Goal: Task Accomplishment & Management: Complete application form

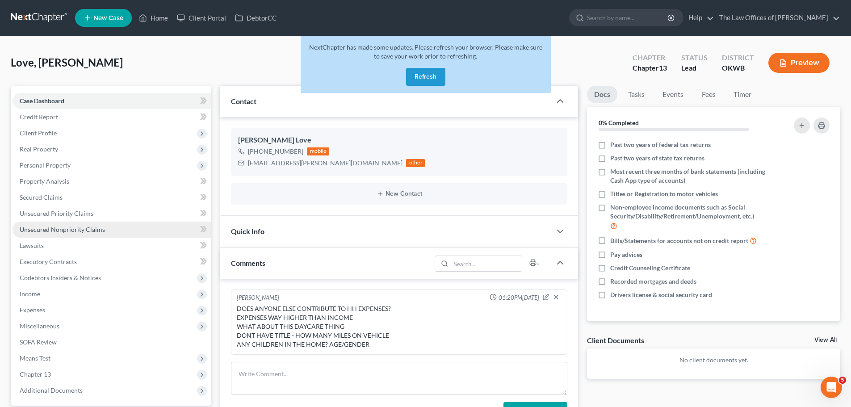
click at [56, 229] on span "Unsecured Nonpriority Claims" at bounding box center [62, 230] width 85 height 8
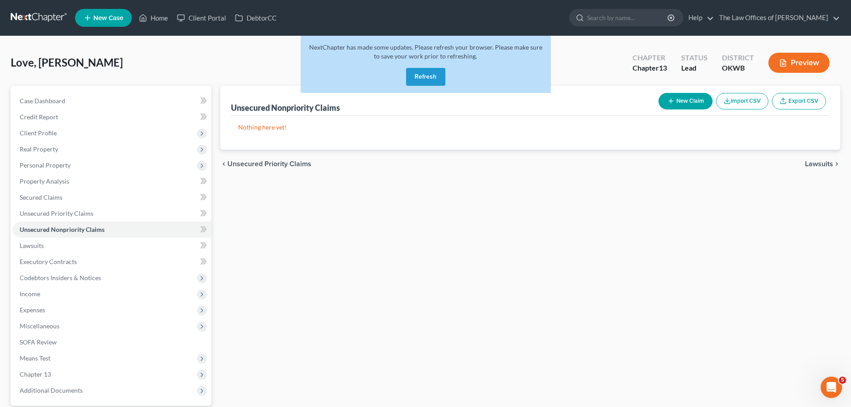
click at [426, 71] on button "Refresh" at bounding box center [425, 77] width 39 height 18
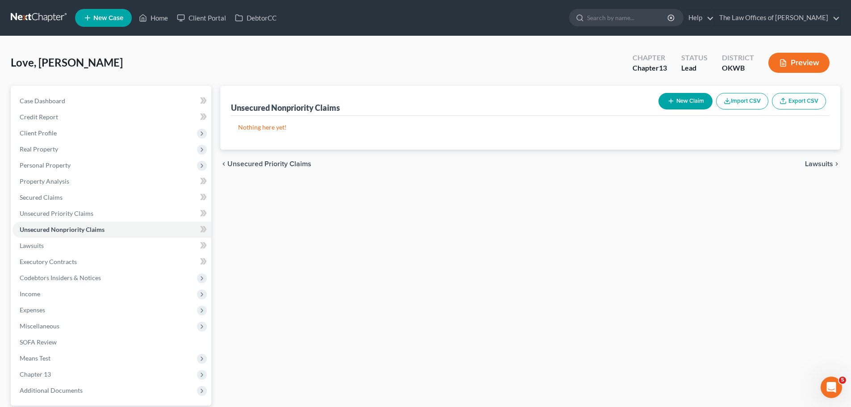
click at [684, 100] on button "New Claim" at bounding box center [685, 101] width 54 height 17
select select "0"
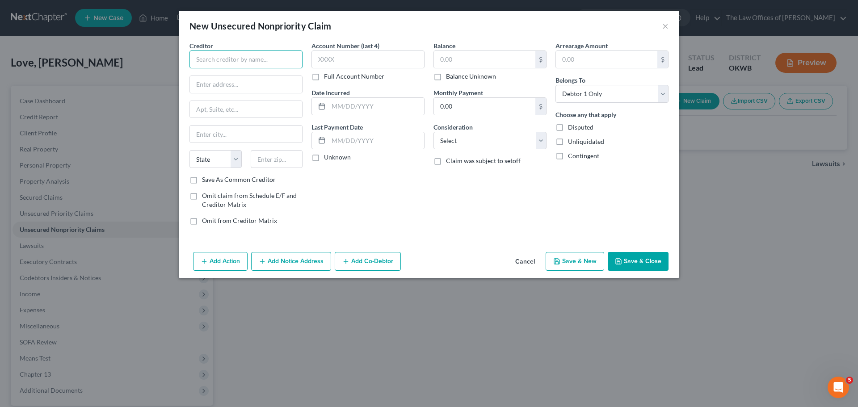
click at [269, 63] on input "text" at bounding box center [245, 59] width 113 height 18
type input "d"
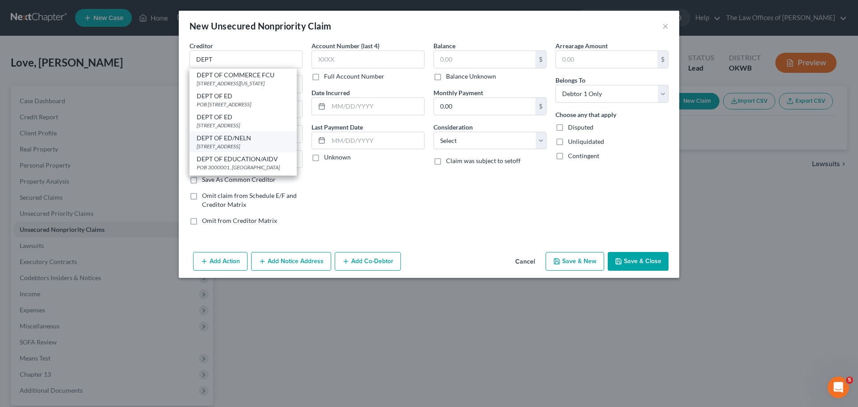
drag, startPoint x: 236, startPoint y: 158, endPoint x: 235, endPoint y: 152, distance: 6.3
click at [235, 150] on div "121 S 13TH ST, Lincoln, NE 68508" at bounding box center [243, 146] width 93 height 8
type input "DEPT OF ED/NELN"
type input "121 S 13TH ST"
type input "Lincoln"
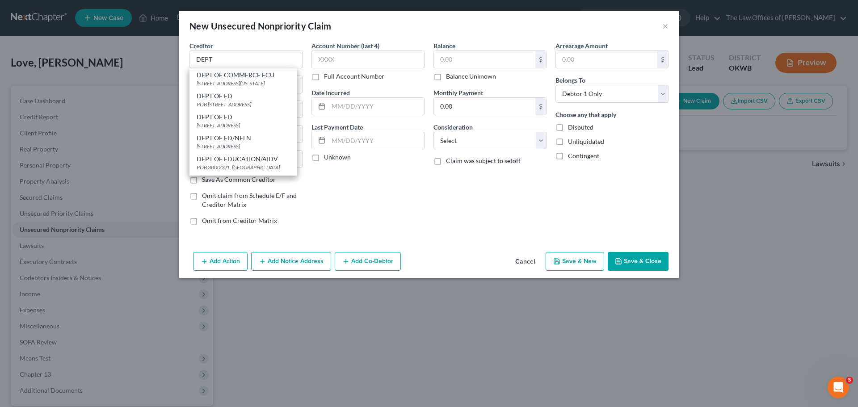
select select "30"
type input "68508"
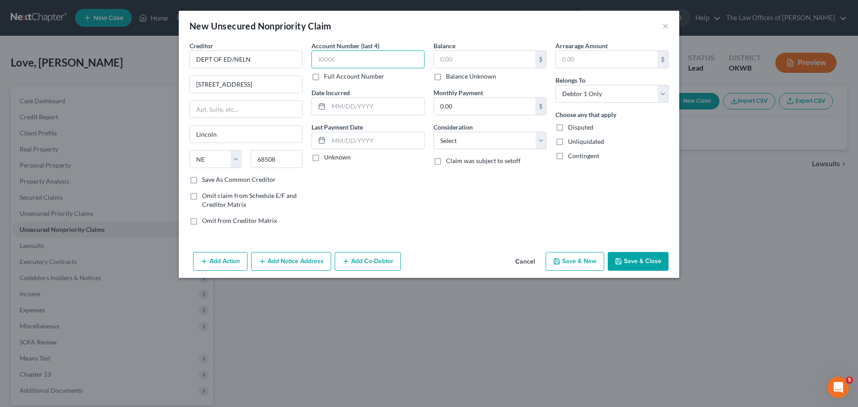
click at [364, 57] on input "text" at bounding box center [367, 59] width 113 height 18
type input "9000"
click at [453, 58] on input "text" at bounding box center [484, 59] width 101 height 17
click at [582, 260] on button "Save & New" at bounding box center [574, 261] width 59 height 19
select select "0"
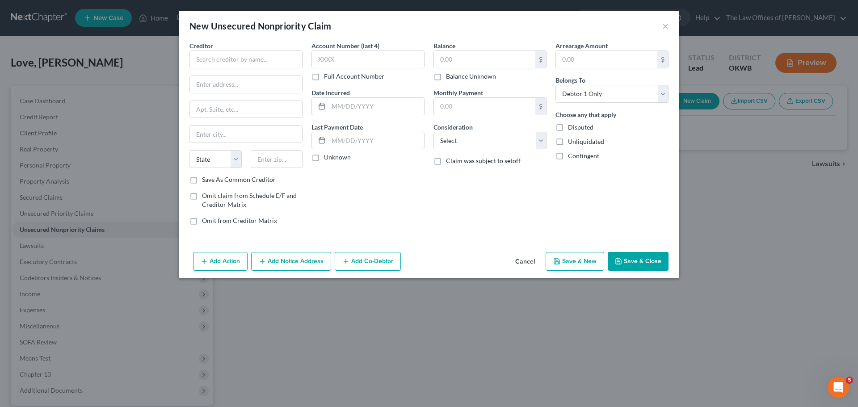
type input "0.00"
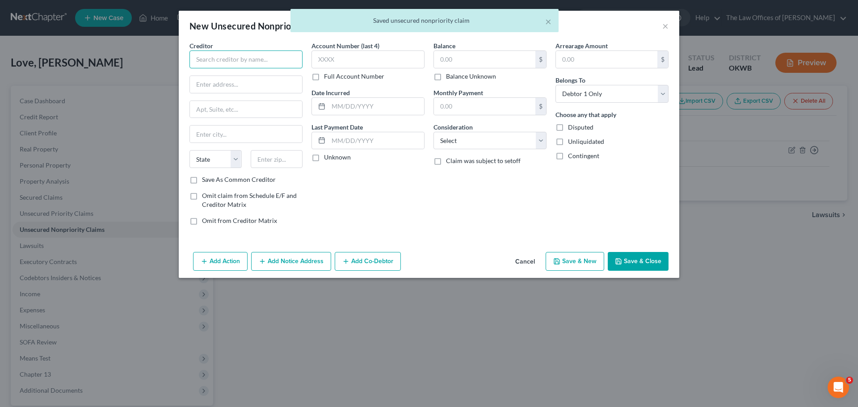
click at [232, 64] on input "text" at bounding box center [245, 59] width 113 height 18
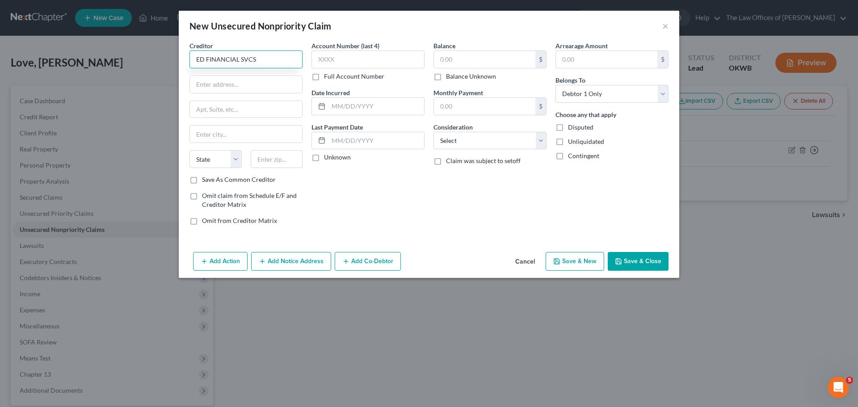
type input "ED FINANCIAL SVCS"
click at [203, 83] on input "text" at bounding box center [246, 84] width 112 height 17
type input "120 N SEVEN OAKS DR"
click at [285, 160] on input "text" at bounding box center [277, 159] width 52 height 18
type input "37922"
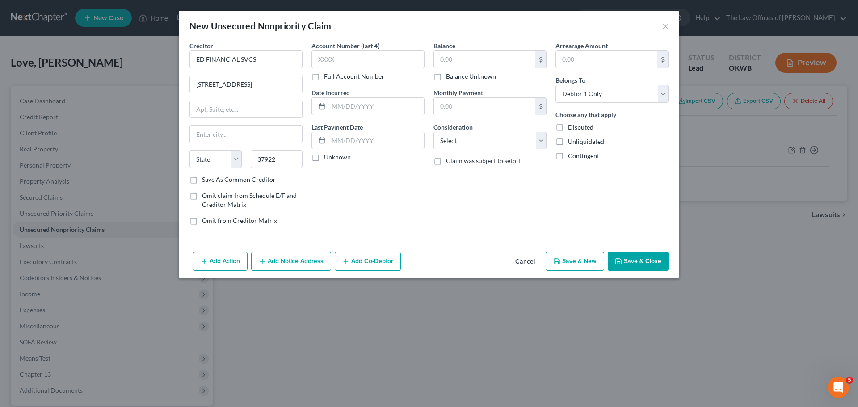
type input "Knoxville"
select select "44"
click at [234, 178] on label "Save As Common Creditor" at bounding box center [239, 179] width 74 height 9
click at [211, 178] on input "Save As Common Creditor" at bounding box center [208, 178] width 6 height 6
checkbox input "true"
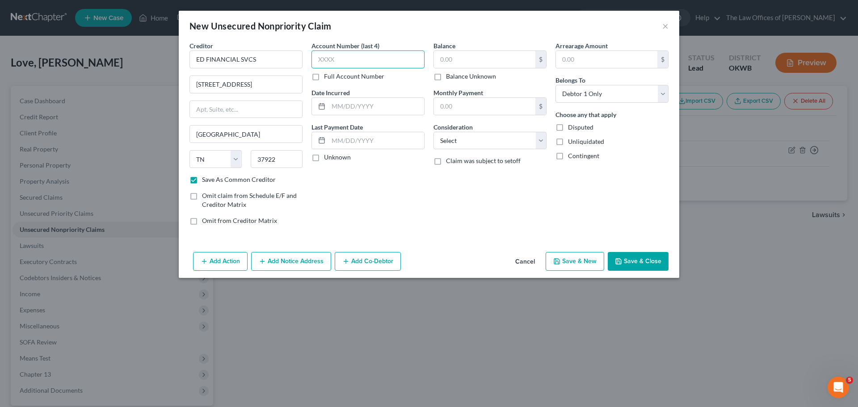
click at [354, 63] on input "text" at bounding box center [367, 59] width 113 height 18
type input "1153"
click at [463, 65] on input "text" at bounding box center [484, 59] width 101 height 17
click at [466, 55] on input "text" at bounding box center [484, 59] width 101 height 17
type input "77,644"
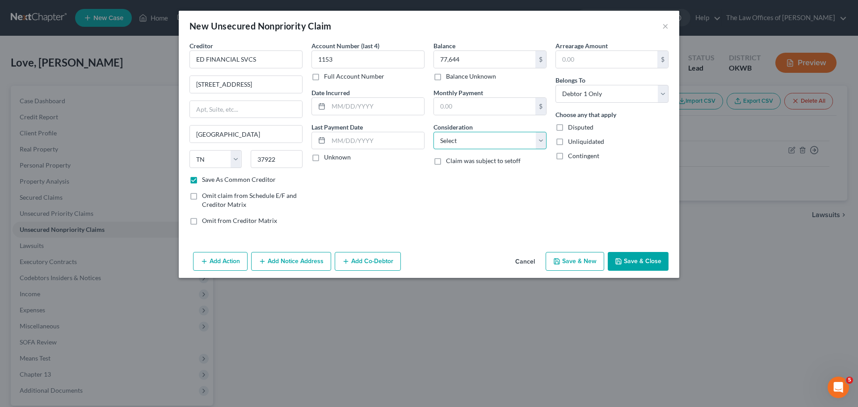
click at [487, 146] on select "Select Cable / Satellite Services Collection Agency Credit Card Debt Debt Couns…" at bounding box center [489, 141] width 113 height 18
select select "17"
click at [433, 132] on select "Select Cable / Satellite Services Collection Agency Credit Card Debt Debt Couns…" at bounding box center [489, 141] width 113 height 18
click at [574, 258] on button "Save & New" at bounding box center [574, 261] width 59 height 19
checkbox input "false"
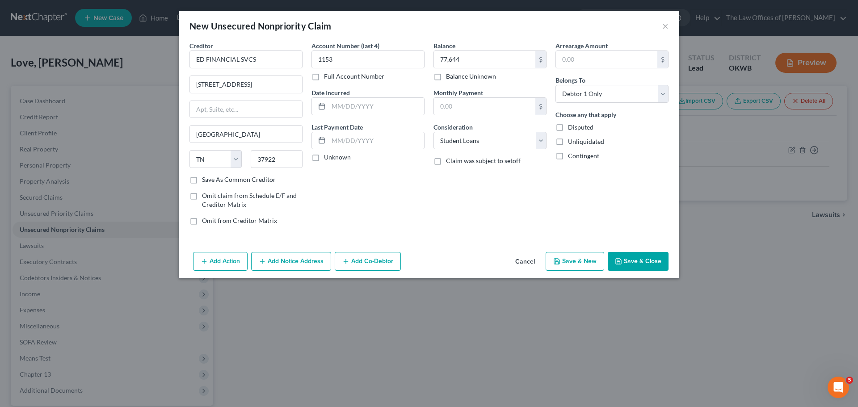
select select "0"
click at [274, 62] on input "text" at bounding box center [245, 59] width 113 height 18
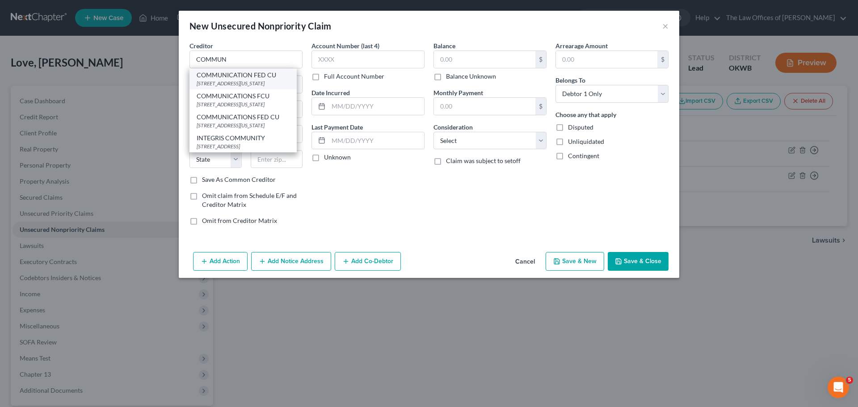
click at [262, 87] on div "4141 NW EXPWY, Oklahoma City, OK 73116" at bounding box center [243, 84] width 93 height 8
type input "COMMUNICATION FED CU"
type input "4141 NW EXPWY"
type input "Oklahoma City"
select select "37"
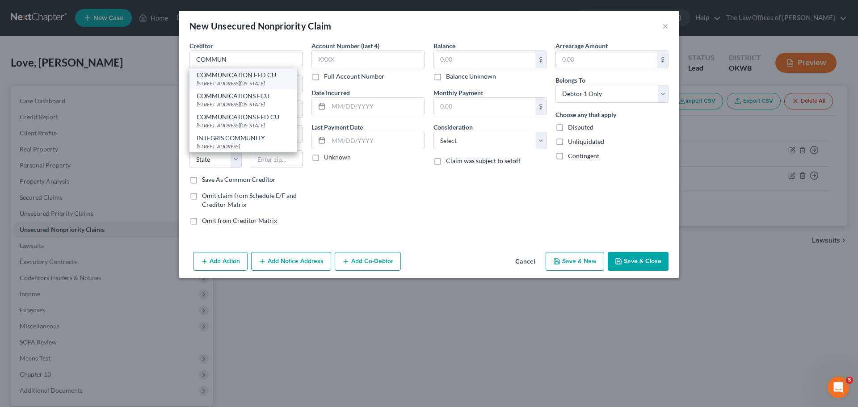
type input "73116"
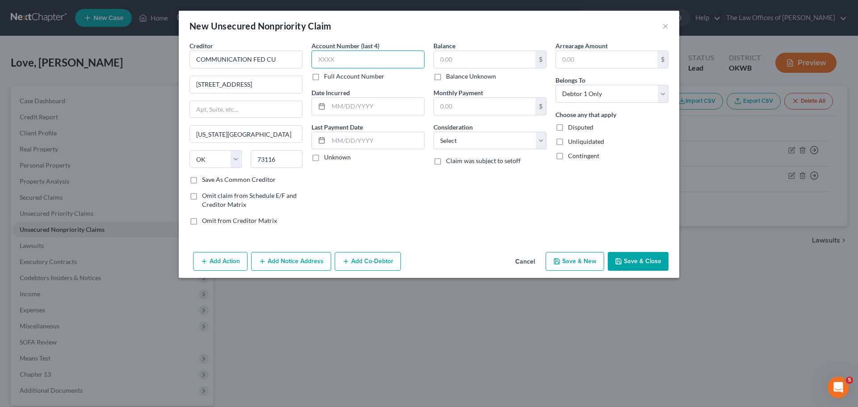
click at [337, 57] on input "text" at bounding box center [367, 59] width 113 height 18
type input "5787"
click at [348, 101] on input "text" at bounding box center [376, 106] width 96 height 17
type input "05/30/2022"
click at [450, 55] on input "text" at bounding box center [484, 59] width 101 height 17
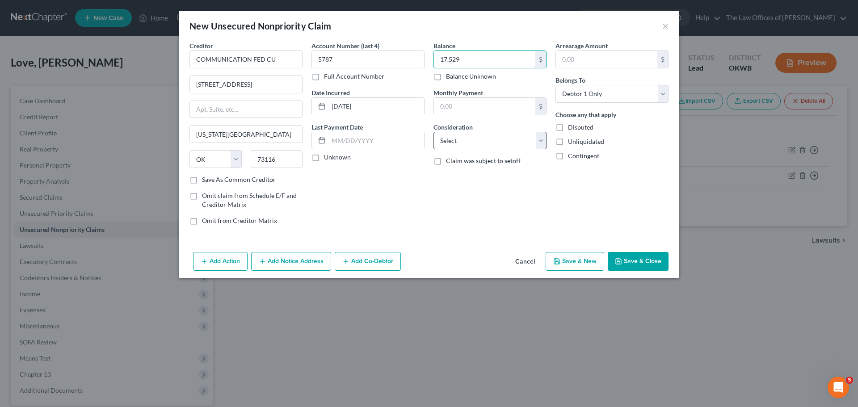
type input "17,529"
click at [467, 135] on select "Select Cable / Satellite Services Collection Agency Credit Card Debt Debt Couns…" at bounding box center [489, 141] width 113 height 18
select select "4"
click at [433, 132] on select "Select Cable / Satellite Services Collection Agency Credit Card Debt Debt Couns…" at bounding box center [489, 141] width 113 height 18
click at [366, 268] on button "Add Co-Debtor" at bounding box center [368, 261] width 66 height 19
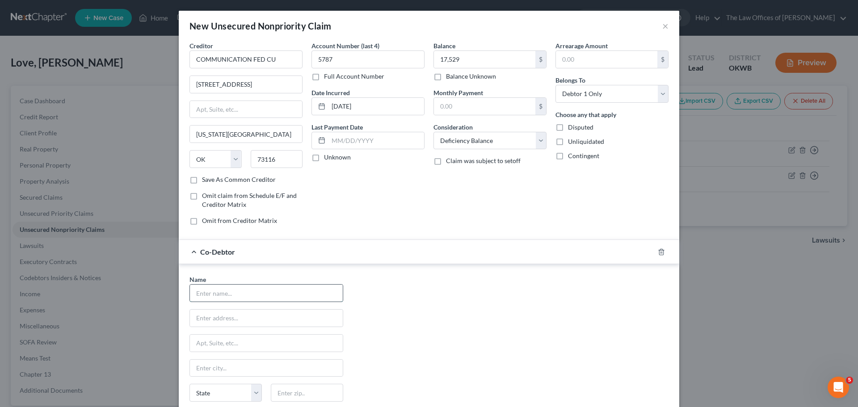
click at [245, 289] on input "text" at bounding box center [266, 293] width 153 height 17
click at [255, 296] on input "text" at bounding box center [266, 293] width 153 height 17
type input "DEAUNTRE GAINES"
type input "5589 NW 50th St Apt D"
drag, startPoint x: 312, startPoint y: 396, endPoint x: 301, endPoint y: 388, distance: 13.4
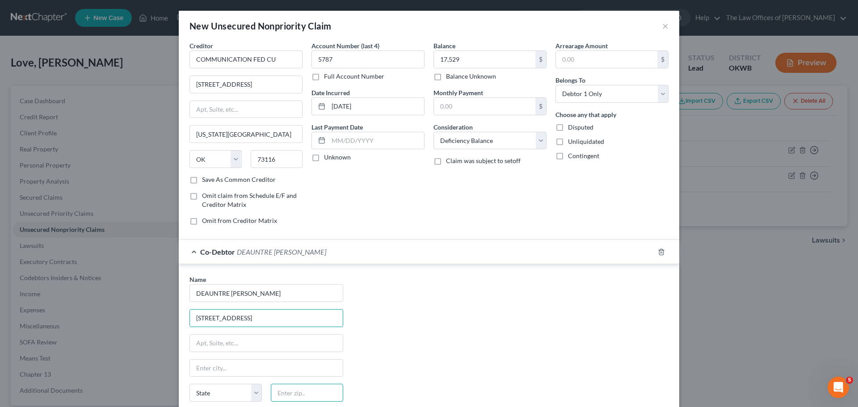
click at [312, 396] on input "text" at bounding box center [307, 393] width 72 height 18
type input "73122"
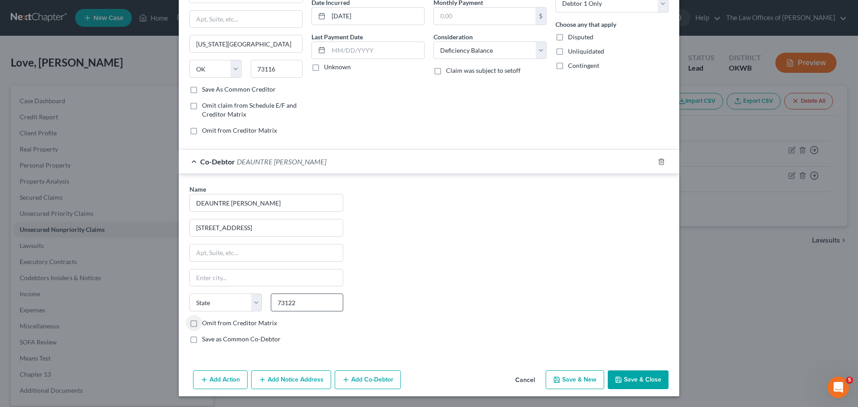
type input "Oklahoma City"
select select "37"
click at [221, 328] on div "Name * DEAUNTRE GAINES 5589 NW 50th St Apt D Oklahoma City State AL AK AR AZ CA…" at bounding box center [266, 267] width 163 height 166
click at [220, 327] on label "Omit from Creditor Matrix" at bounding box center [239, 322] width 75 height 9
click at [211, 324] on input "Omit from Creditor Matrix" at bounding box center [208, 321] width 6 height 6
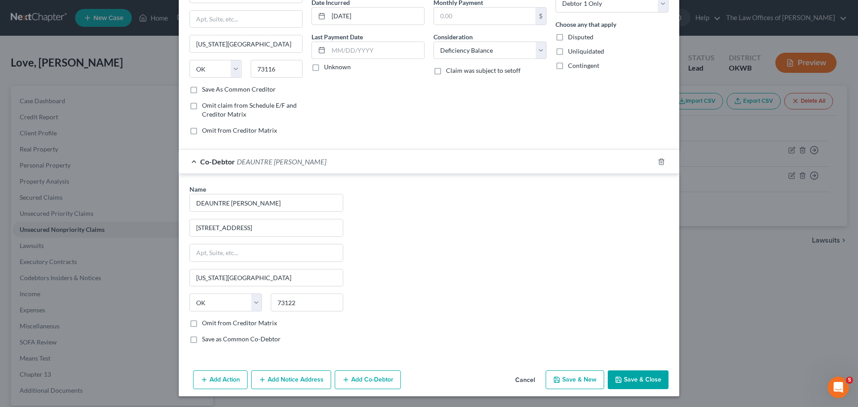
checkbox input "true"
click at [299, 382] on button "Add Notice Address" at bounding box center [291, 379] width 80 height 19
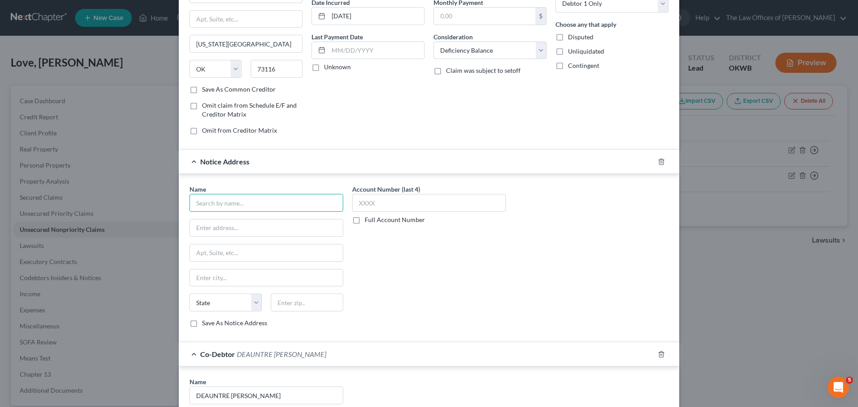
drag, startPoint x: 201, startPoint y: 205, endPoint x: 200, endPoint y: 200, distance: 5.1
click at [201, 204] on input "text" at bounding box center [266, 203] width 154 height 18
type input "JOSHUA GREENHAW"
type input "1900 NW EXPRESSWAY"
drag, startPoint x: 293, startPoint y: 303, endPoint x: 286, endPoint y: 300, distance: 7.0
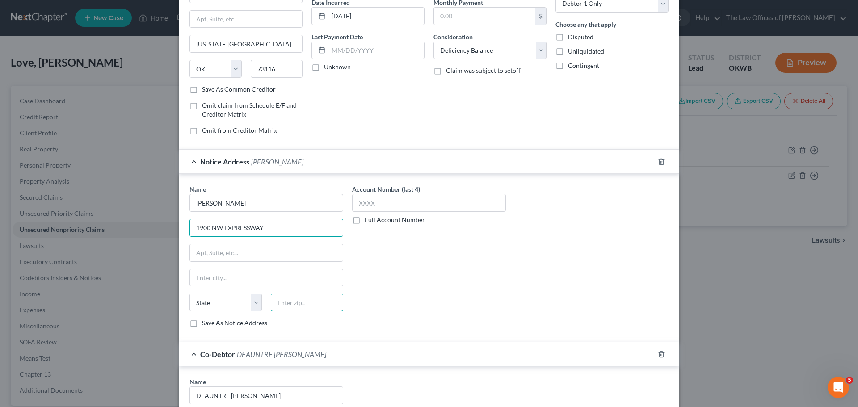
click at [289, 301] on input "text" at bounding box center [307, 302] width 72 height 18
click at [205, 250] on input "text" at bounding box center [266, 252] width 153 height 17
type input "STE 1400"
drag, startPoint x: 315, startPoint y: 302, endPoint x: 313, endPoint y: 293, distance: 9.2
click at [315, 302] on input "text" at bounding box center [307, 302] width 72 height 18
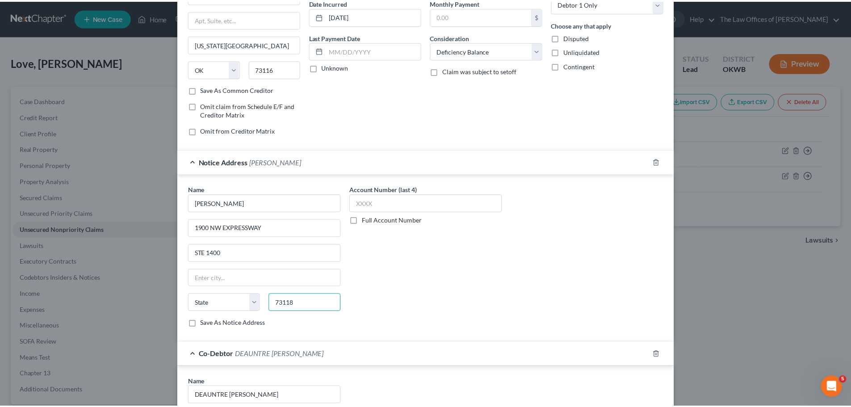
scroll to position [269, 0]
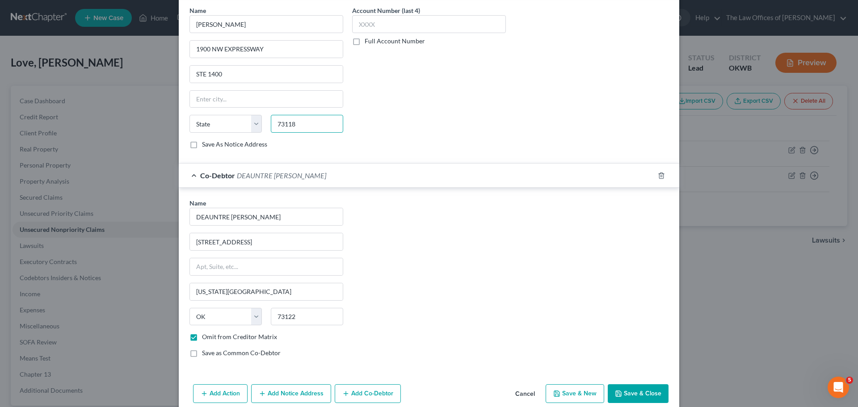
type input "73118"
click at [643, 389] on button "Save & Close" at bounding box center [637, 393] width 61 height 19
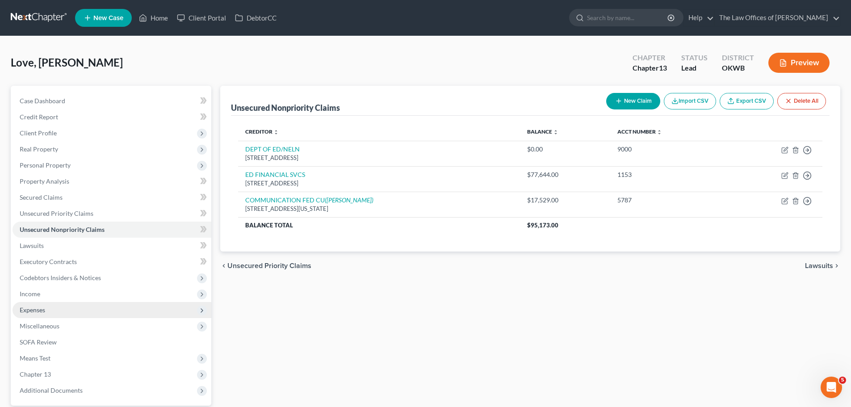
click at [152, 306] on span "Expenses" at bounding box center [112, 310] width 199 height 16
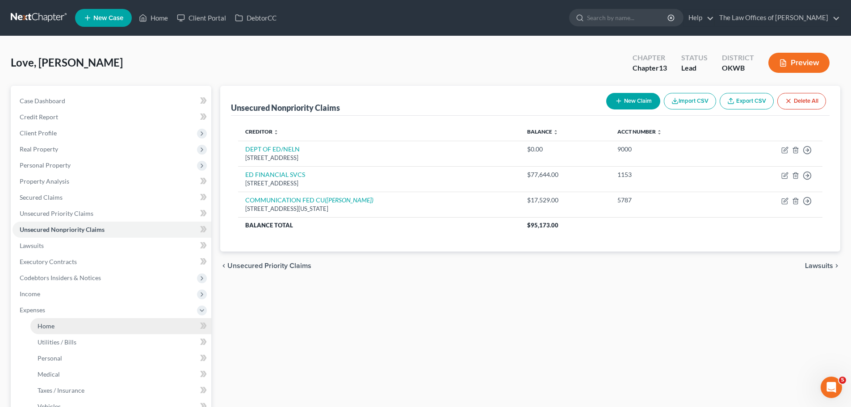
click at [152, 321] on link "Home" at bounding box center [120, 326] width 181 height 16
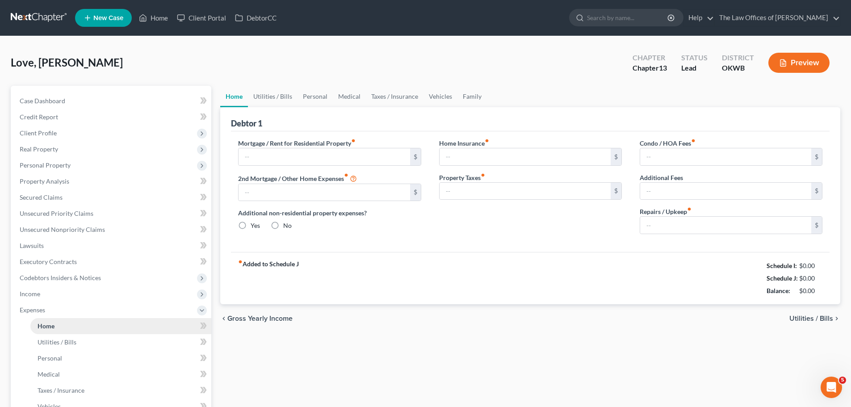
type input "1,575.00"
type input "0.00"
radio input "true"
type input "0.00"
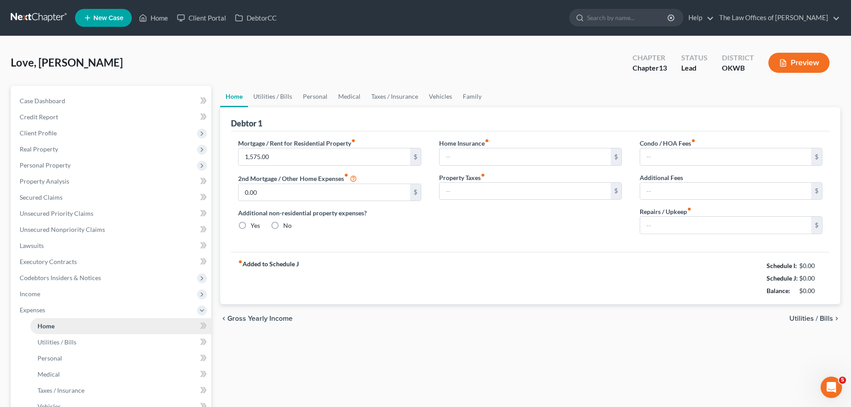
type input "0.00"
type input "790"
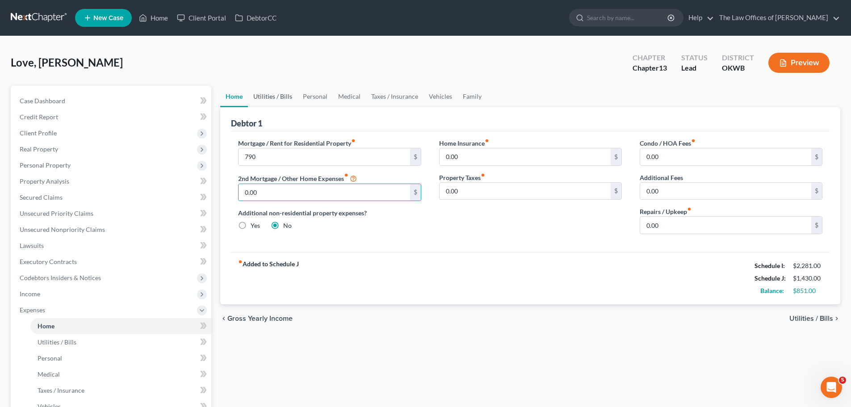
click at [289, 95] on link "Utilities / Bills" at bounding box center [273, 96] width 50 height 21
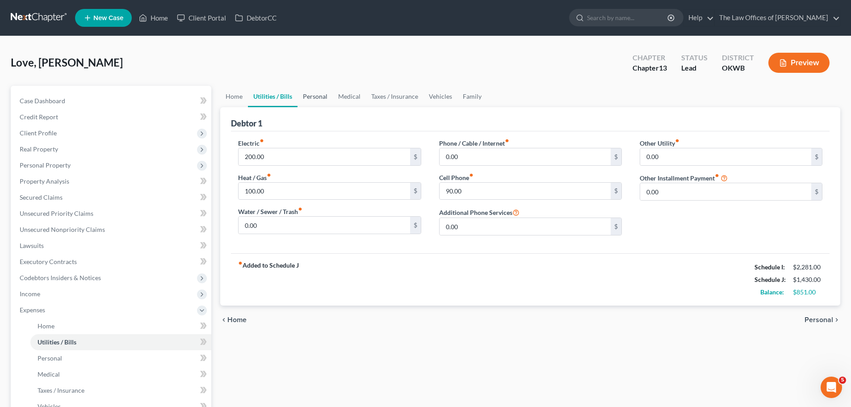
click at [312, 95] on link "Personal" at bounding box center [314, 96] width 35 height 21
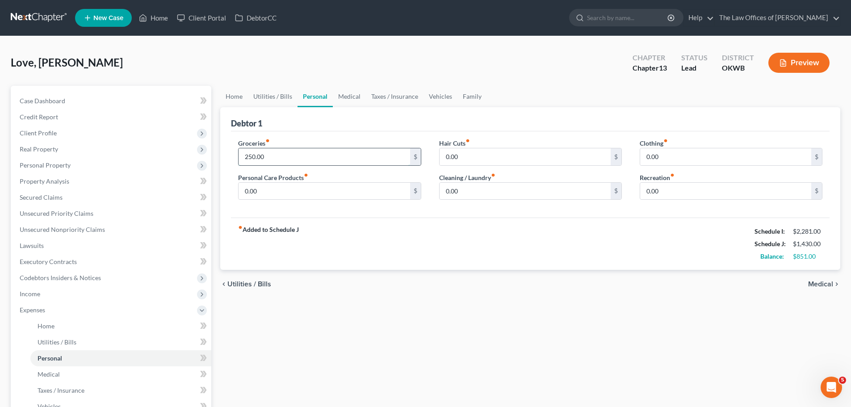
click at [302, 153] on input "250.00" at bounding box center [324, 156] width 171 height 17
type input "500"
type input "200"
type input "25"
type input "100"
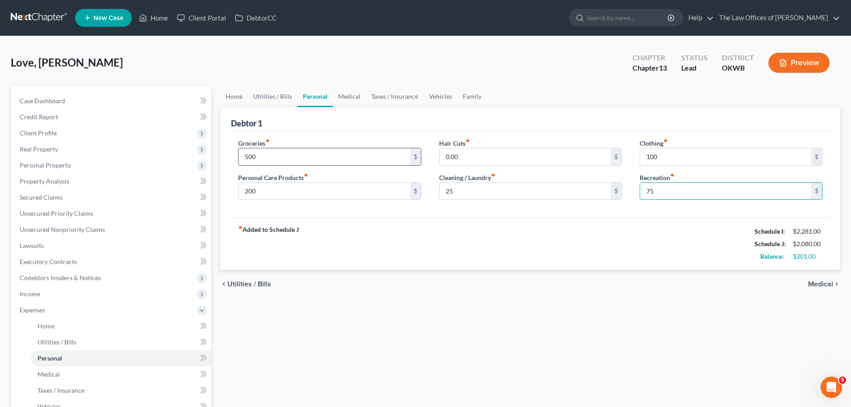
type input "75"
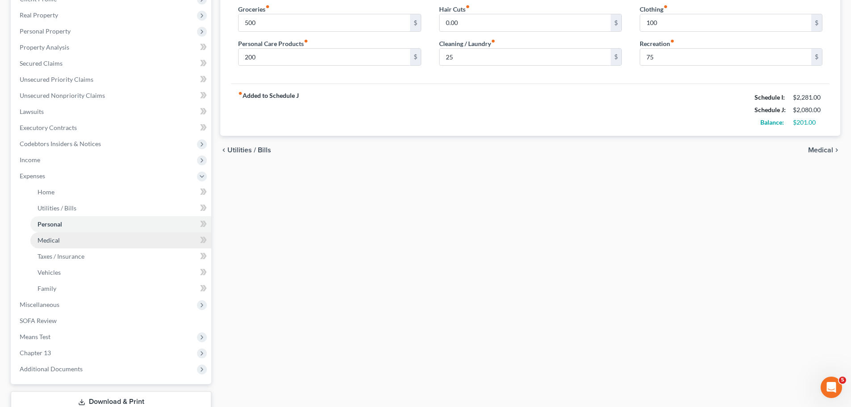
scroll to position [45, 0]
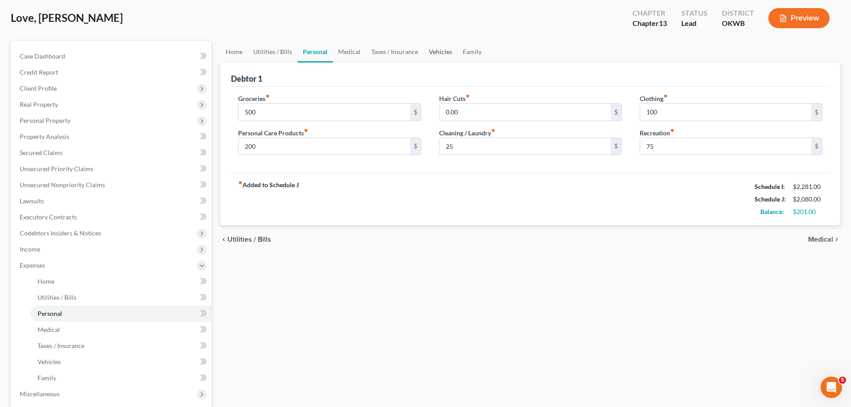
click at [432, 49] on link "Vehicles" at bounding box center [440, 51] width 34 height 21
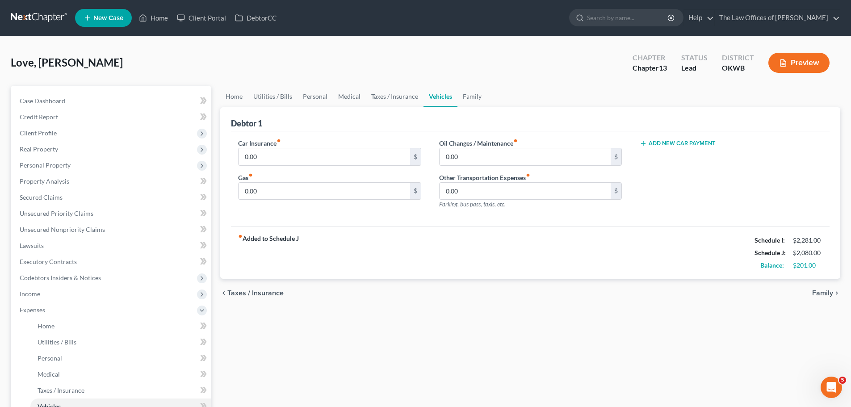
click at [318, 146] on div "Car Insurance fiber_manual_record 0.00 $" at bounding box center [329, 151] width 183 height 27
click at [314, 150] on input "0.00" at bounding box center [324, 156] width 171 height 17
type input "120"
type input "1"
type input "150"
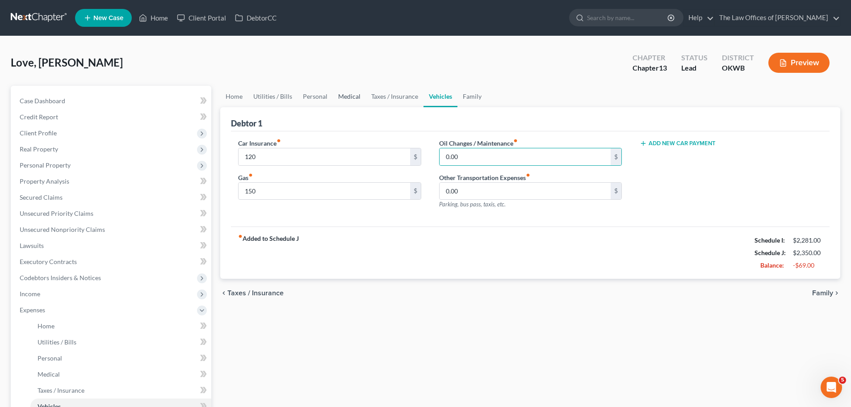
click at [356, 93] on link "Medical" at bounding box center [349, 96] width 33 height 21
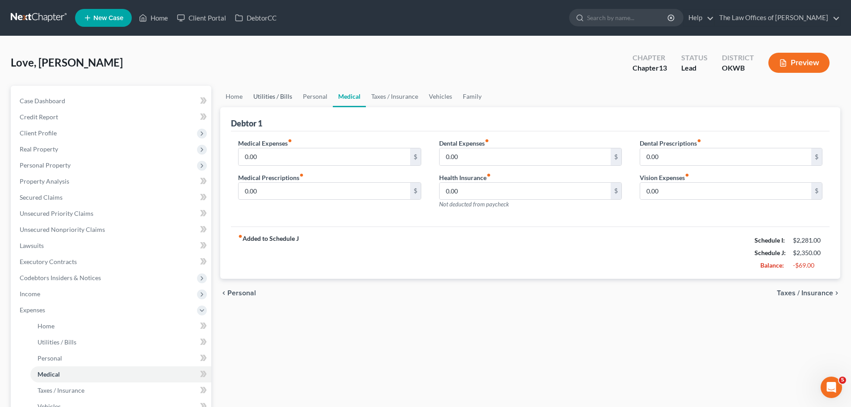
click at [265, 97] on link "Utilities / Bills" at bounding box center [273, 96] width 50 height 21
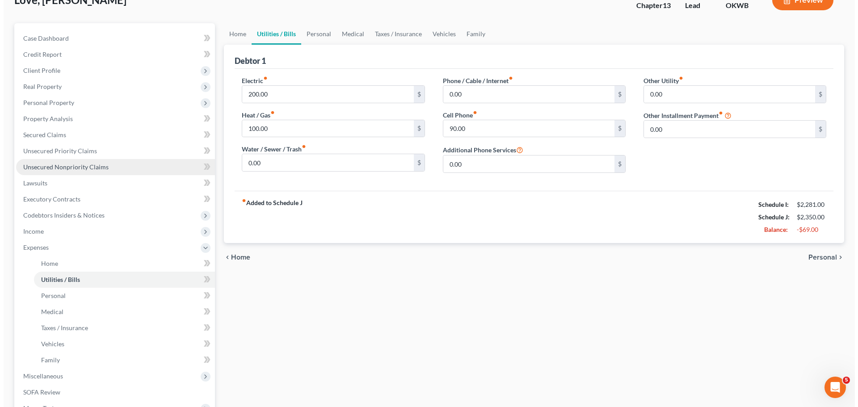
scroll to position [18, 0]
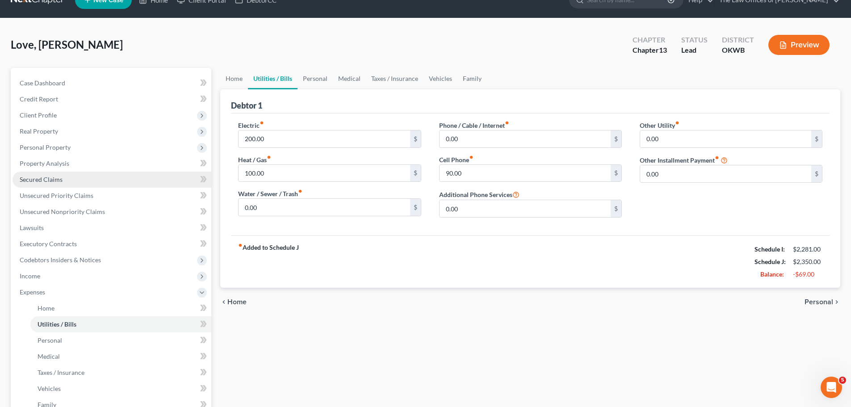
click at [71, 185] on link "Secured Claims" at bounding box center [112, 180] width 199 height 16
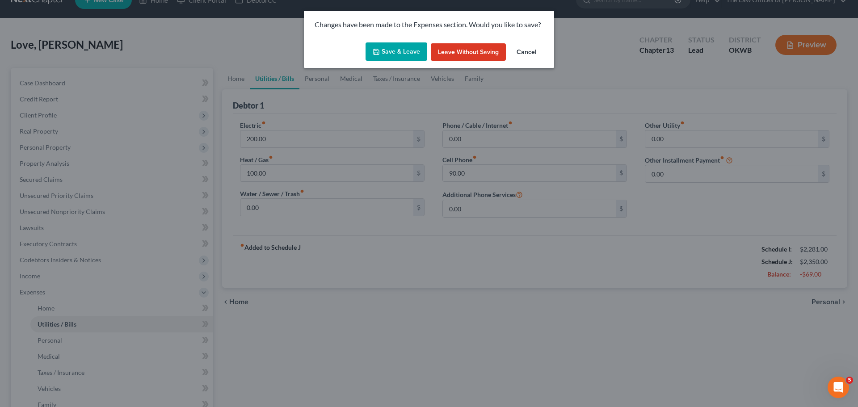
click at [410, 50] on button "Save & Leave" at bounding box center [396, 51] width 62 height 19
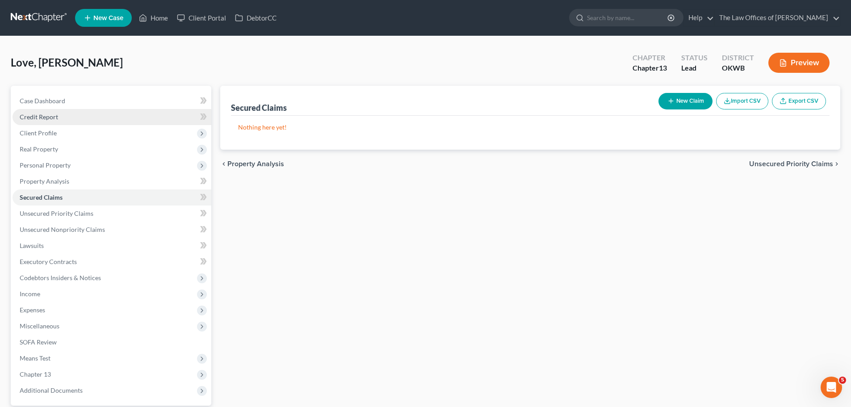
click at [74, 116] on link "Credit Report" at bounding box center [112, 117] width 199 height 16
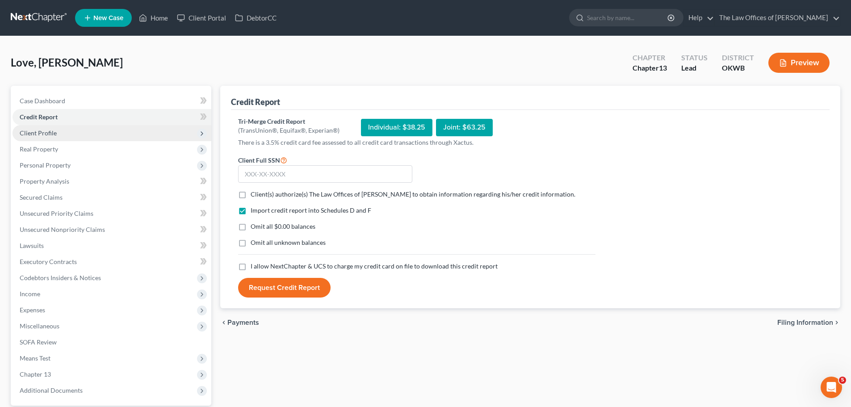
click at [78, 138] on span "Client Profile" at bounding box center [112, 133] width 199 height 16
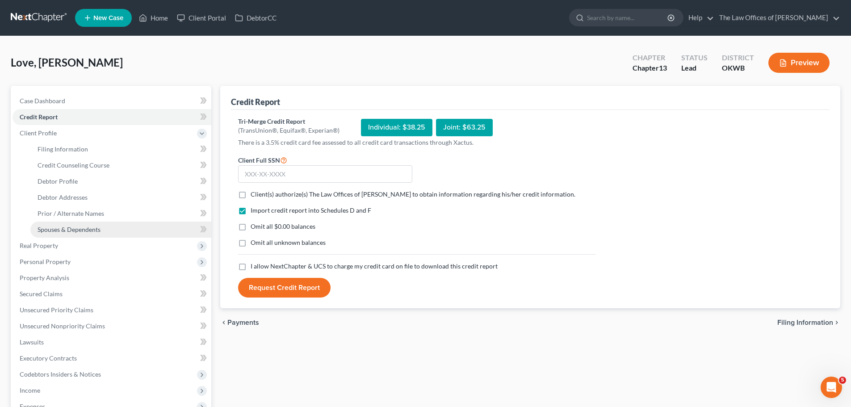
click at [118, 233] on link "Spouses & Dependents" at bounding box center [120, 230] width 181 height 16
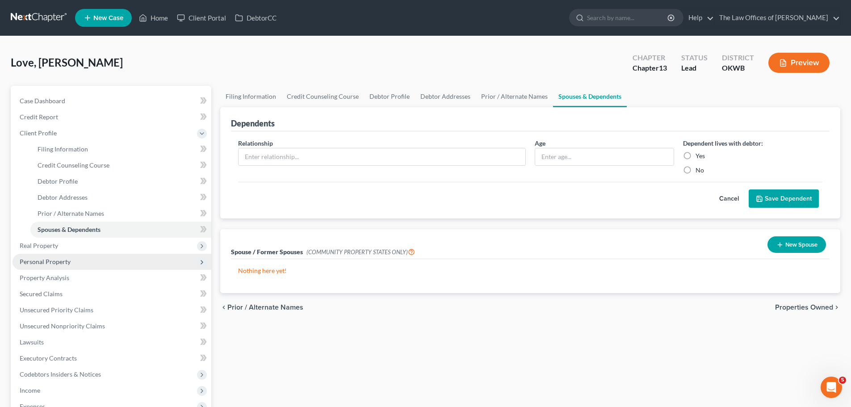
click at [112, 259] on span "Personal Property" at bounding box center [112, 262] width 199 height 16
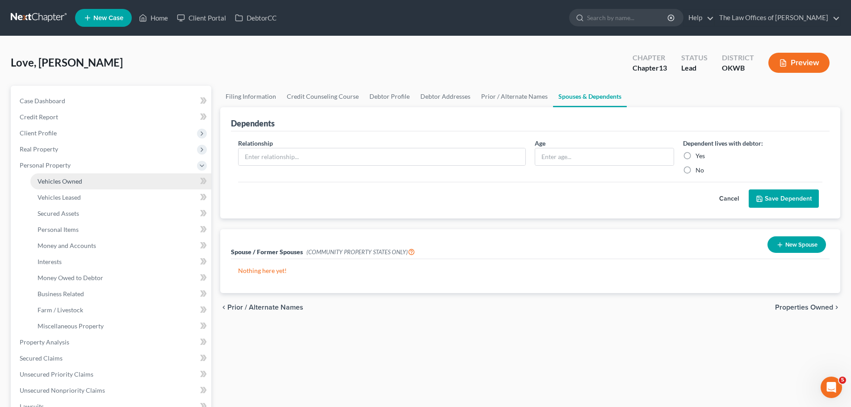
click at [96, 185] on link "Vehicles Owned" at bounding box center [120, 181] width 181 height 16
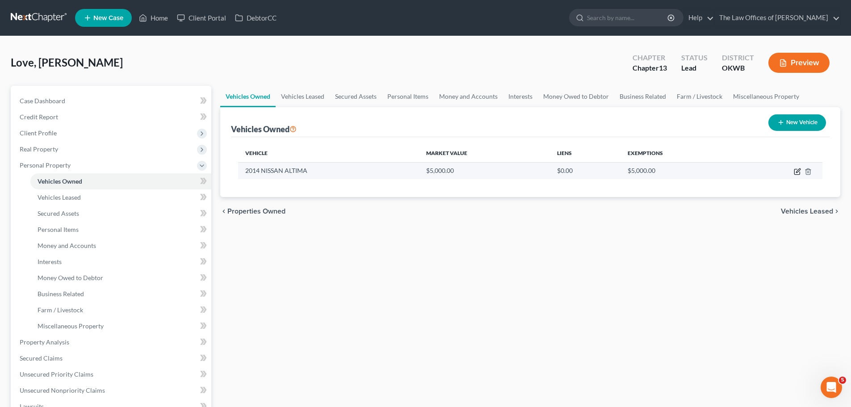
click at [797, 173] on icon "button" at bounding box center [797, 171] width 7 height 7
select select "0"
select select "12"
select select "3"
select select "0"
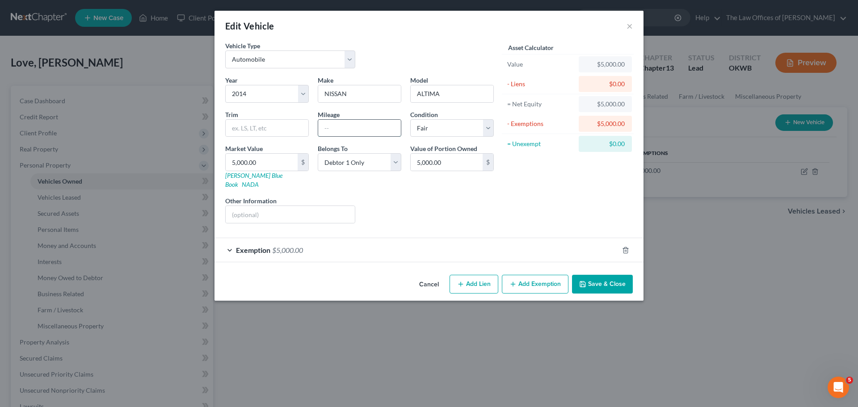
click at [331, 127] on input "text" at bounding box center [359, 128] width 83 height 17
type input "120000"
click at [561, 278] on button "Add Exemption" at bounding box center [535, 284] width 67 height 19
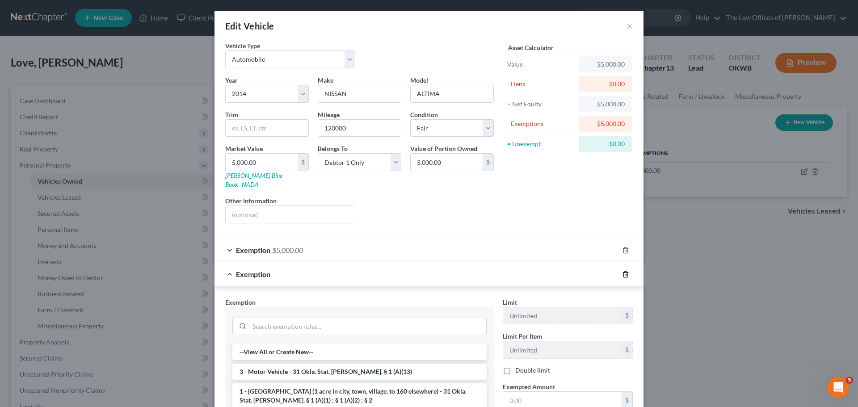
click at [624, 271] on icon "button" at bounding box center [625, 274] width 4 height 6
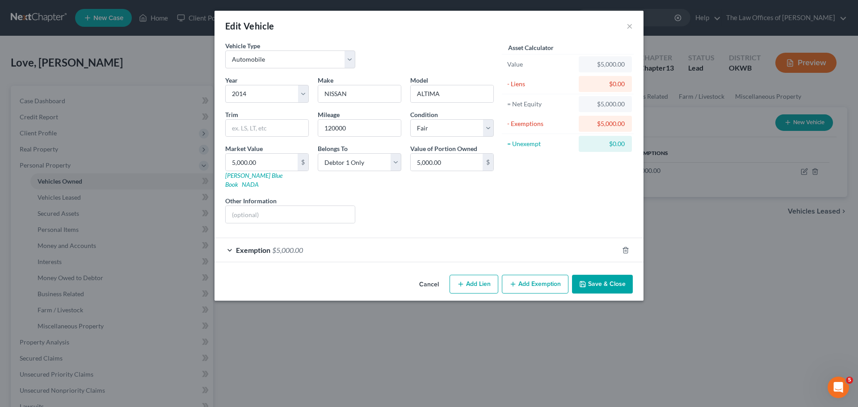
click at [594, 276] on button "Save & Close" at bounding box center [602, 284] width 61 height 19
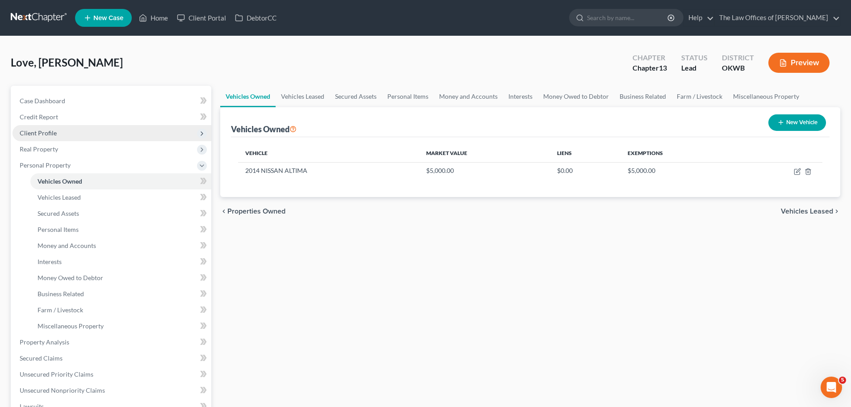
click at [67, 132] on span "Client Profile" at bounding box center [112, 133] width 199 height 16
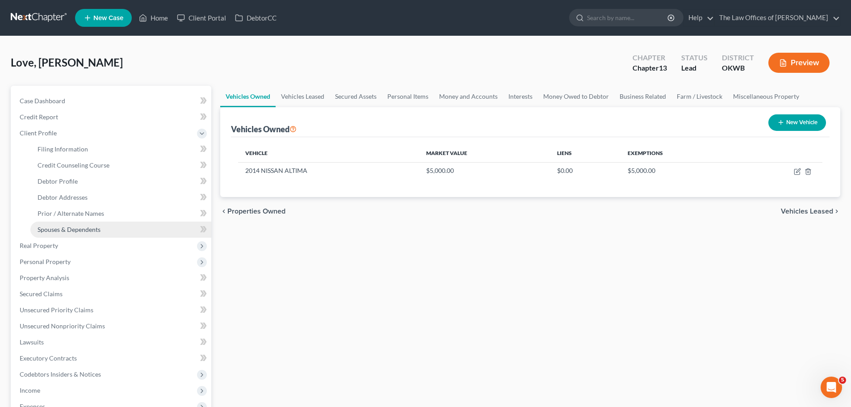
click at [86, 230] on span "Spouses & Dependents" at bounding box center [69, 230] width 63 height 8
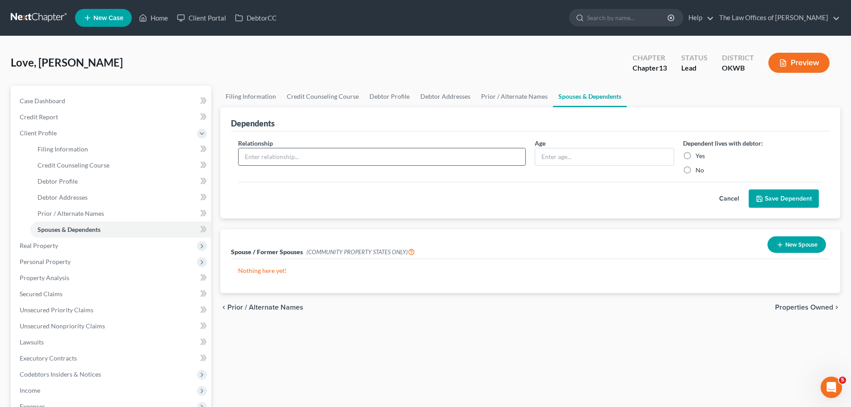
click at [380, 158] on input "text" at bounding box center [382, 156] width 287 height 17
type input "Son"
click at [565, 156] on input "text" at bounding box center [604, 156] width 138 height 17
type input "19"
drag, startPoint x: 693, startPoint y: 158, endPoint x: 697, endPoint y: 152, distance: 6.4
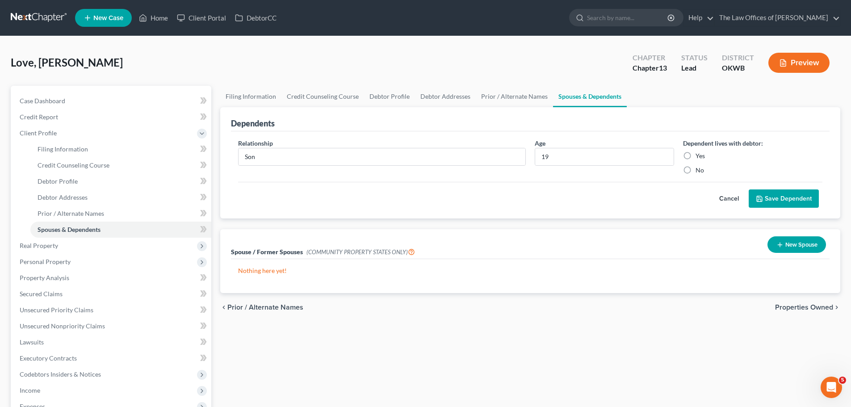
click at [695, 155] on label "Yes" at bounding box center [699, 155] width 9 height 9
click at [699, 155] on input "Yes" at bounding box center [702, 154] width 6 height 6
radio input "true"
click at [780, 197] on button "Save Dependent" at bounding box center [784, 198] width 70 height 19
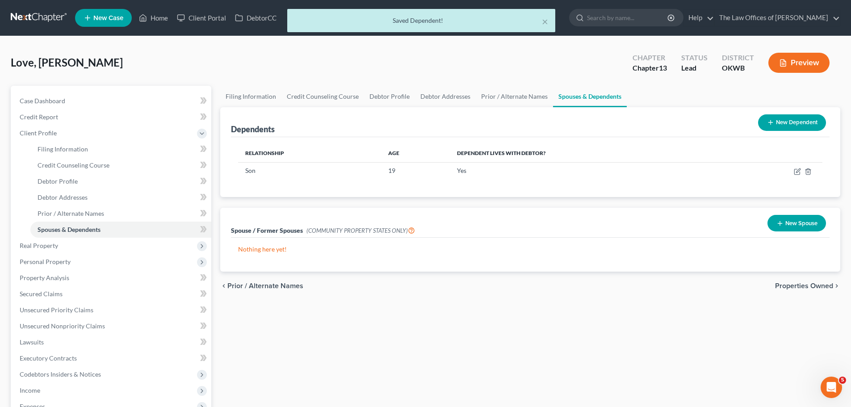
click at [767, 125] on icon at bounding box center [770, 122] width 7 height 7
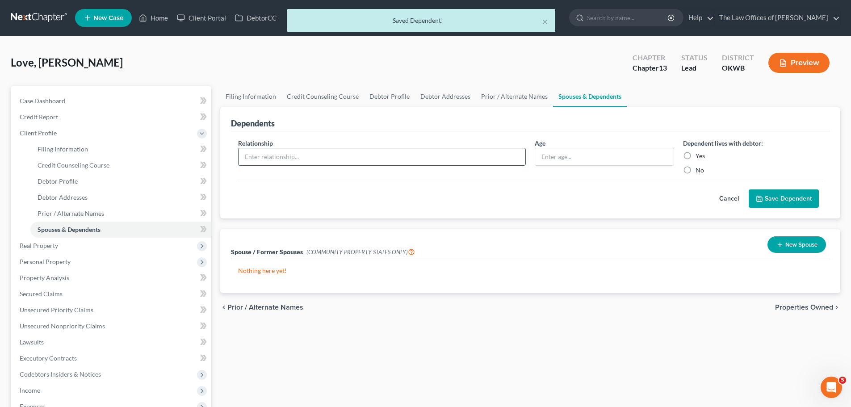
click at [304, 155] on input "text" at bounding box center [382, 156] width 287 height 17
type input "Daughter"
click at [563, 161] on input "text" at bounding box center [604, 156] width 138 height 17
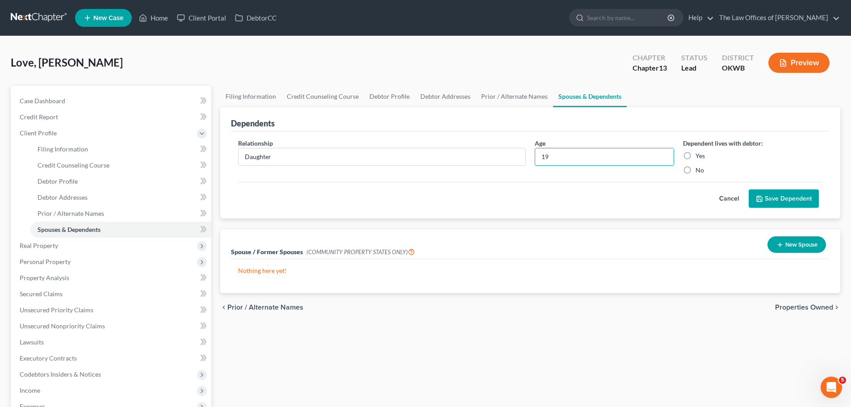
type input "19"
click at [695, 156] on label "Yes" at bounding box center [699, 155] width 9 height 9
click at [699, 156] on input "Yes" at bounding box center [702, 154] width 6 height 6
radio input "true"
click at [771, 197] on button "Save Dependent" at bounding box center [784, 198] width 70 height 19
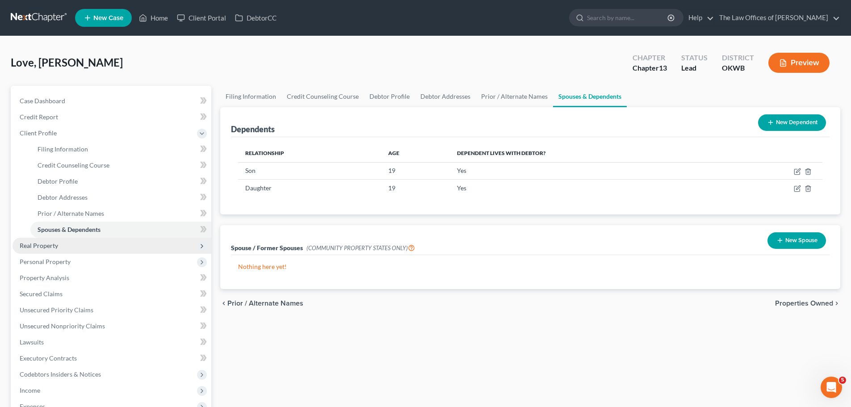
scroll to position [45, 0]
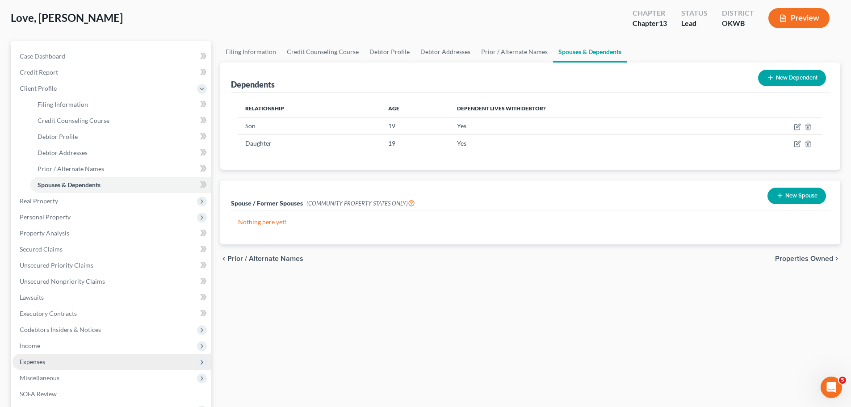
click at [72, 364] on span "Expenses" at bounding box center [112, 362] width 199 height 16
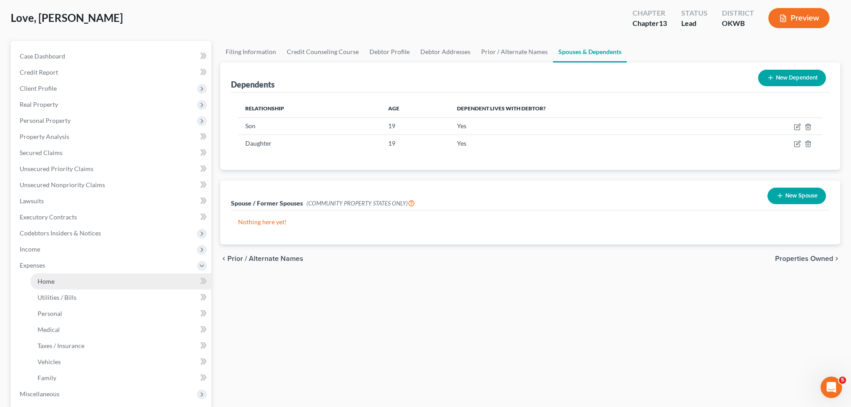
click at [99, 279] on link "Home" at bounding box center [120, 281] width 181 height 16
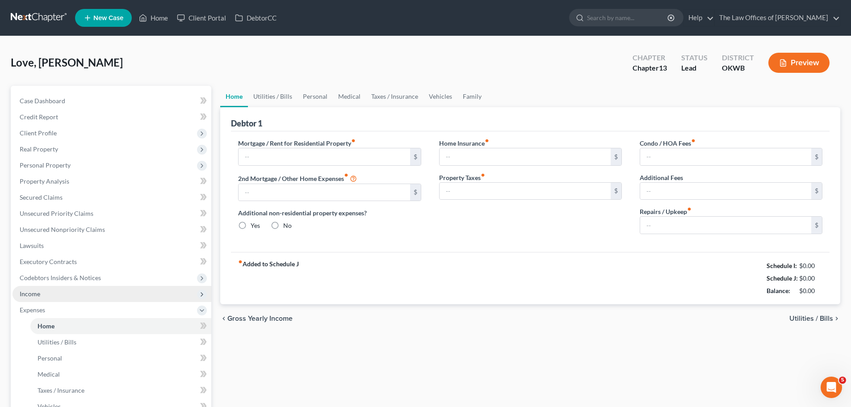
type input "790.00"
type input "0.00"
radio input "true"
type input "0.00"
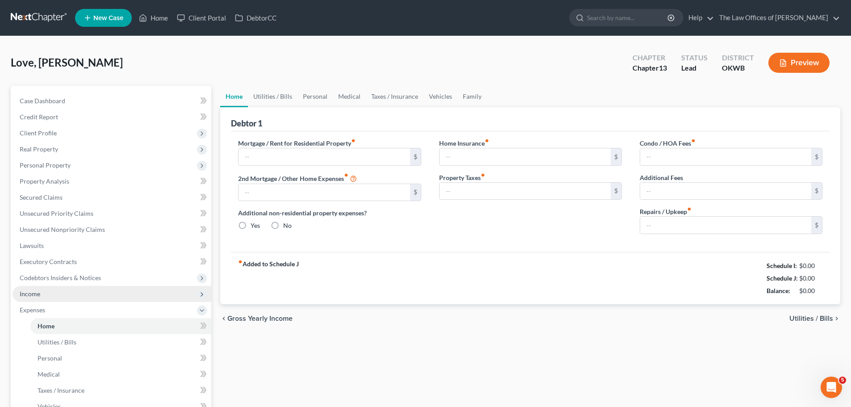
type input "0.00"
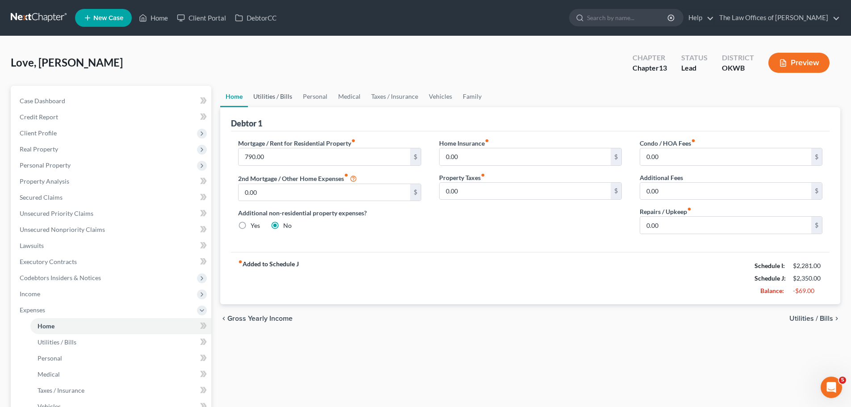
click at [274, 97] on link "Utilities / Bills" at bounding box center [273, 96] width 50 height 21
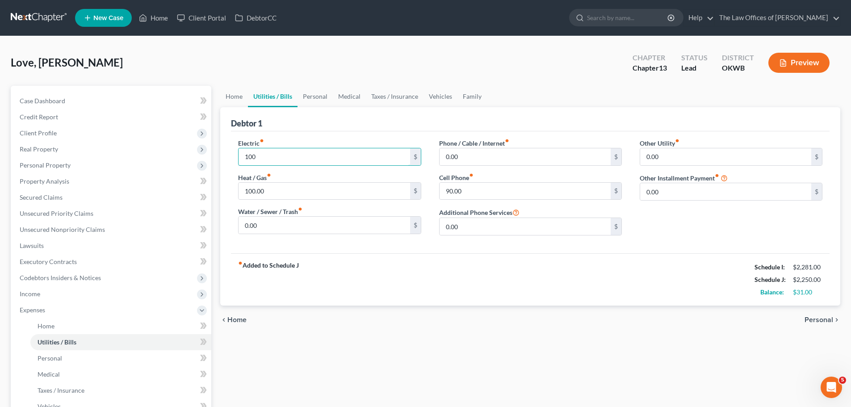
type input "100"
type input "50"
click at [499, 191] on input "90.00" at bounding box center [524, 191] width 171 height 17
type input "45"
click at [321, 95] on link "Personal" at bounding box center [314, 96] width 35 height 21
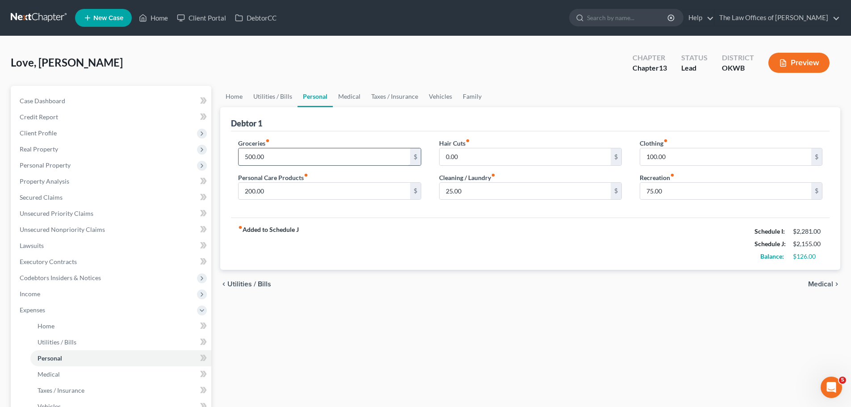
click at [247, 155] on input "500.00" at bounding box center [324, 156] width 171 height 17
type input "450"
type input "180"
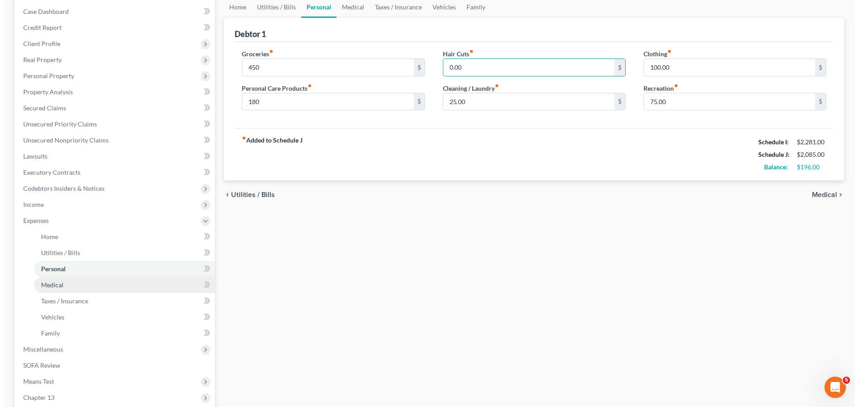
scroll to position [134, 0]
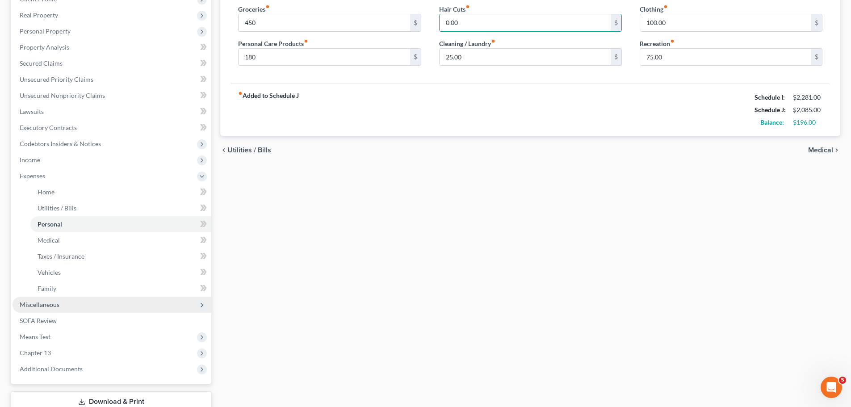
click at [80, 300] on span "Miscellaneous" at bounding box center [112, 305] width 199 height 16
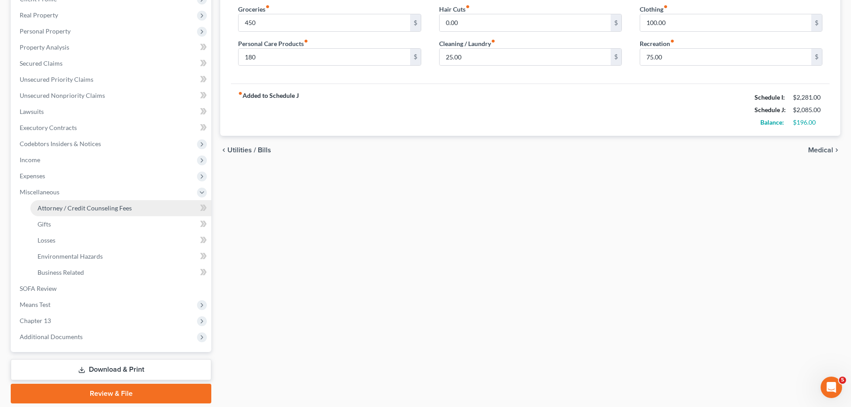
click at [92, 209] on span "Attorney / Credit Counseling Fees" at bounding box center [85, 208] width 94 height 8
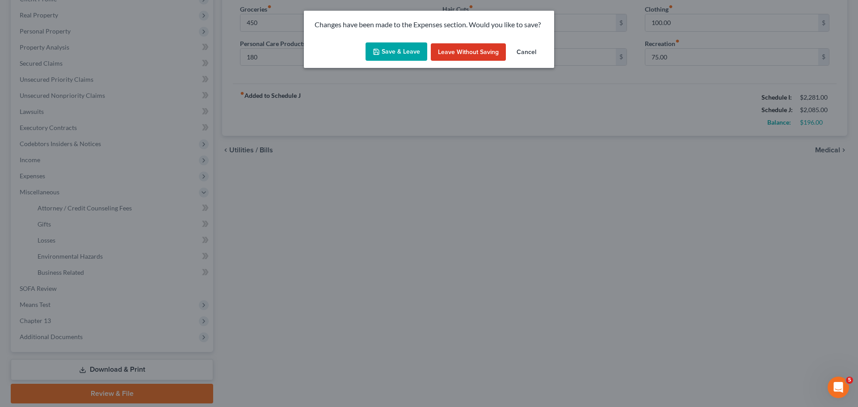
click at [383, 53] on button "Save & Leave" at bounding box center [396, 51] width 62 height 19
type input "450.00"
type input "180.00"
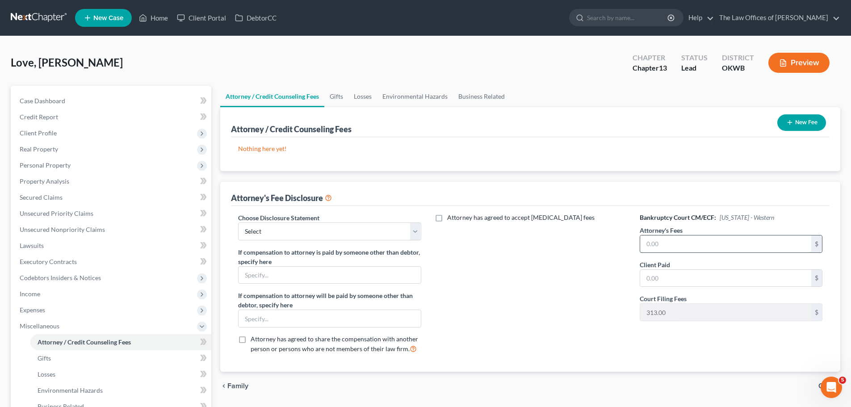
click at [661, 241] on input "text" at bounding box center [725, 243] width 171 height 17
type input "4,000"
type input "187"
click at [793, 119] on button "New Fee" at bounding box center [801, 122] width 49 height 17
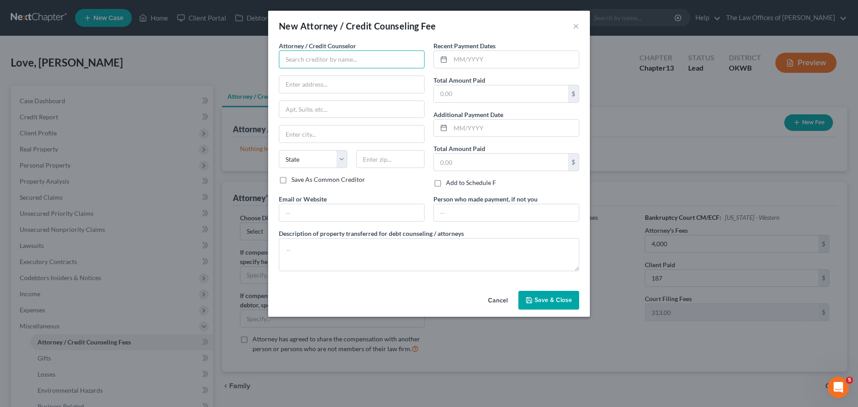
click at [337, 59] on input "text" at bounding box center [352, 59] width 146 height 18
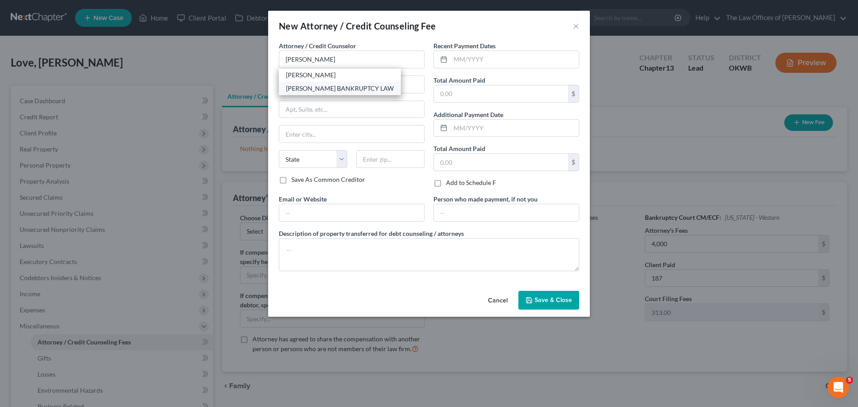
click at [357, 90] on div "MARTY MARTIN BANKRUPTCY LAW" at bounding box center [340, 88] width 108 height 9
type input "MARTY MARTIN BANKRUPTCY LAW"
type input "6440 AVONDALE DR"
type input "STE 200"
type input "Oklahoma City"
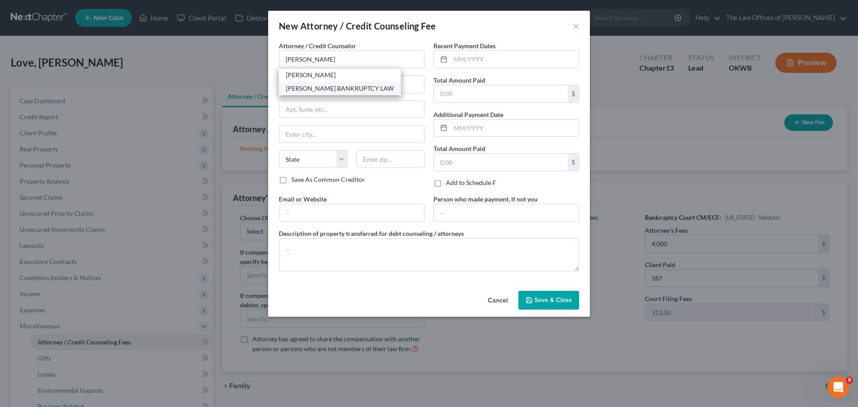
select select "37"
type input "73116"
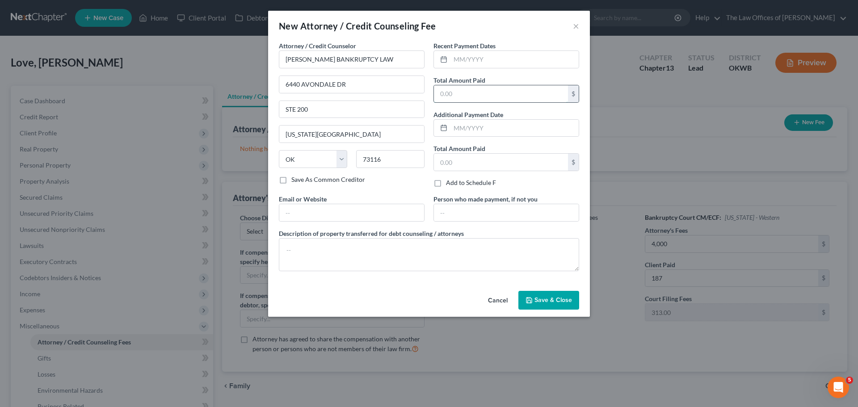
click at [458, 98] on input "text" at bounding box center [501, 93] width 134 height 17
type input "187"
click at [527, 294] on button "Save & Close" at bounding box center [548, 300] width 61 height 19
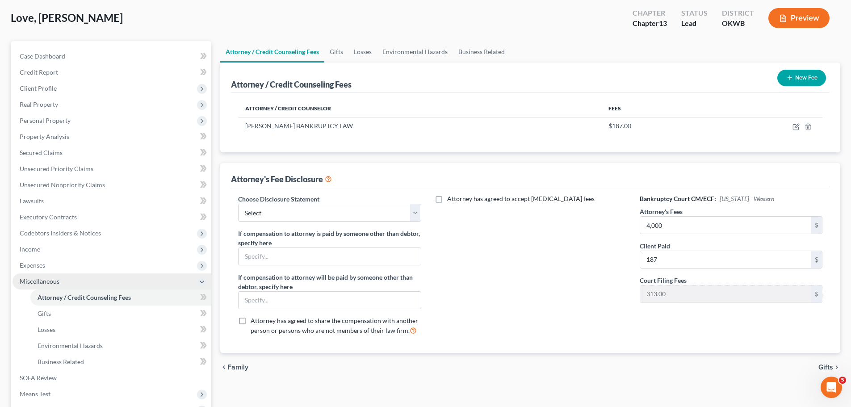
scroll to position [134, 0]
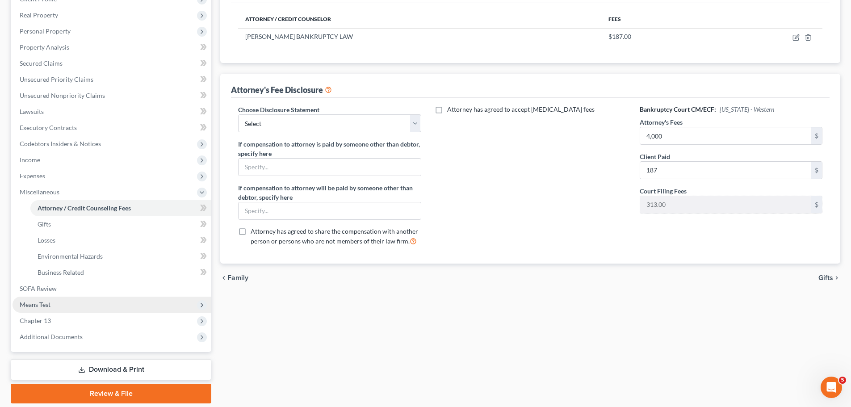
click at [126, 305] on span "Means Test" at bounding box center [112, 305] width 199 height 16
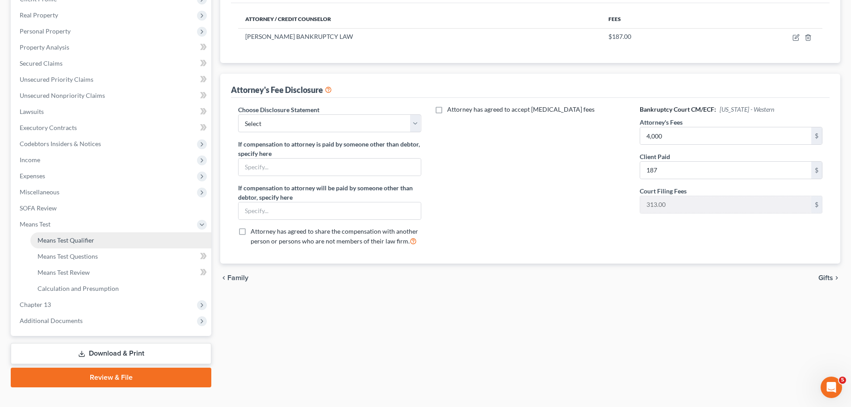
click at [116, 243] on link "Means Test Qualifier" at bounding box center [120, 240] width 181 height 16
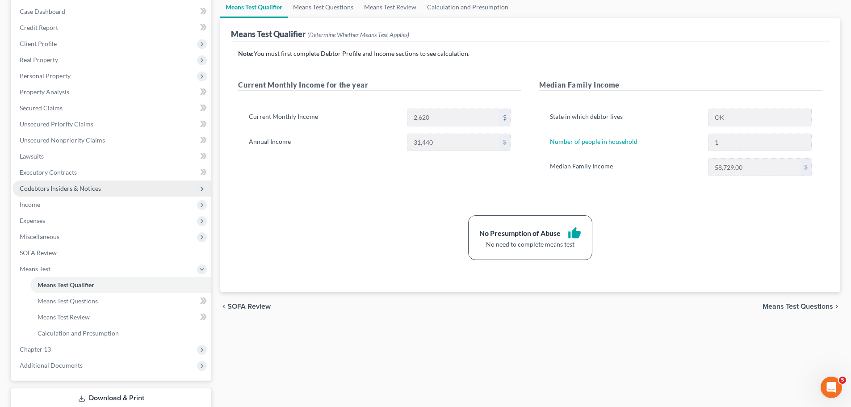
scroll to position [134, 0]
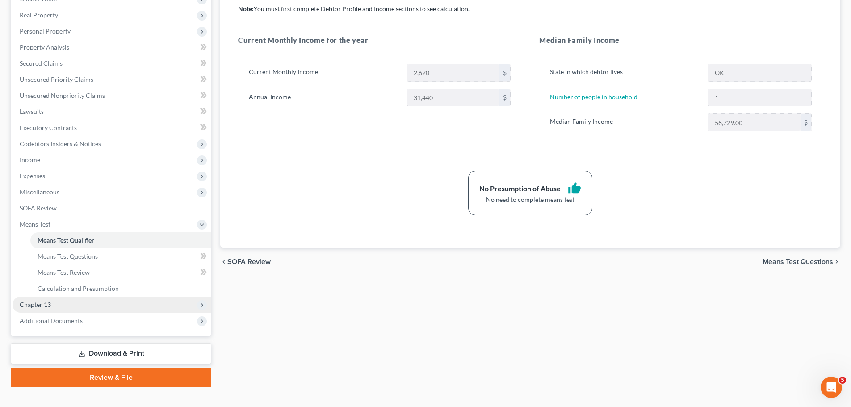
click at [79, 305] on span "Chapter 13" at bounding box center [112, 305] width 199 height 16
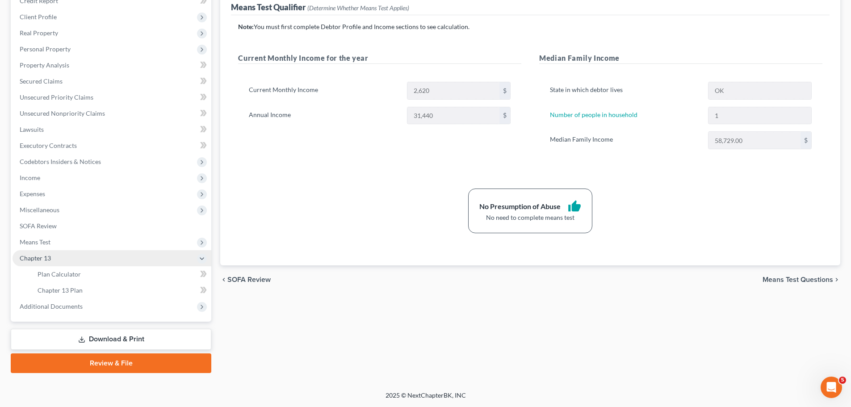
scroll to position [116, 0]
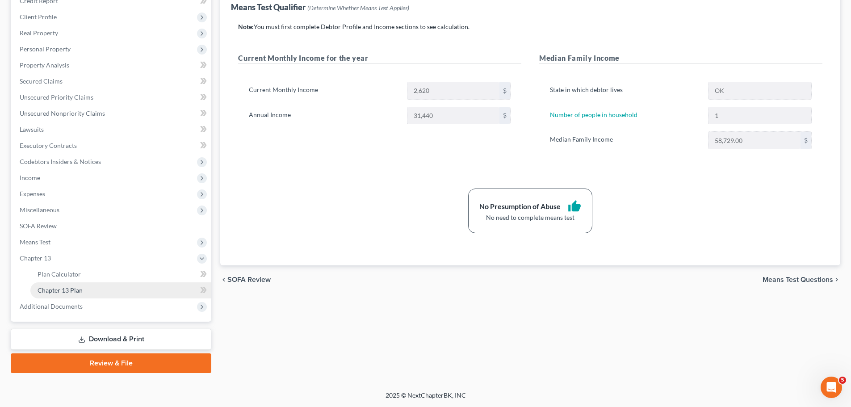
click at [98, 290] on link "Chapter 13 Plan" at bounding box center [120, 290] width 181 height 16
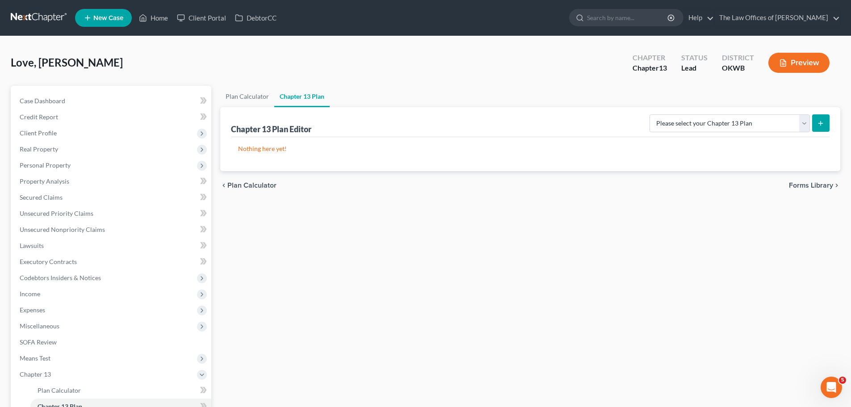
click at [821, 126] on icon "submit" at bounding box center [820, 123] width 7 height 7
drag, startPoint x: 773, startPoint y: 129, endPoint x: 762, endPoint y: 131, distance: 11.0
click at [773, 129] on select "Please select your Chapter 13 Plan National Form Plan - Official Form 113 Weste…" at bounding box center [729, 123] width 160 height 18
select select "2"
click at [650, 114] on select "Please select your Chapter 13 Plan National Form Plan - Official Form 113 Weste…" at bounding box center [729, 123] width 160 height 18
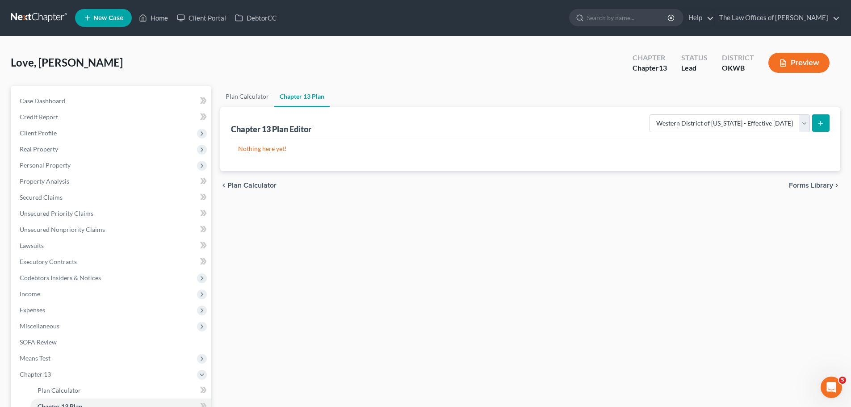
click at [823, 121] on icon "submit" at bounding box center [820, 123] width 7 height 7
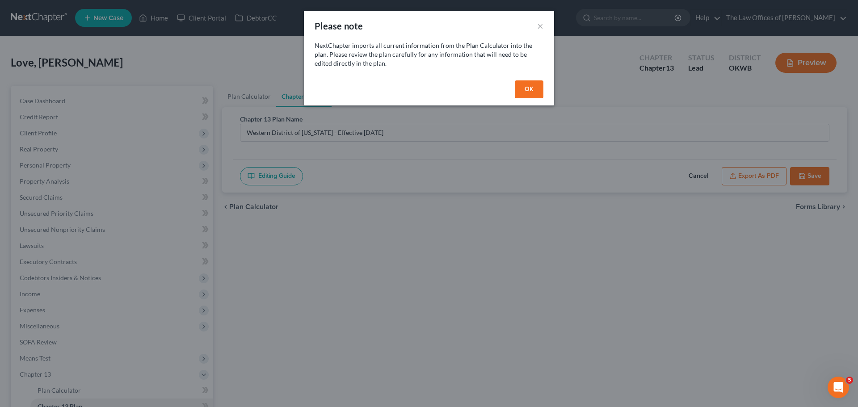
click at [531, 90] on button "OK" at bounding box center [529, 89] width 29 height 18
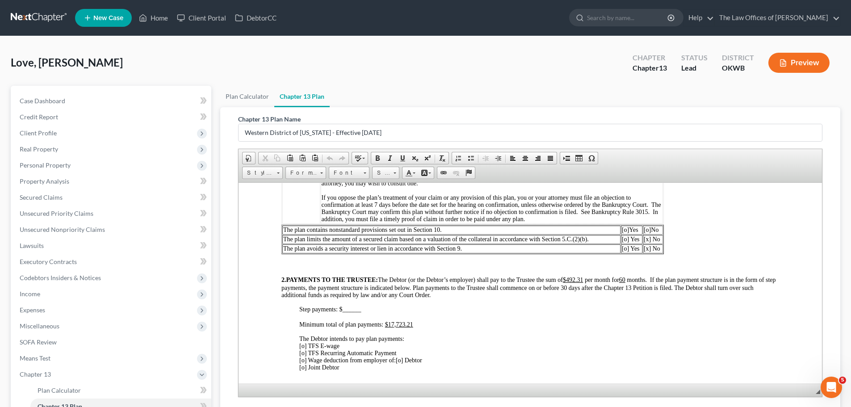
scroll to position [313, 0]
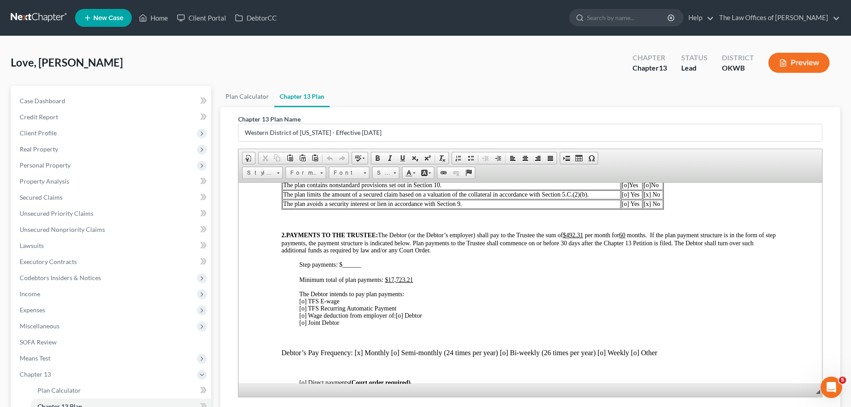
click at [588, 283] on div "Minimum total of plan payments: $17,723.21" at bounding box center [539, 279] width 480 height 7
click at [583, 238] on u "$492.31" at bounding box center [573, 234] width 21 height 7
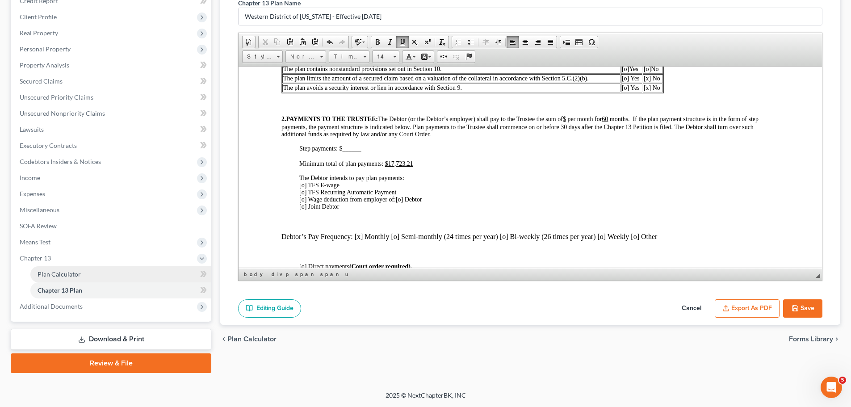
click at [158, 273] on link "Plan Calculator" at bounding box center [120, 274] width 181 height 16
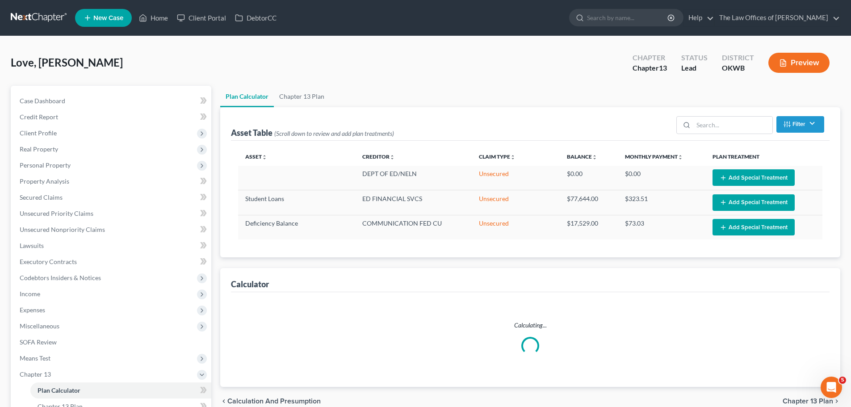
select select "59"
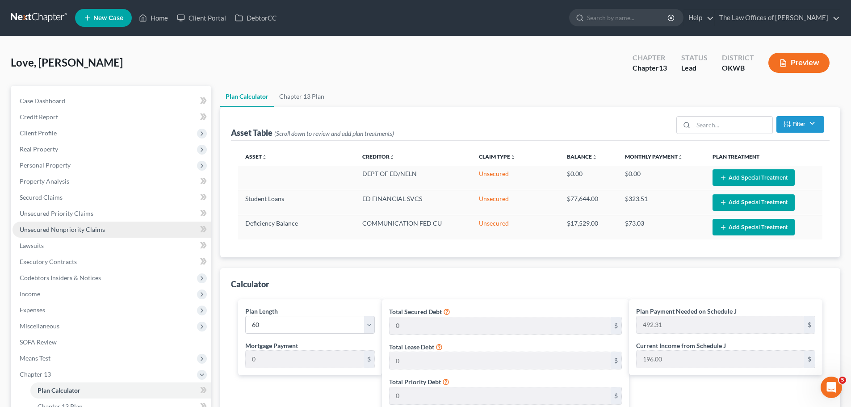
click at [82, 224] on link "Unsecured Nonpriority Claims" at bounding box center [112, 230] width 199 height 16
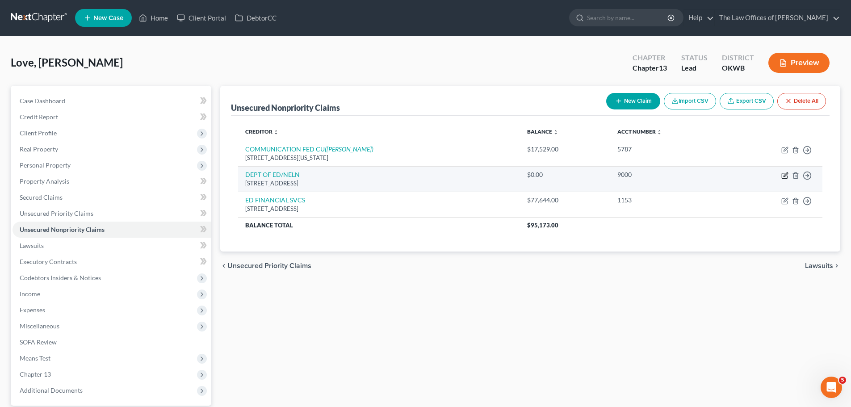
click at [784, 176] on icon "button" at bounding box center [785, 174] width 4 height 4
select select "30"
select select "0"
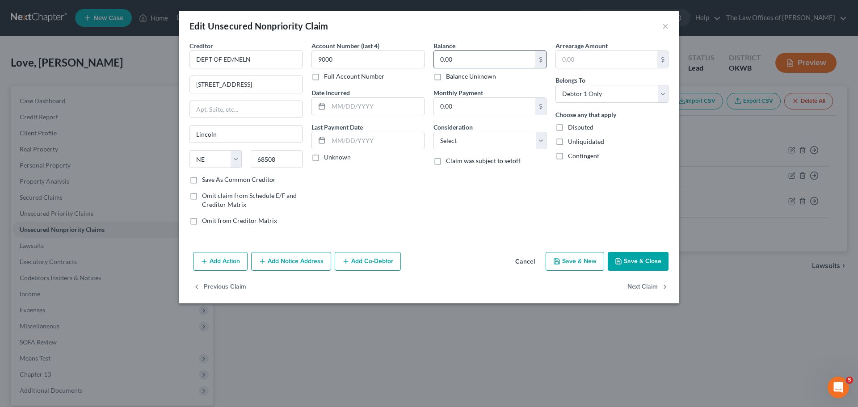
click at [455, 61] on input "0.00" at bounding box center [484, 59] width 101 height 17
type input "3,592"
click at [486, 142] on select "Select Cable / Satellite Services Collection Agency Credit Card Debt Debt Couns…" at bounding box center [489, 141] width 113 height 18
select select "17"
click at [433, 132] on select "Select Cable / Satellite Services Collection Agency Credit Card Debt Debt Couns…" at bounding box center [489, 141] width 113 height 18
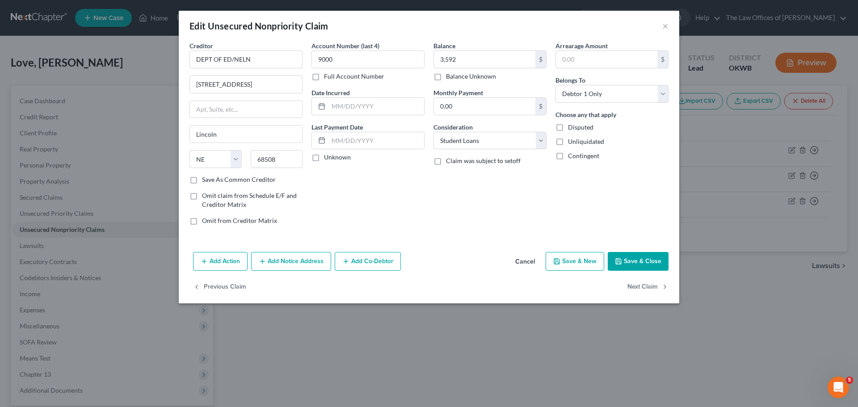
click at [627, 269] on button "Save & Close" at bounding box center [637, 261] width 61 height 19
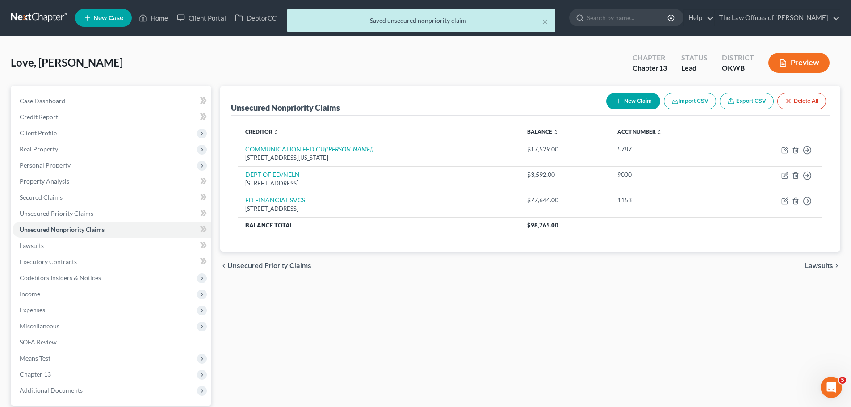
scroll to position [84, 0]
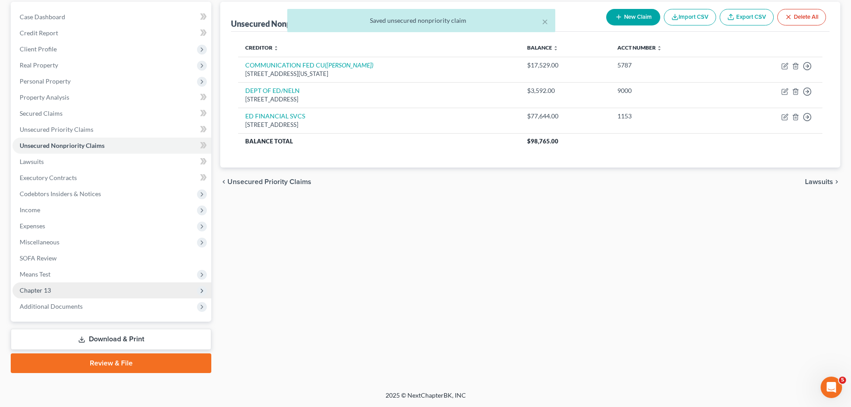
click at [100, 290] on span "Chapter 13" at bounding box center [112, 290] width 199 height 16
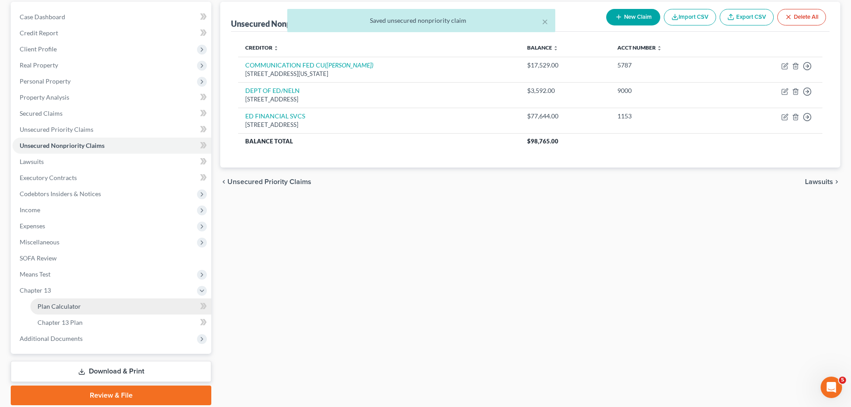
click at [75, 308] on span "Plan Calculator" at bounding box center [59, 306] width 43 height 8
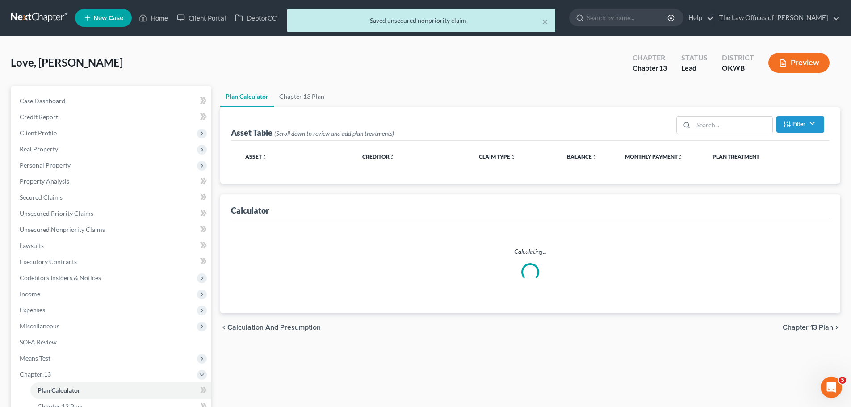
select select "59"
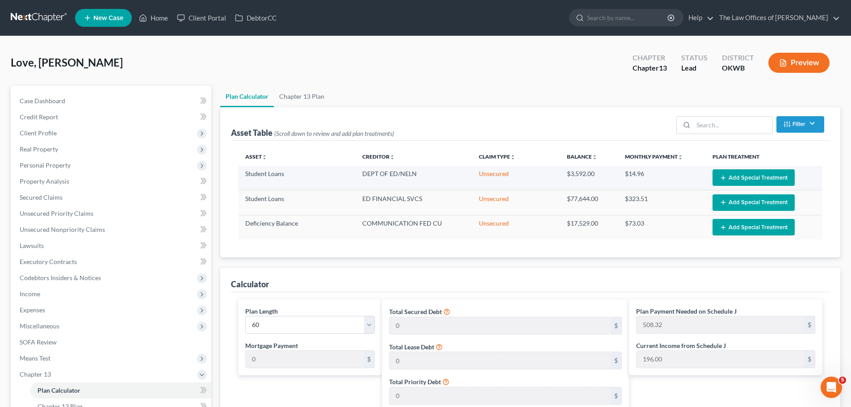
click at [729, 175] on button "Add Special Treatment" at bounding box center [753, 177] width 82 height 17
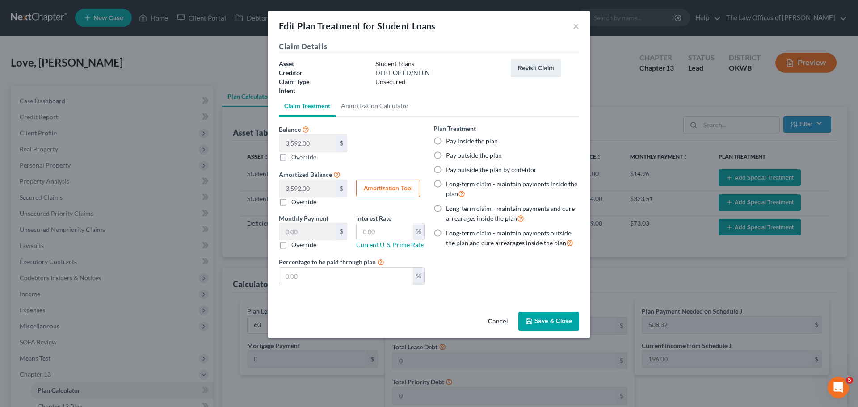
click at [531, 314] on button "Save & Close" at bounding box center [548, 321] width 61 height 19
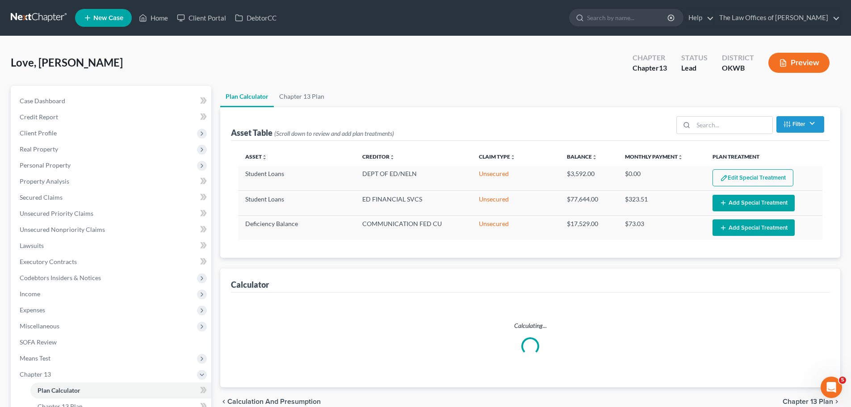
select select "59"
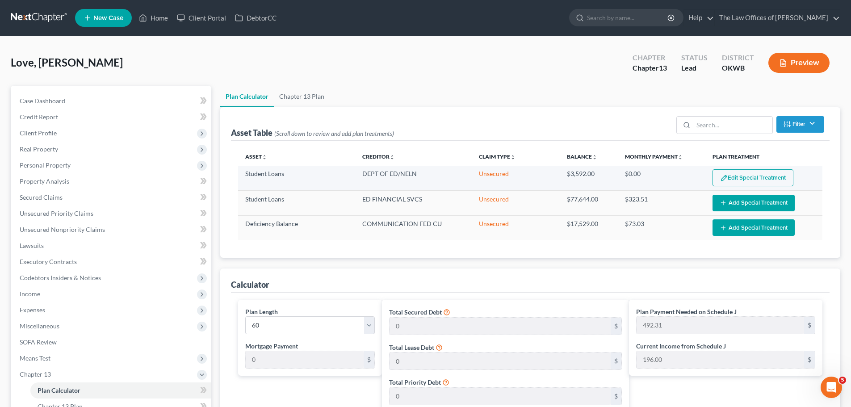
click at [745, 174] on button "Edit Special Treatment" at bounding box center [752, 177] width 81 height 17
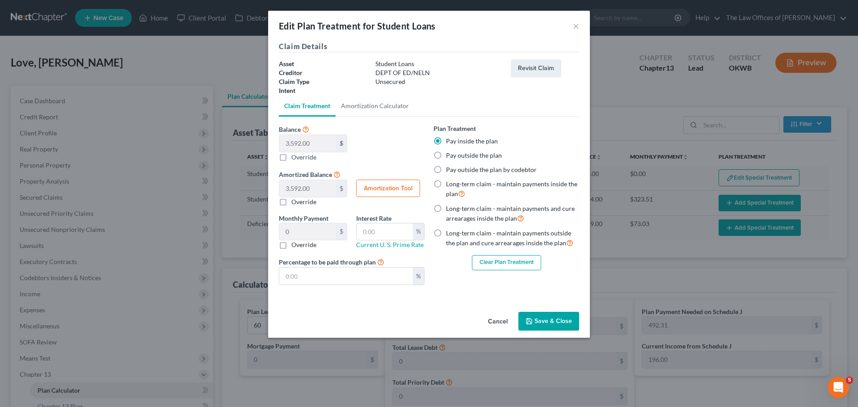
click at [515, 254] on div "Plan Treatment Pay inside the plan Pay outside the plan Pay outside the plan by…" at bounding box center [506, 197] width 146 height 146
click at [515, 259] on button "Clear Plan Treatment" at bounding box center [506, 262] width 69 height 15
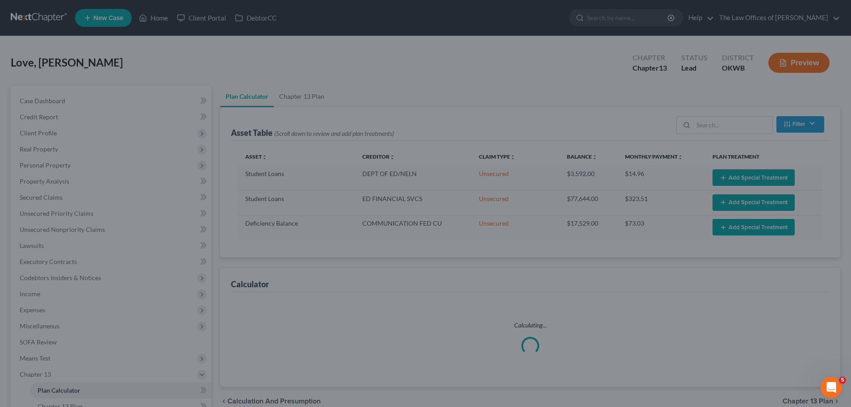
select select "59"
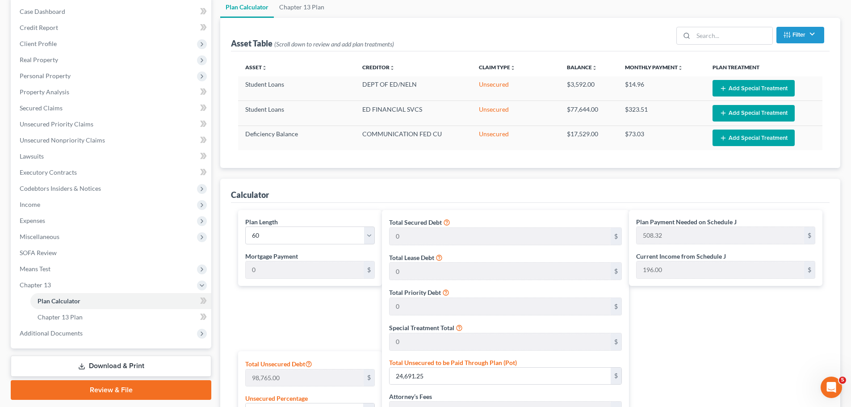
scroll to position [179, 0]
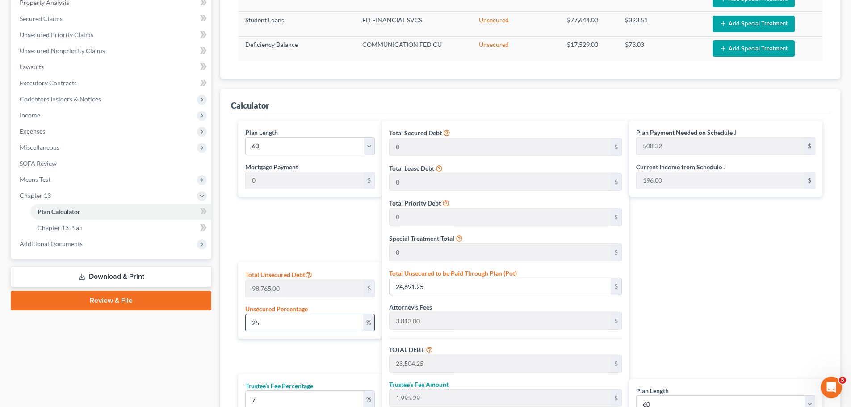
drag, startPoint x: 262, startPoint y: 325, endPoint x: 253, endPoint y: 326, distance: 9.5
click at [253, 326] on input "25" at bounding box center [304, 322] width 117 height 17
type input "0"
type input "3,813.00"
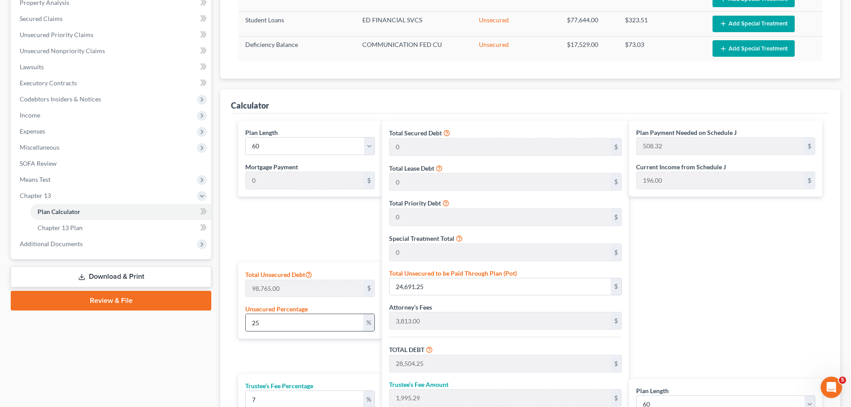
type input "266.91"
type input "4,079.91"
type input "67.99"
type input "0"
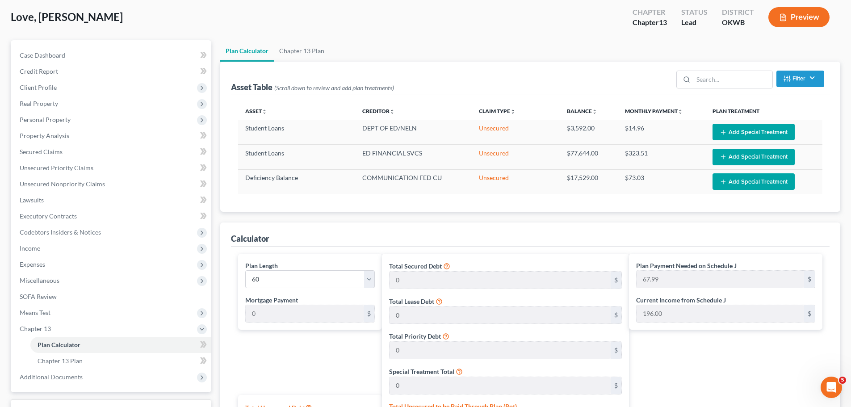
scroll to position [90, 0]
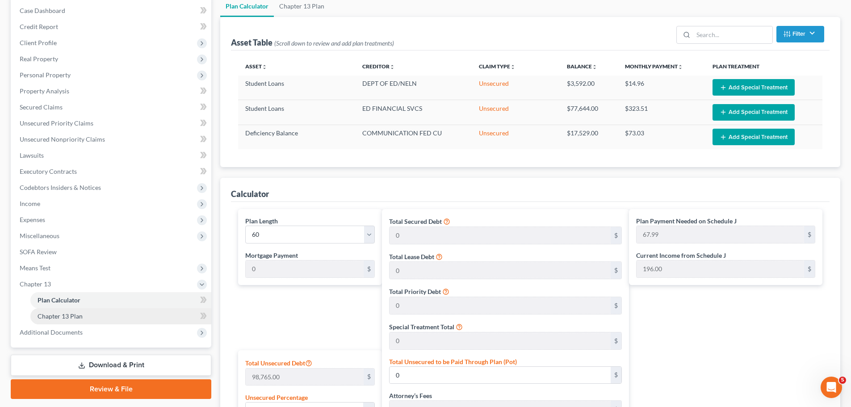
click at [142, 314] on link "Chapter 13 Plan" at bounding box center [120, 316] width 181 height 16
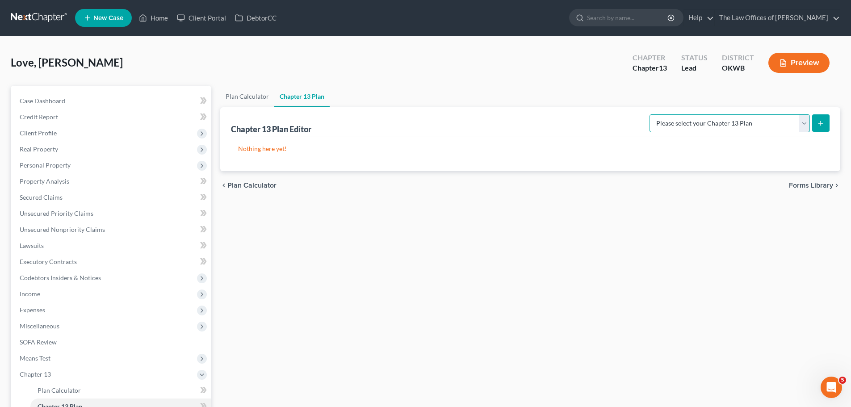
click at [728, 129] on select "Please select your Chapter 13 Plan National Form Plan - Official Form 113 Weste…" at bounding box center [729, 123] width 160 height 18
select select "2"
click at [650, 114] on select "Please select your Chapter 13 Plan National Form Plan - Official Form 113 Weste…" at bounding box center [729, 123] width 160 height 18
click at [821, 123] on line "submit" at bounding box center [821, 123] width 4 height 0
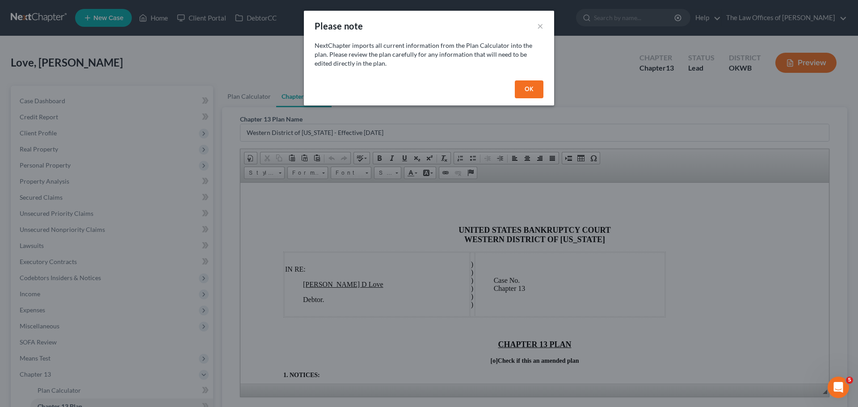
click at [521, 90] on button "OK" at bounding box center [529, 89] width 29 height 18
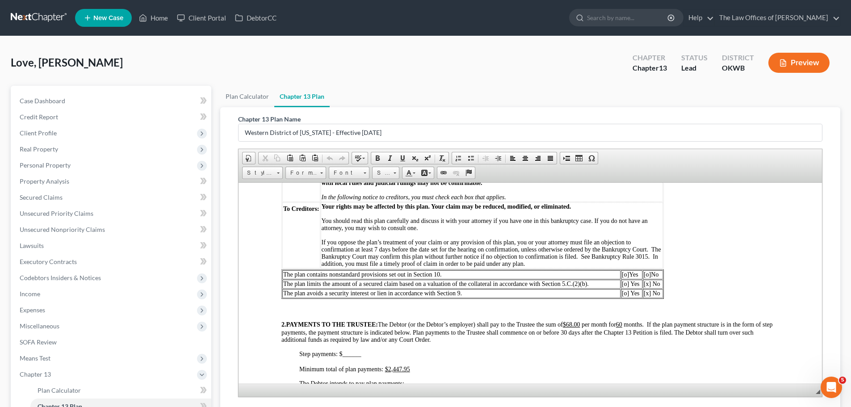
scroll to position [268, 0]
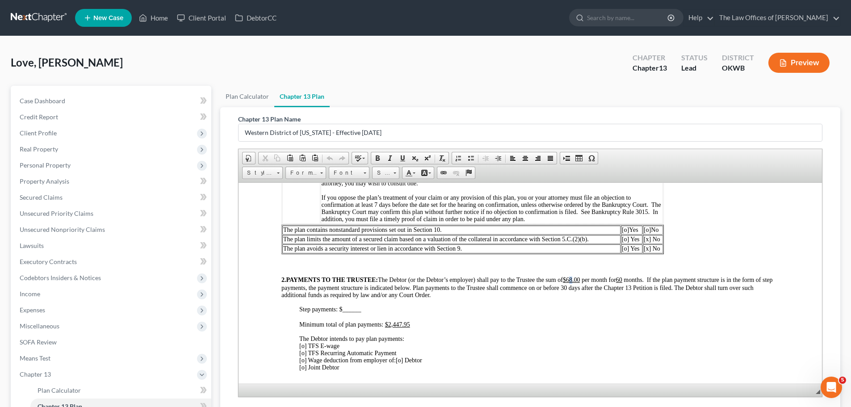
click at [577, 283] on u "$68.00" at bounding box center [571, 279] width 17 height 7
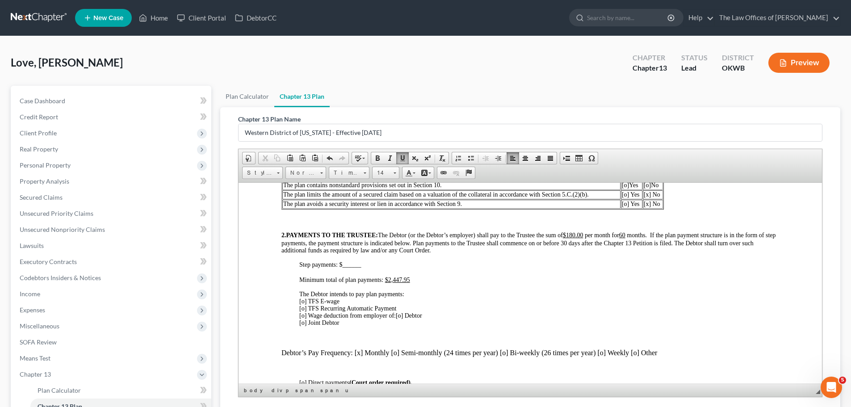
click at [627, 238] on span at bounding box center [626, 234] width 2 height 7
click at [410, 283] on div "Minimum total of plan payments: $2,447.95" at bounding box center [539, 279] width 480 height 7
click at [304, 318] on span "[o] TFS E-wage [o] TFS Recurring Automatic Payment [o] Wage deduction from empl…" at bounding box center [347, 307] width 97 height 21
click at [404, 322] on span "[o] Debtor [o] Joint Debtor" at bounding box center [361, 319] width 124 height 14
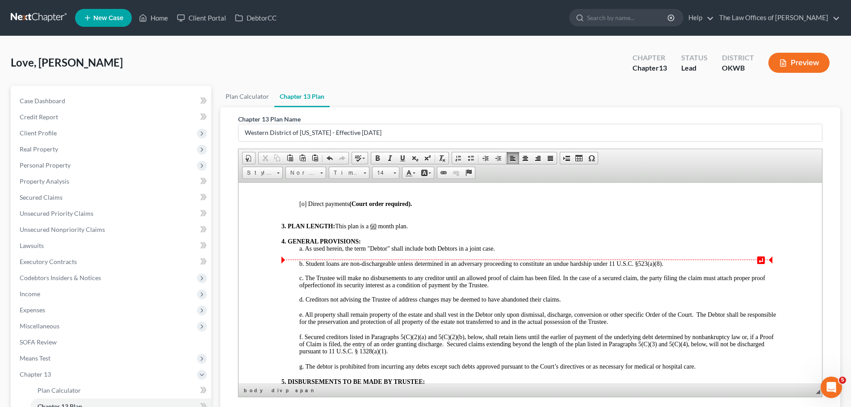
scroll to position [447, 0]
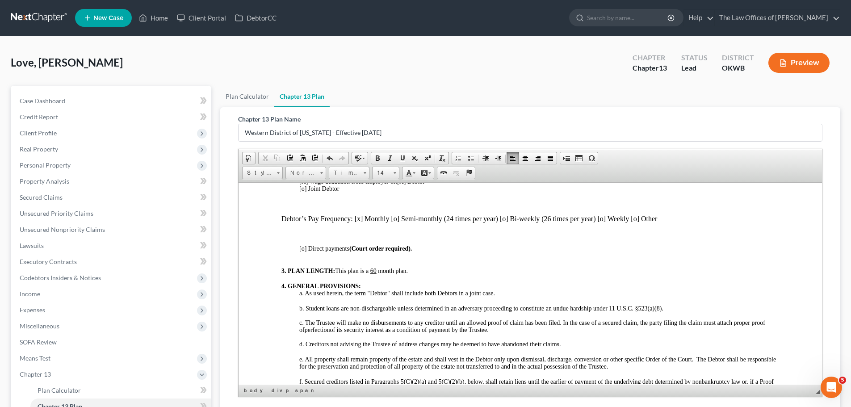
click at [505, 222] on p "Debtor’s Pay Frequency: [x] Monthly [o] Semi-monthly (24 times per year) [o] Bi…" at bounding box center [530, 218] width 498 height 8
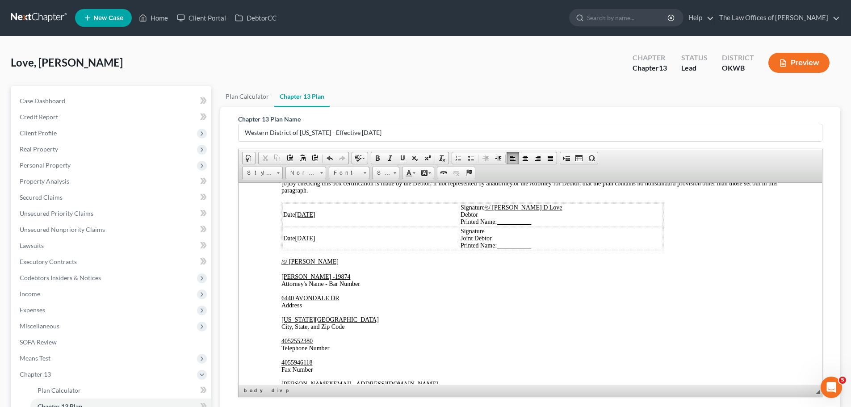
scroll to position [1787, 0]
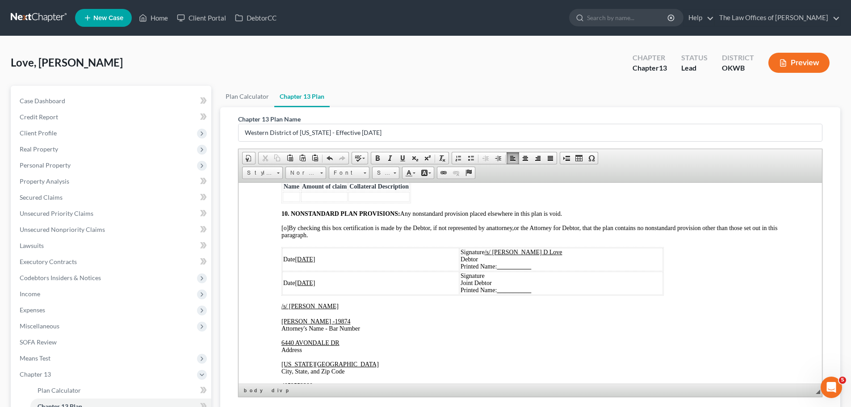
click at [572, 271] on td "Signature /s/ Latisha D Love Debtor Printed Name:" at bounding box center [561, 258] width 203 height 23
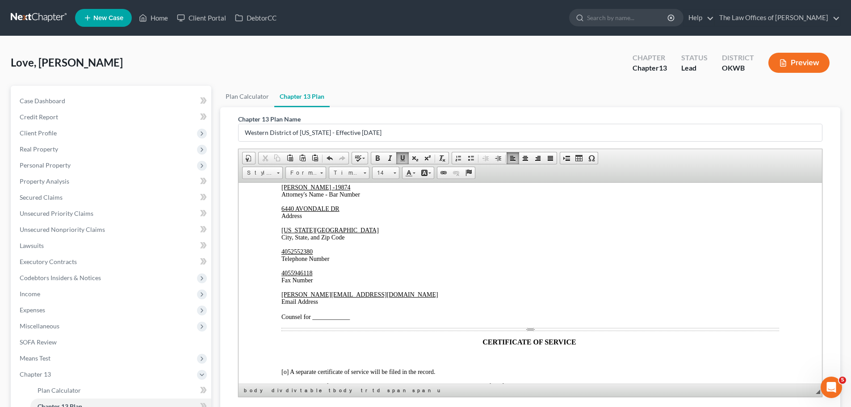
click at [358, 318] on p "marty@attorneyok.com Email Address Counsel for ____________" at bounding box center [530, 305] width 498 height 29
click at [357, 320] on p "marty@attorneyok.com Email Address Counsel for ____________" at bounding box center [530, 305] width 498 height 29
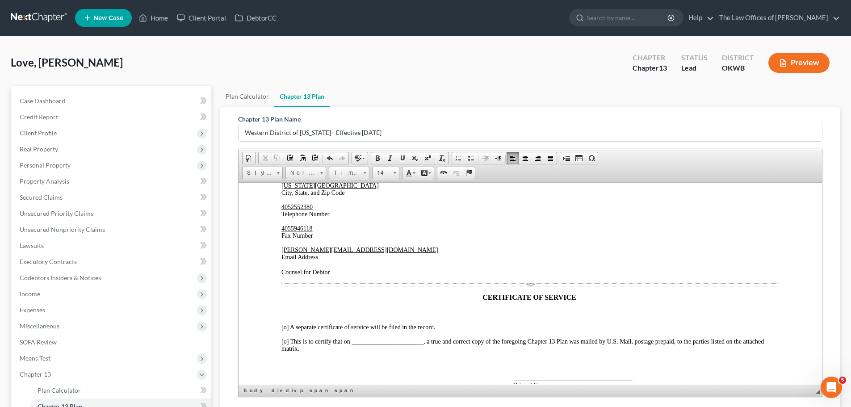
click at [285, 330] on span "[o] A separate certificate of service will be filed in the record." at bounding box center [358, 326] width 154 height 7
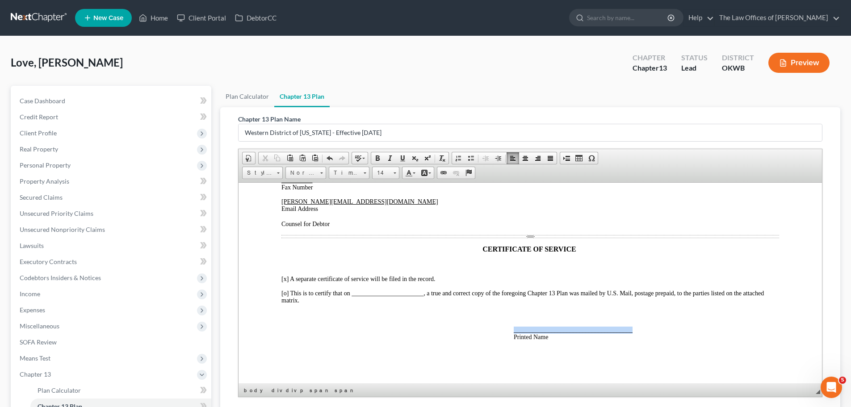
drag, startPoint x: 638, startPoint y: 326, endPoint x: 509, endPoint y: 330, distance: 128.7
click at [509, 330] on div "Date 08/15/2025 Signature /s/ Latisha D Love Debtor Printed Name: Latisha D Lov…" at bounding box center [530, 180] width 498 height 321
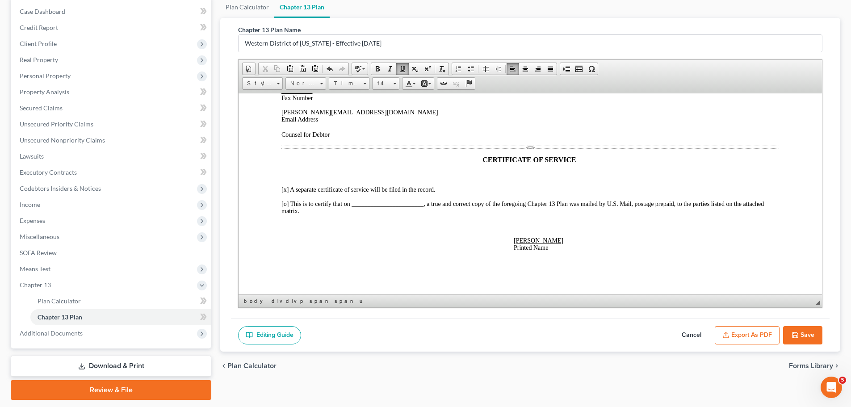
click at [804, 327] on button "Save" at bounding box center [802, 335] width 39 height 19
select select "2"
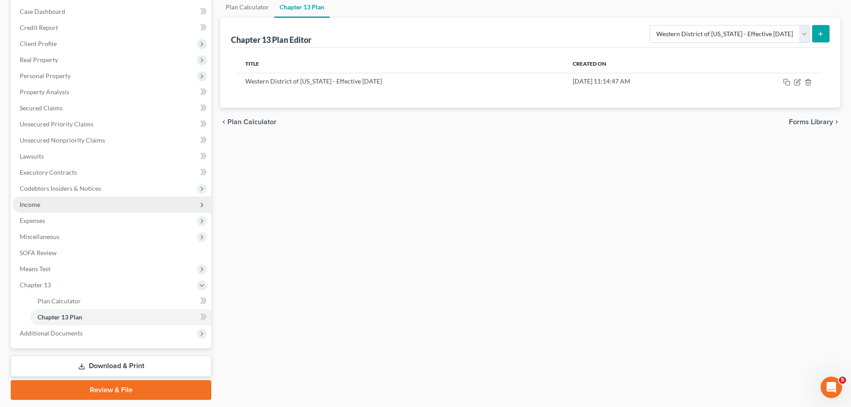
click at [155, 208] on span "Income" at bounding box center [112, 205] width 199 height 16
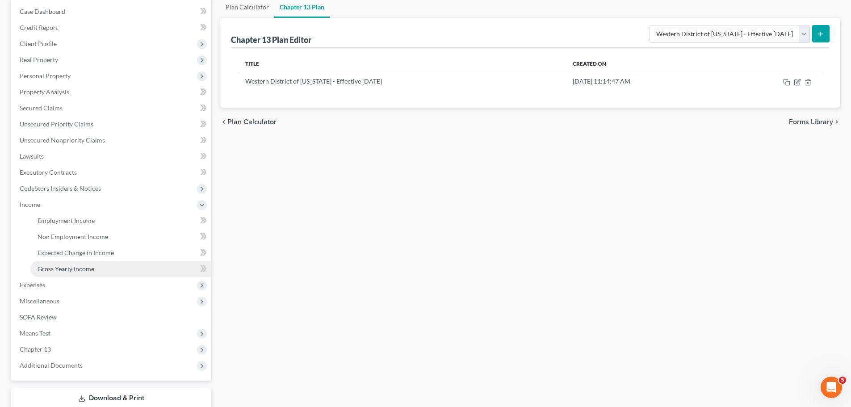
click at [126, 273] on link "Gross Yearly Income" at bounding box center [120, 269] width 181 height 16
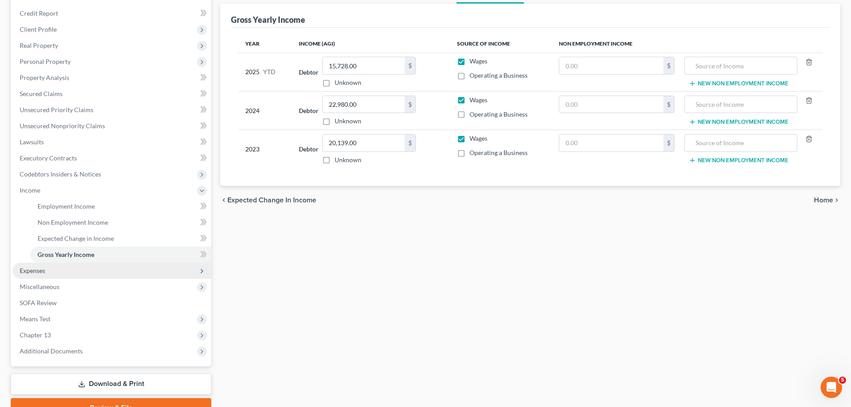
scroll to position [59, 0]
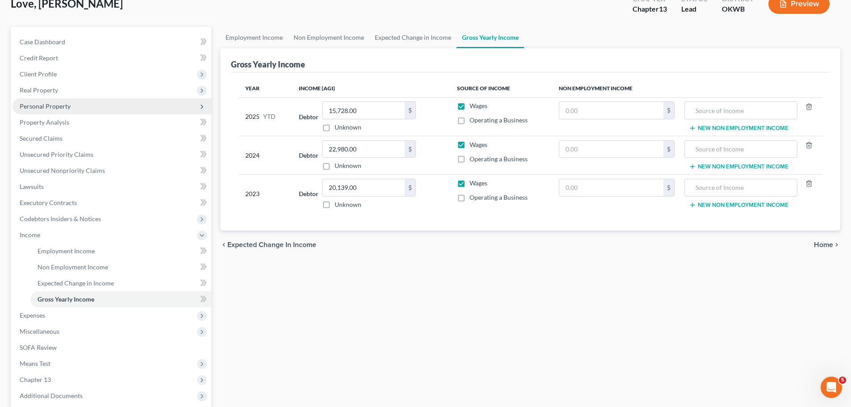
click at [101, 109] on span "Personal Property" at bounding box center [112, 106] width 199 height 16
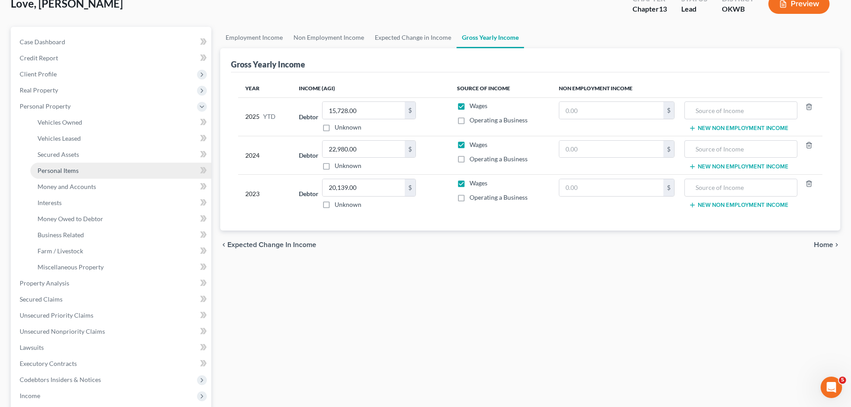
click at [84, 164] on link "Personal Items" at bounding box center [120, 171] width 181 height 16
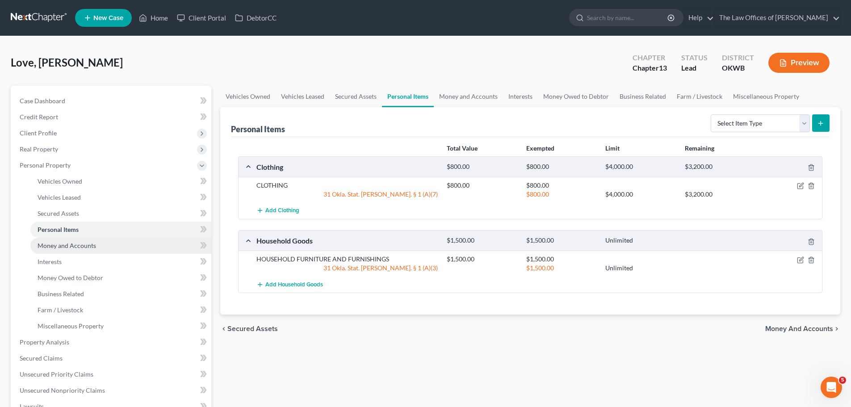
click at [88, 251] on link "Money and Accounts" at bounding box center [120, 246] width 181 height 16
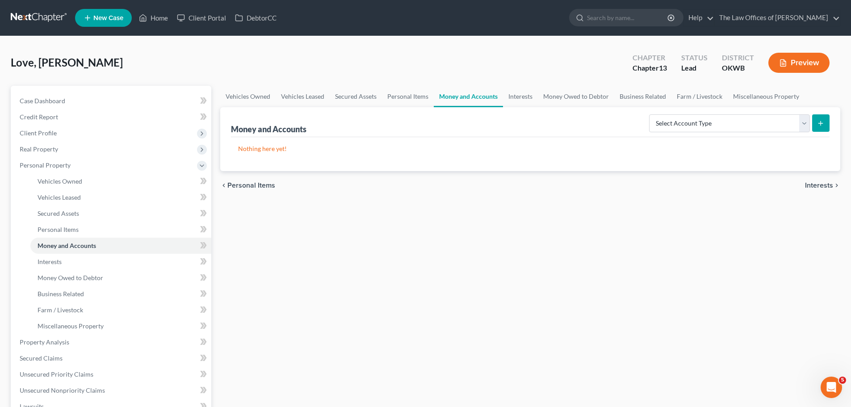
click at [819, 126] on icon "submit" at bounding box center [820, 123] width 7 height 7
click at [742, 120] on select "Select Account Type Brokerage Cash on Hand Certificates of Deposit Checking Acc…" at bounding box center [729, 123] width 161 height 18
select select "checking"
click at [651, 114] on select "Select Account Type Brokerage Cash on Hand Certificates of Deposit Checking Acc…" at bounding box center [729, 123] width 161 height 18
click at [828, 123] on button "submit" at bounding box center [820, 122] width 17 height 17
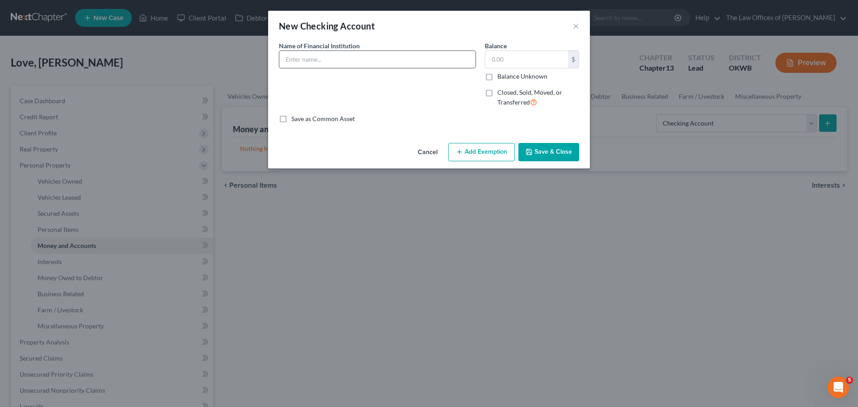
click at [338, 57] on input "text" at bounding box center [377, 59] width 196 height 17
type input "c"
type input "CHIME ACCOUNT"
type input "100"
click at [466, 149] on button "Add Exemption" at bounding box center [481, 152] width 67 height 19
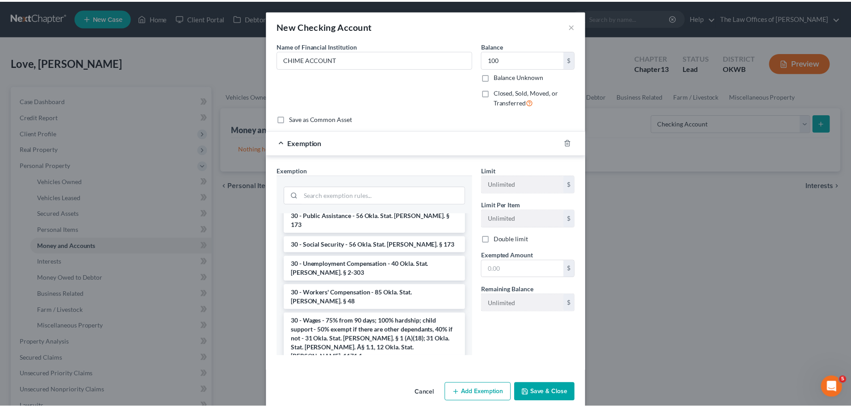
scroll to position [849, 0]
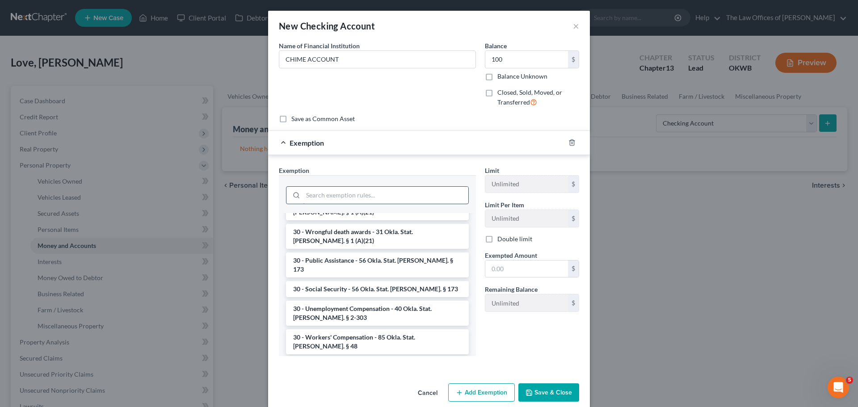
click at [394, 358] on li "30 - Wages - 75% from 90 days; 100% hardship; child support - 50% exempt if the…" at bounding box center [377, 384] width 183 height 52
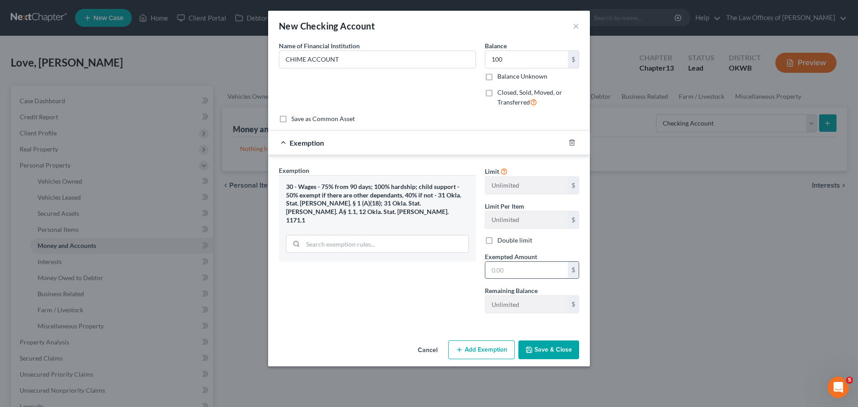
click at [515, 263] on input "text" at bounding box center [526, 270] width 83 height 17
type input "100"
click at [569, 352] on button "Save & Close" at bounding box center [548, 349] width 61 height 19
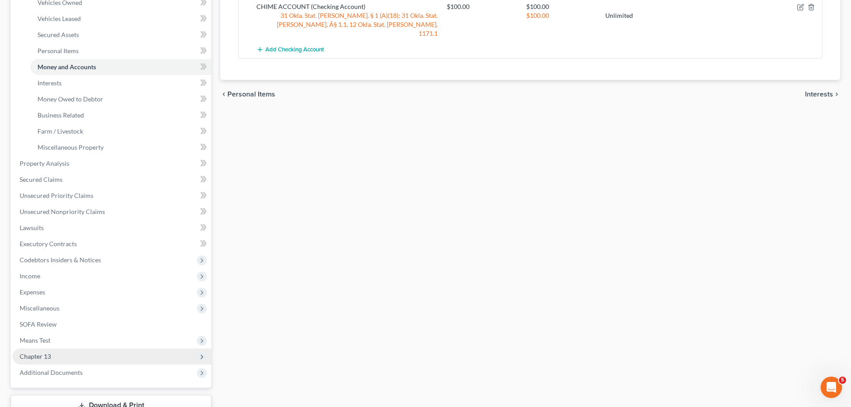
scroll to position [223, 0]
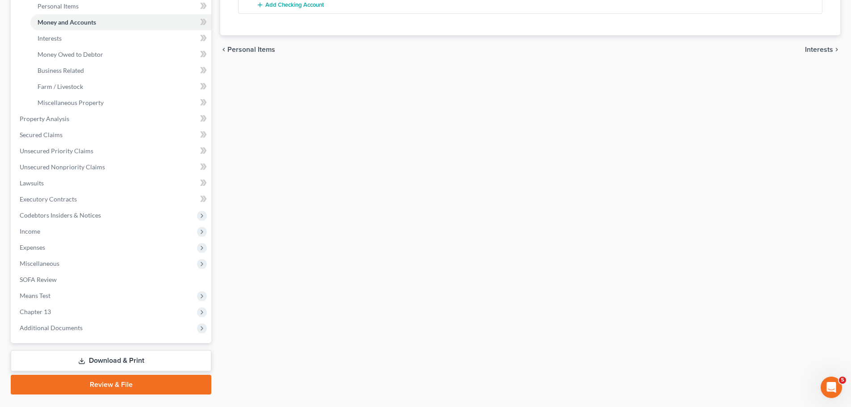
click at [157, 360] on link "Download & Print" at bounding box center [111, 360] width 201 height 21
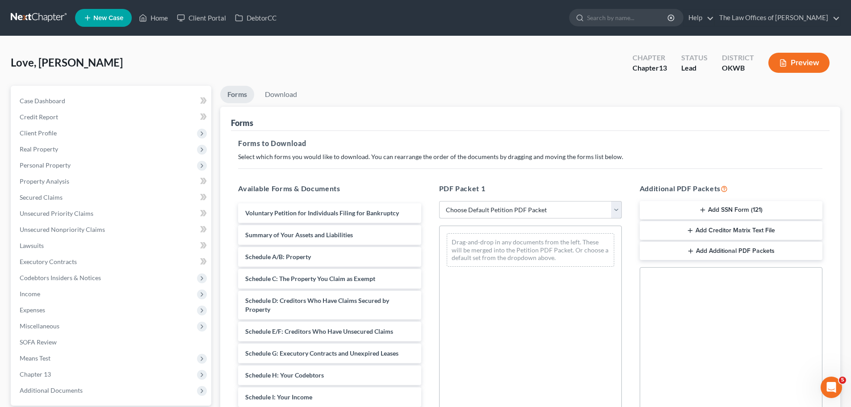
click at [594, 206] on select "Choose Default Petition PDF Packet Complete Bankruptcy Petition (all forms and …" at bounding box center [530, 210] width 183 height 18
select select "0"
click at [442, 201] on select "Choose Default Petition PDF Packet Complete Bankruptcy Petition (all forms and …" at bounding box center [530, 210] width 183 height 18
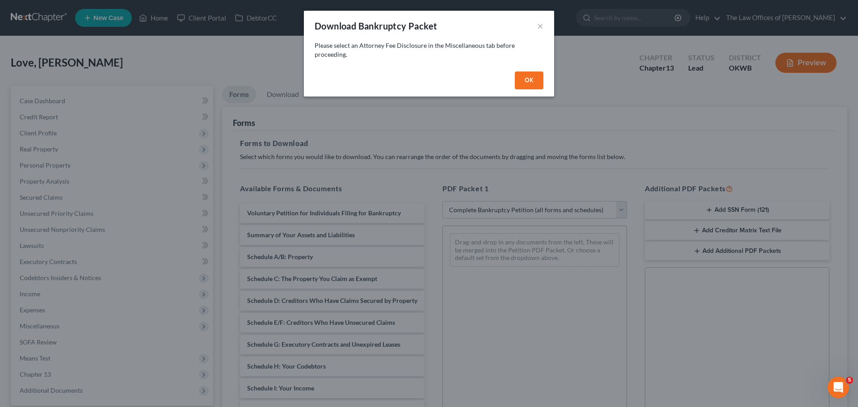
click at [519, 84] on button "OK" at bounding box center [529, 80] width 29 height 18
select select
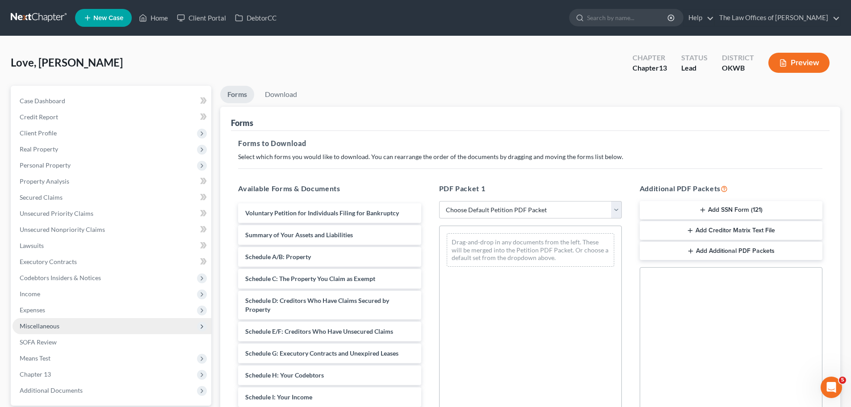
click at [67, 329] on span "Miscellaneous" at bounding box center [112, 326] width 199 height 16
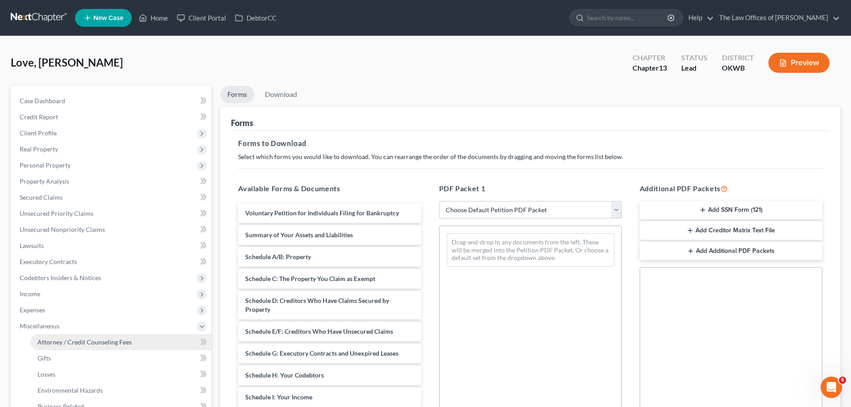
click at [75, 338] on span "Attorney / Credit Counseling Fees" at bounding box center [85, 342] width 94 height 8
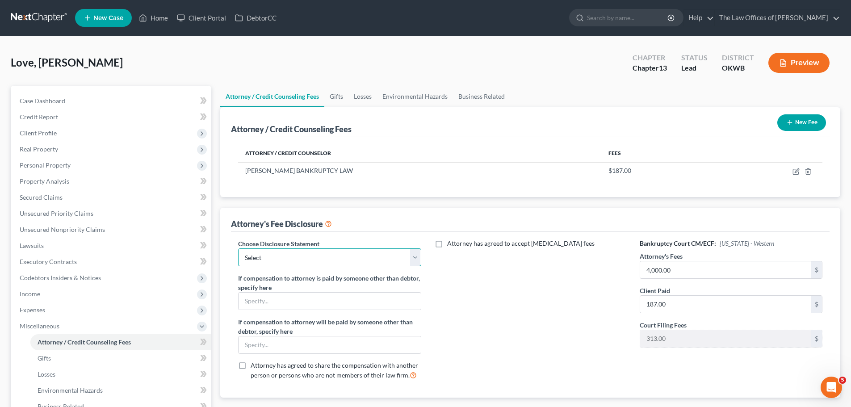
click at [405, 256] on select "Select FEE DISCLOSURE" at bounding box center [329, 257] width 183 height 18
select select "0"
click at [238, 248] on select "Select FEE DISCLOSURE" at bounding box center [329, 257] width 183 height 18
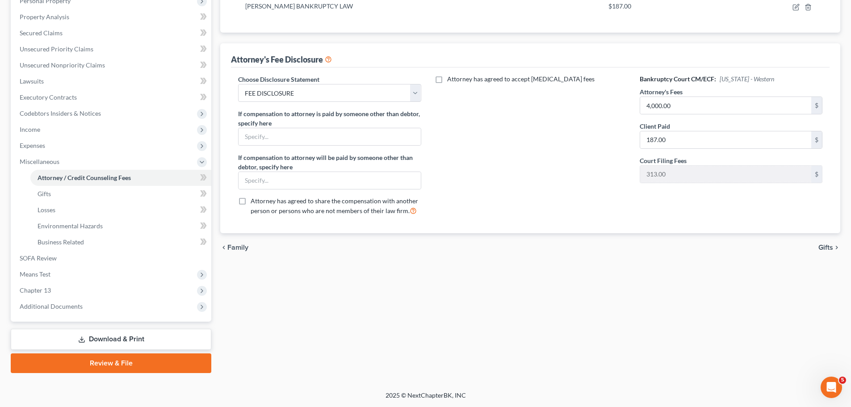
click at [147, 342] on link "Download & Print" at bounding box center [111, 339] width 201 height 21
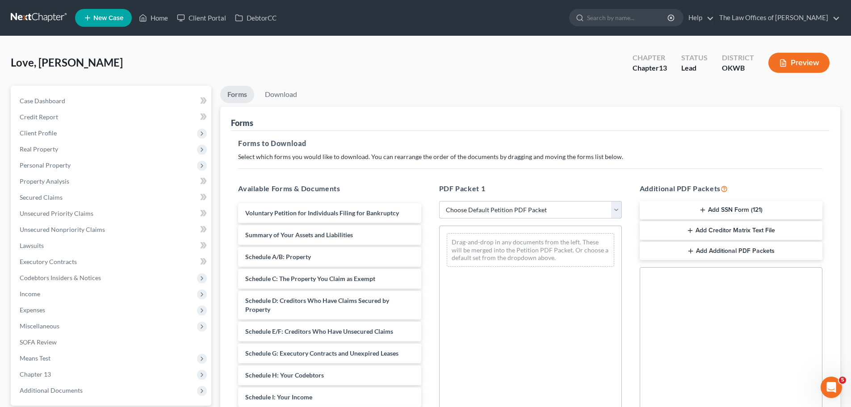
click at [480, 218] on select "Choose Default Petition PDF Packet Complete Bankruptcy Petition (all forms and …" at bounding box center [530, 210] width 183 height 18
select select "0"
click at [439, 201] on select "Choose Default Petition PDF Packet Complete Bankruptcy Petition (all forms and …" at bounding box center [530, 210] width 183 height 18
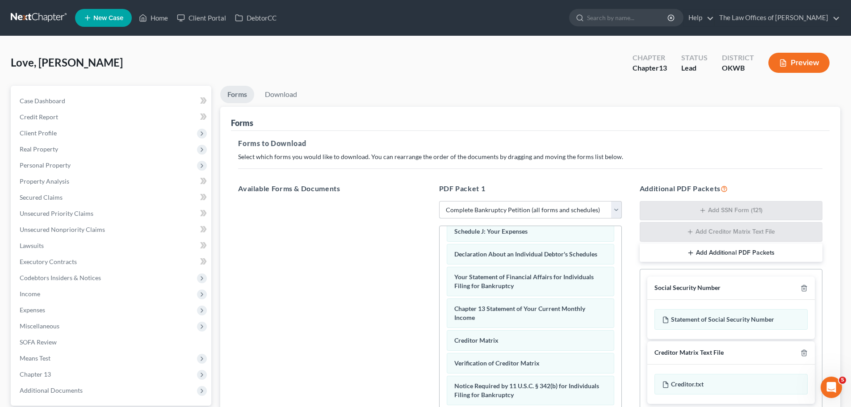
scroll to position [45, 0]
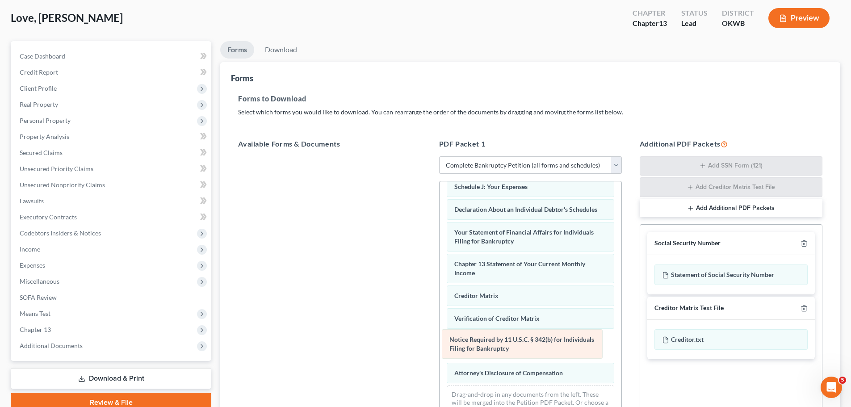
click at [509, 344] on div "Notice Required by 11 U.S.C. § 342(b) for Individuals Filing for Bankruptcy Vol…" at bounding box center [530, 181] width 182 height 489
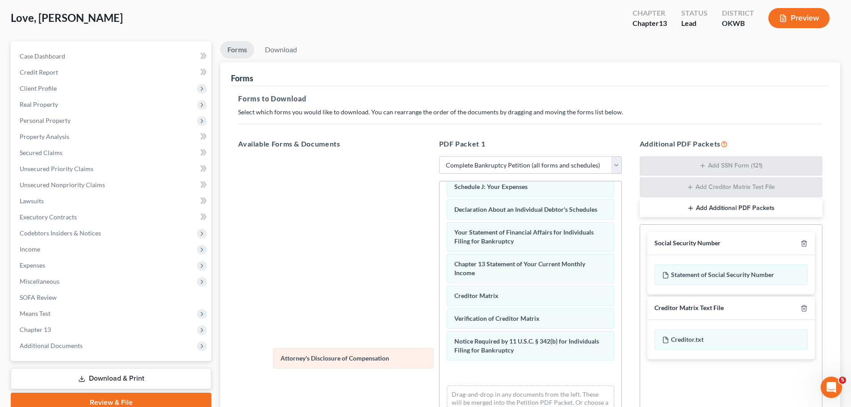
scroll to position [230, 0]
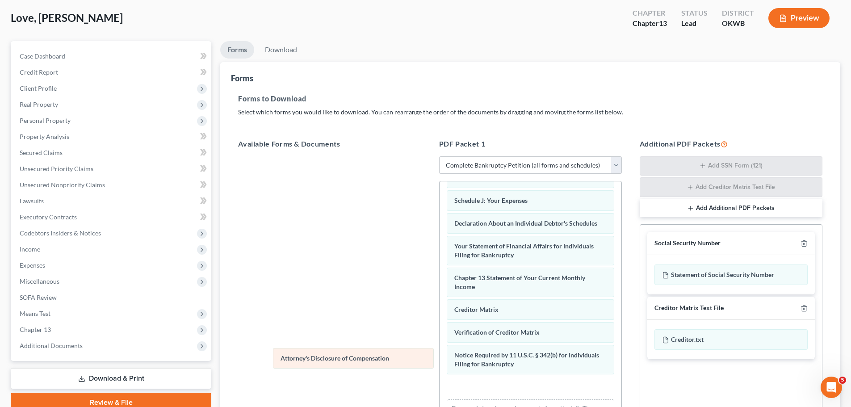
drag, startPoint x: 510, startPoint y: 378, endPoint x: 295, endPoint y: 356, distance: 216.9
click at [439, 357] on div "Attorney's Disclosure of Compensation Voluntary Petition for Individuals Filing…" at bounding box center [530, 195] width 182 height 489
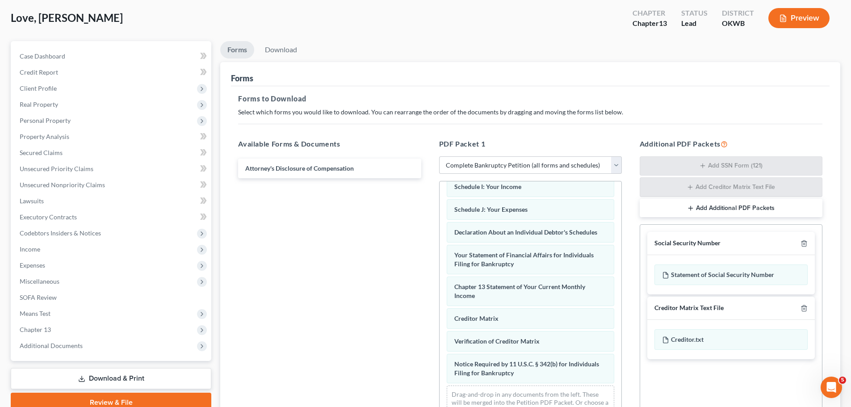
scroll to position [134, 0]
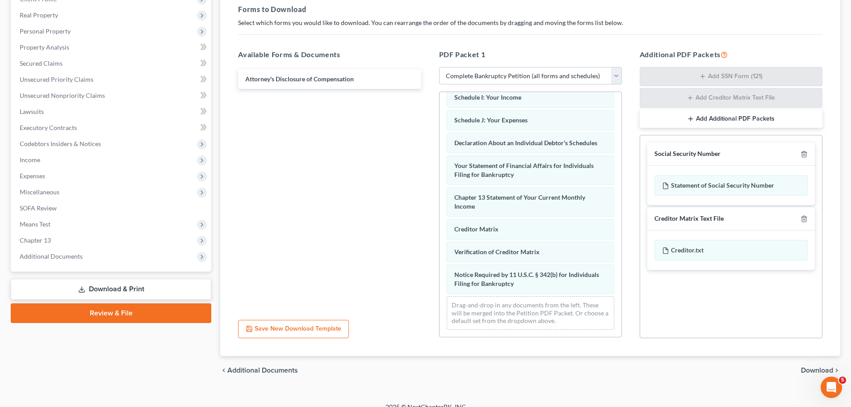
click at [815, 371] on span "Download" at bounding box center [817, 370] width 32 height 7
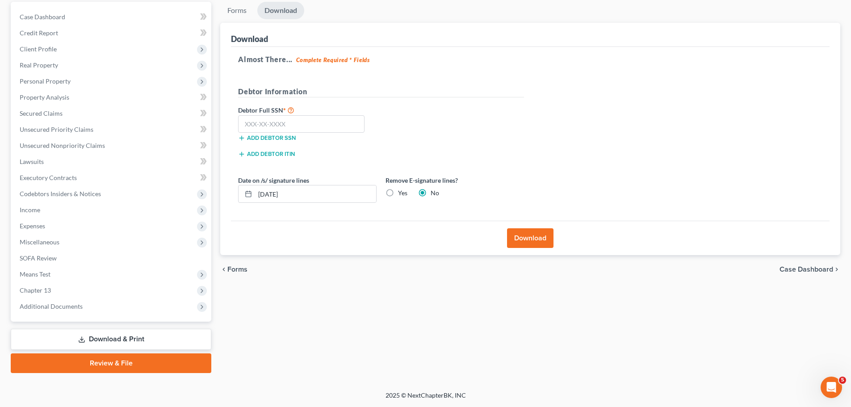
scroll to position [84, 0]
click at [398, 193] on label "Yes" at bounding box center [402, 192] width 9 height 9
click at [402, 193] on input "Yes" at bounding box center [405, 191] width 6 height 6
radio input "true"
radio input "false"
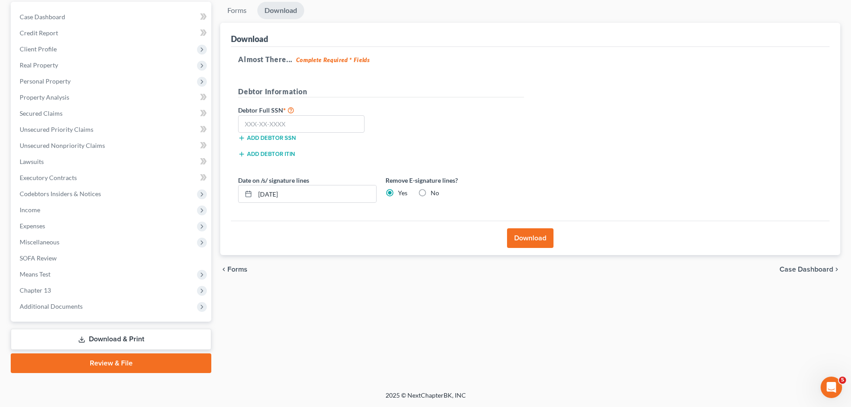
click at [540, 234] on button "Download" at bounding box center [530, 238] width 46 height 20
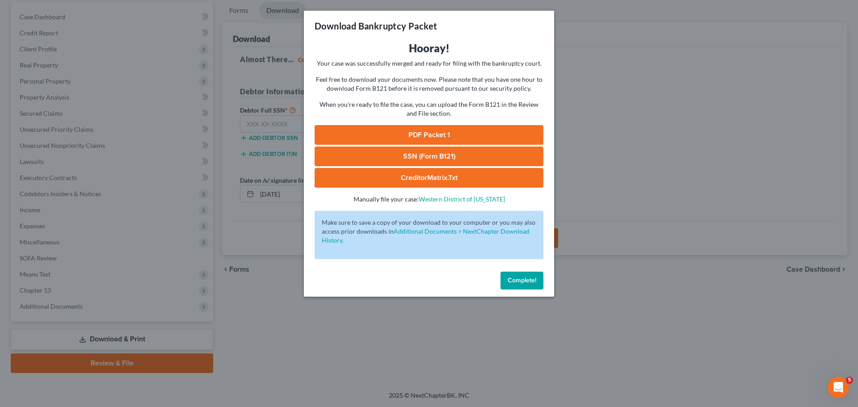
click at [481, 137] on link "PDF Packet 1" at bounding box center [428, 135] width 229 height 20
click at [514, 278] on span "Complete!" at bounding box center [521, 280] width 29 height 8
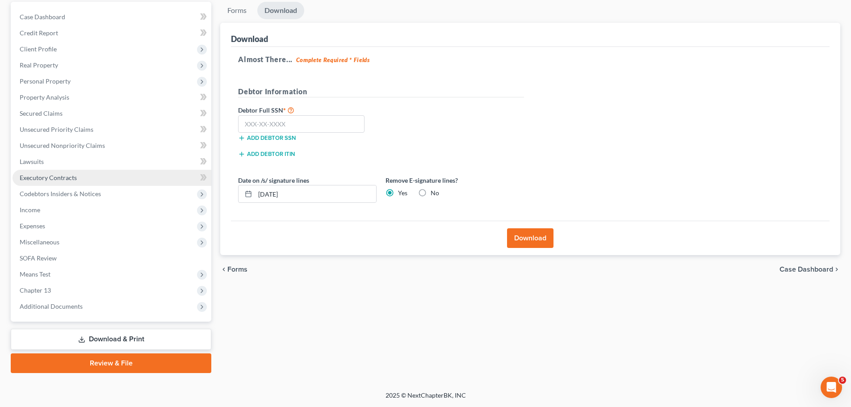
scroll to position [0, 0]
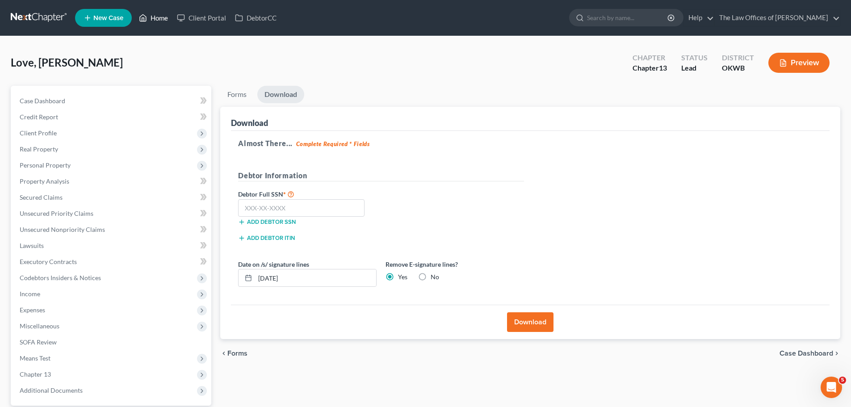
click at [160, 15] on link "Home" at bounding box center [153, 18] width 38 height 16
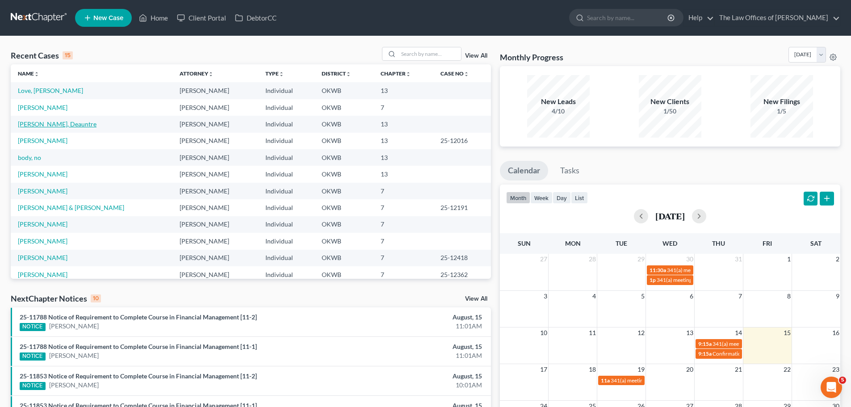
click at [56, 121] on link "Gaines, Deauntre" at bounding box center [57, 124] width 79 height 8
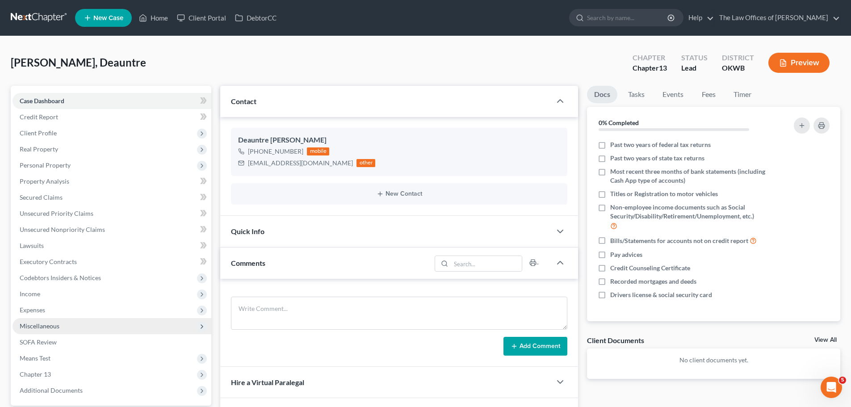
click at [49, 326] on span "Miscellaneous" at bounding box center [40, 326] width 40 height 8
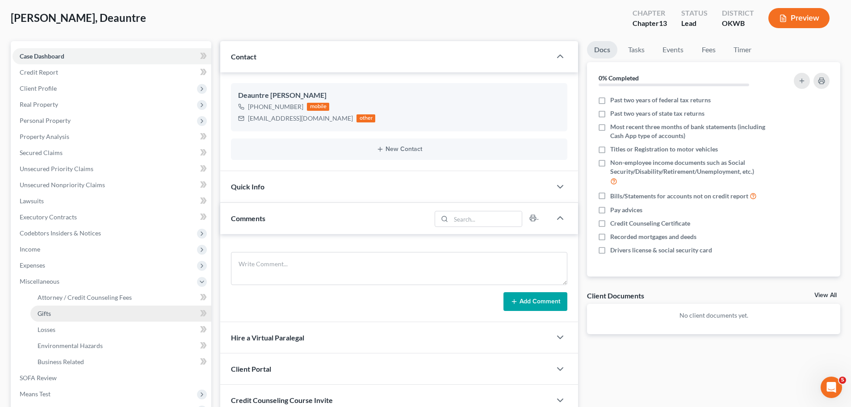
scroll to position [89, 0]
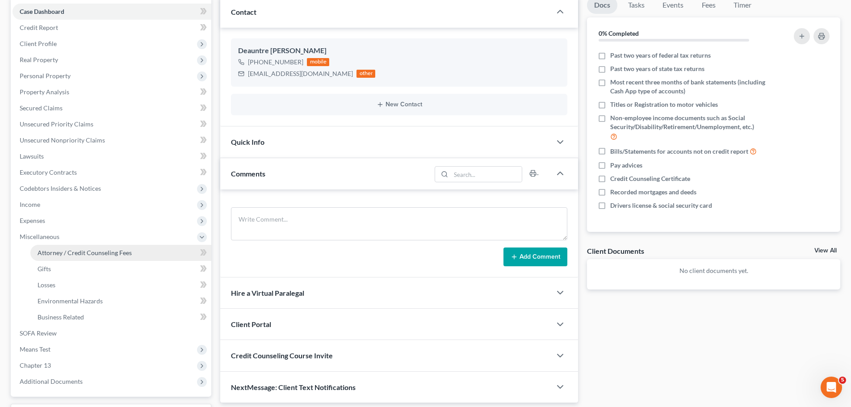
click at [100, 255] on span "Attorney / Credit Counseling Fees" at bounding box center [85, 253] width 94 height 8
select select "0"
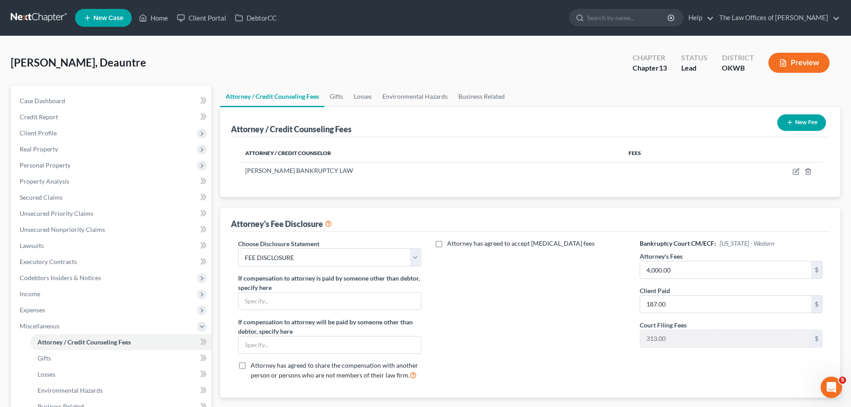
scroll to position [164, 0]
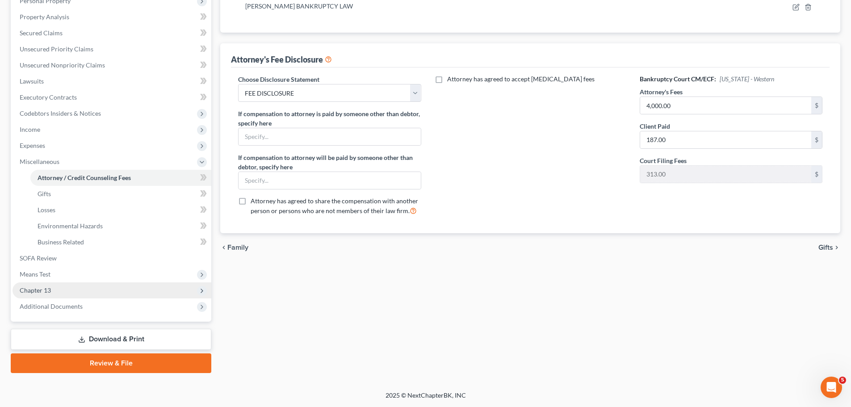
click at [96, 290] on span "Chapter 13" at bounding box center [112, 290] width 199 height 16
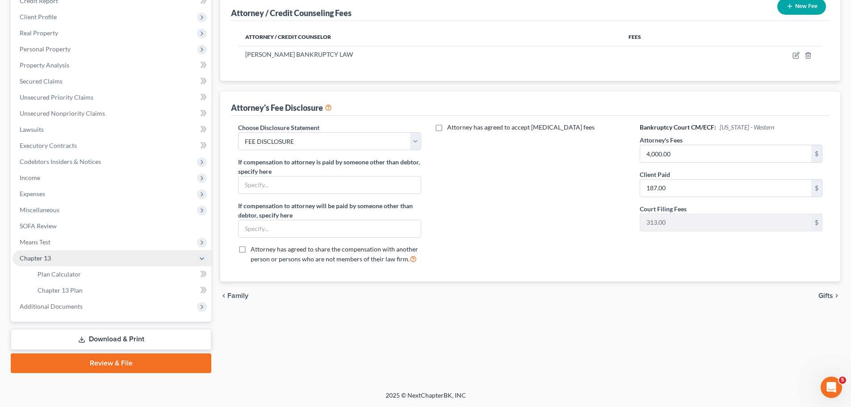
scroll to position [116, 0]
click at [95, 290] on link "Chapter 13 Plan" at bounding box center [120, 290] width 181 height 16
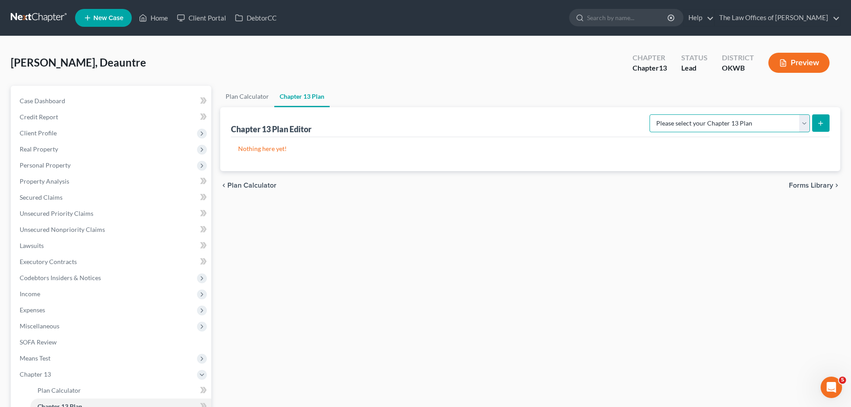
click at [734, 125] on select "Please select your Chapter 13 Plan National Form Plan - Official Form 113 Weste…" at bounding box center [729, 123] width 160 height 18
select select "2"
click at [650, 114] on select "Please select your Chapter 13 Plan National Form Plan - Official Form 113 Weste…" at bounding box center [729, 123] width 160 height 18
click at [819, 122] on icon "submit" at bounding box center [820, 123] width 7 height 7
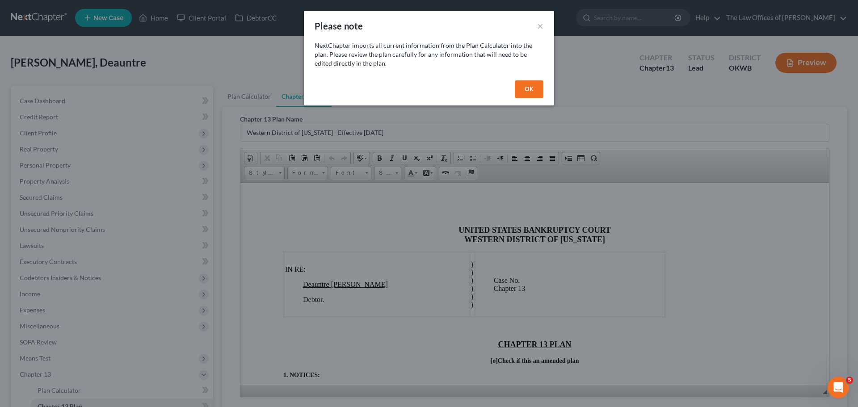
click at [525, 84] on button "OK" at bounding box center [529, 89] width 29 height 18
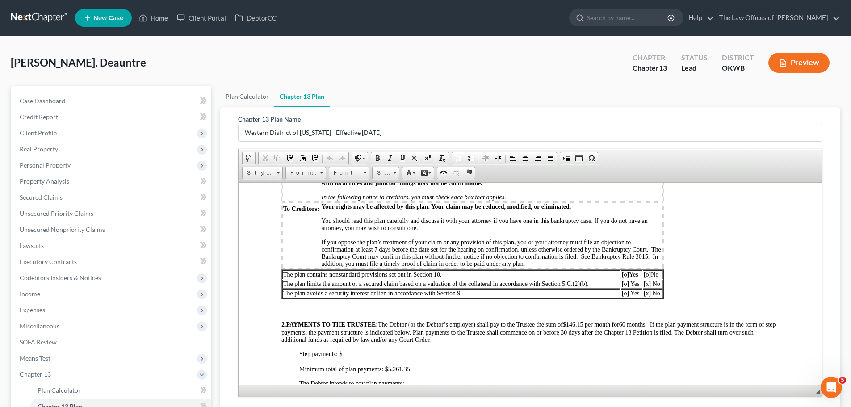
scroll to position [268, 0]
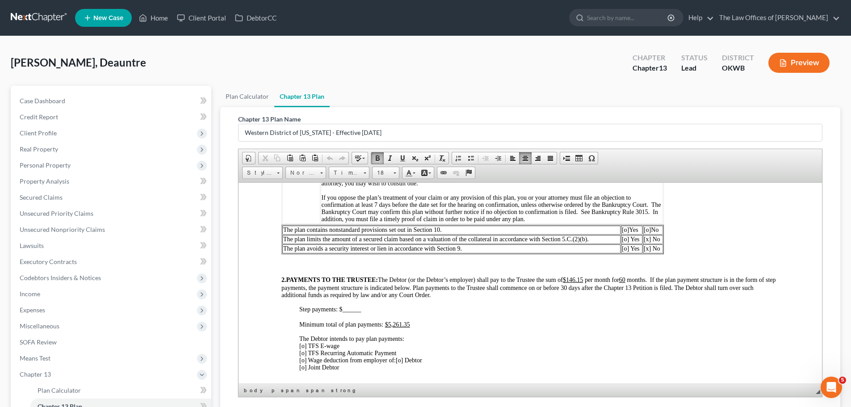
click at [583, 283] on u "$146.15" at bounding box center [573, 279] width 21 height 7
click at [409, 327] on u "$5,261.35" at bounding box center [397, 324] width 25 height 7
click at [303, 363] on span "[o] TFS E-wage [o] TFS Recurring Automatic Payment [o] Wage deduction from empl…" at bounding box center [347, 352] width 97 height 21
click at [404, 366] on span "[o] Debtor [o] Joint Debtor" at bounding box center [361, 363] width 124 height 14
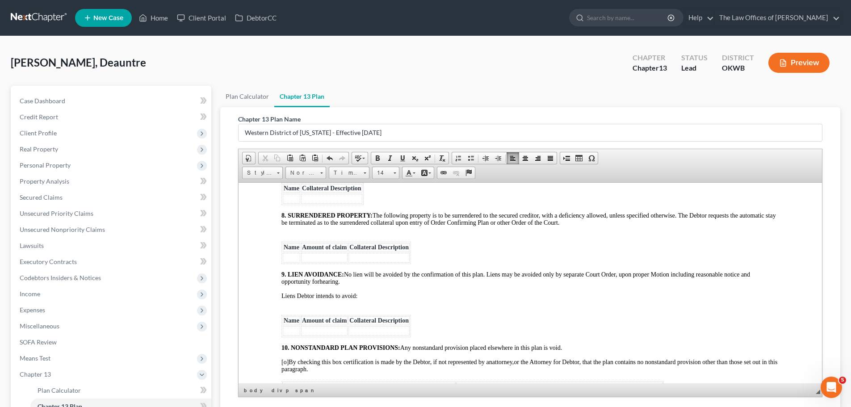
scroll to position [1787, 0]
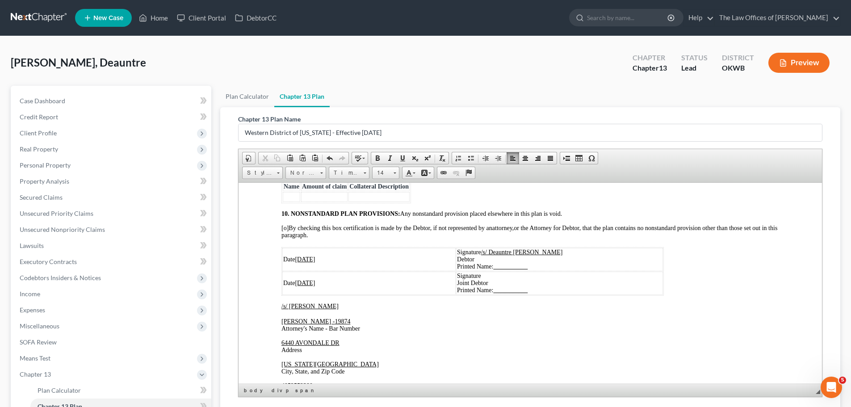
click at [576, 271] on td "Signature /s/ Deauntre D Gaines Debtor Printed Name:" at bounding box center [559, 258] width 207 height 23
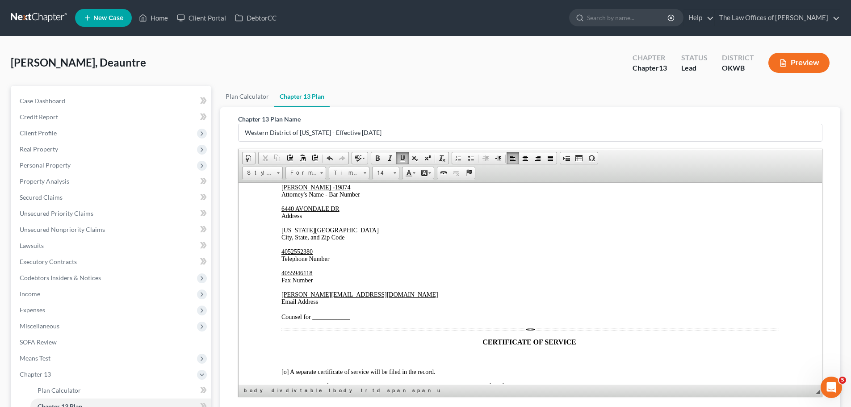
click at [354, 320] on p "marty@attorneyok.com Email Address Counsel for ____________" at bounding box center [530, 305] width 498 height 29
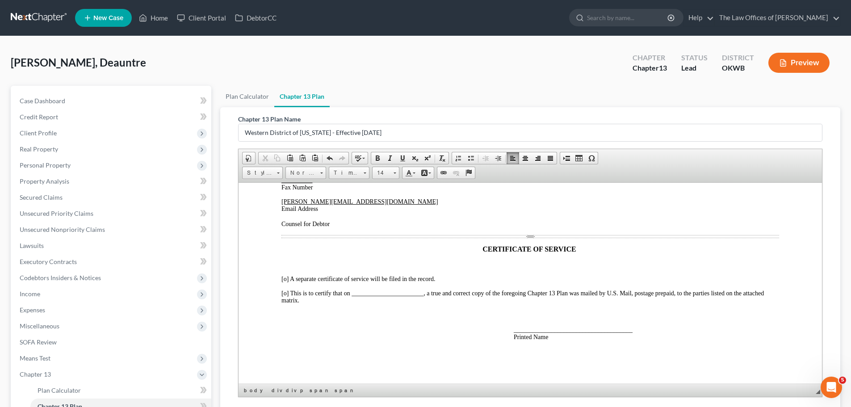
click at [286, 278] on span "[o] A separate certificate of service will be filed in the record." at bounding box center [358, 278] width 154 height 7
drag, startPoint x: 632, startPoint y: 331, endPoint x: 510, endPoint y: 333, distance: 121.9
click at [510, 333] on div "Date 08/15/2025 Signature /s/ Deauntre D Gaines Debtor Printed Name: Deauntre D…" at bounding box center [530, 180] width 498 height 321
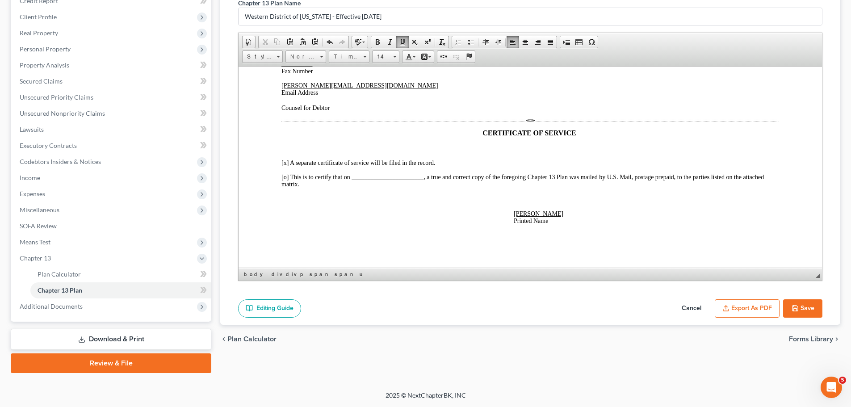
click at [798, 302] on button "Save" at bounding box center [802, 308] width 39 height 19
select select "2"
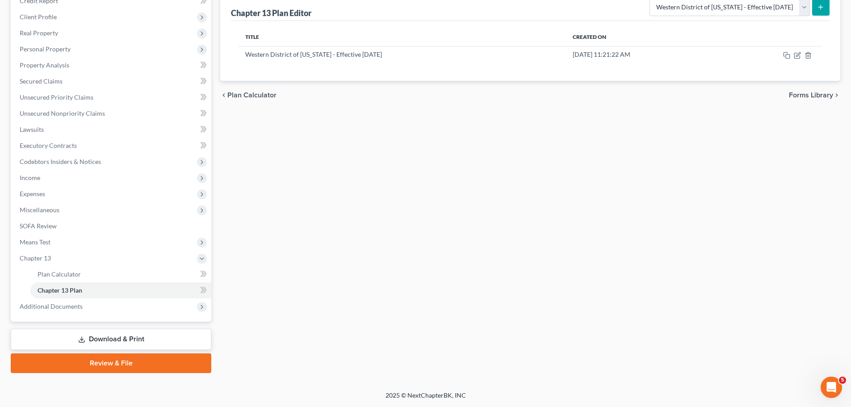
scroll to position [0, 0]
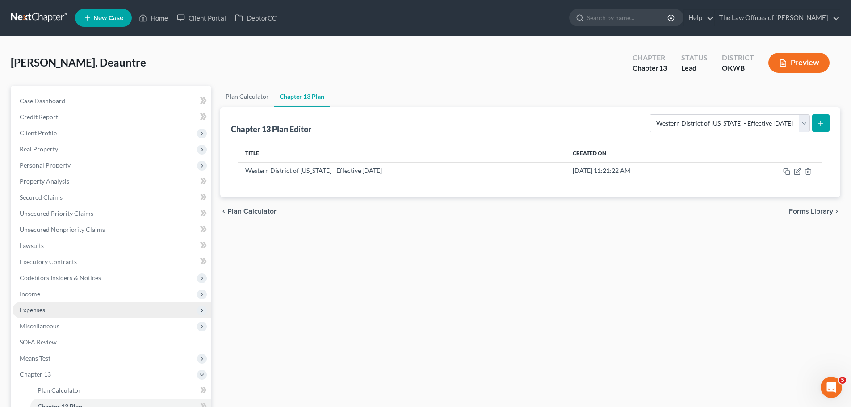
click at [79, 305] on span "Expenses" at bounding box center [112, 310] width 199 height 16
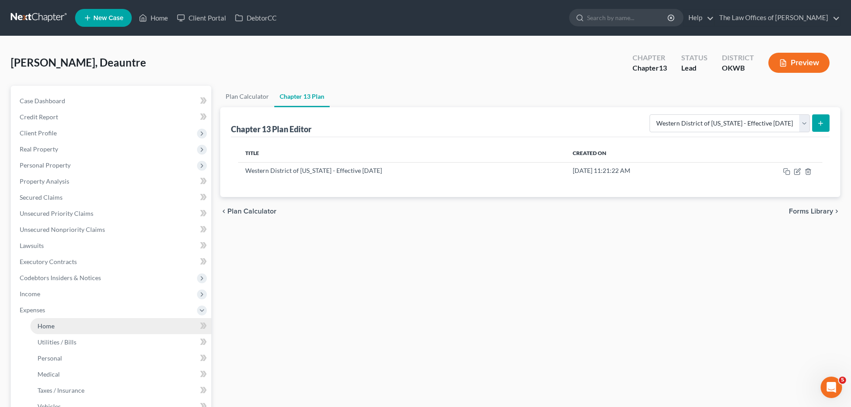
click at [85, 319] on link "Home" at bounding box center [120, 326] width 181 height 16
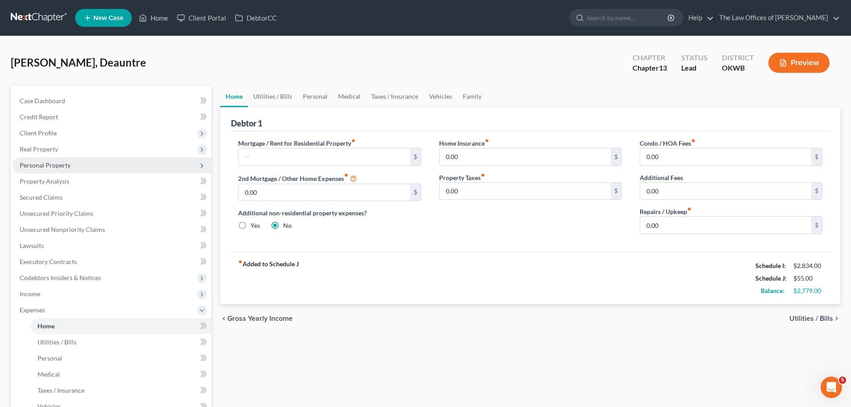
click at [83, 161] on span "Personal Property" at bounding box center [112, 165] width 199 height 16
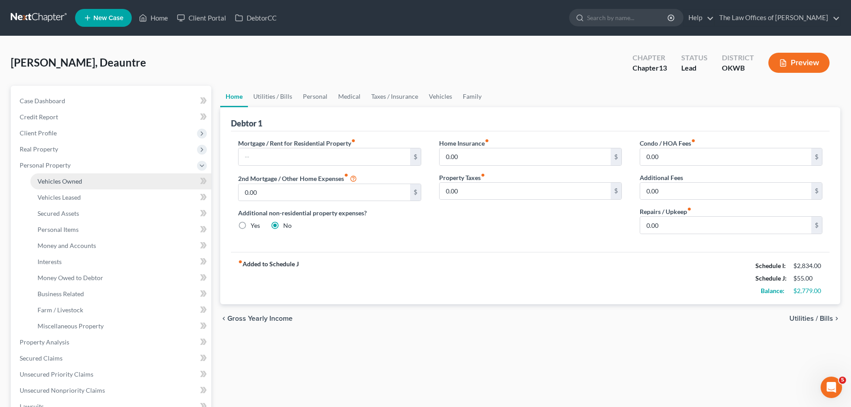
click at [88, 177] on link "Vehicles Owned" at bounding box center [120, 181] width 181 height 16
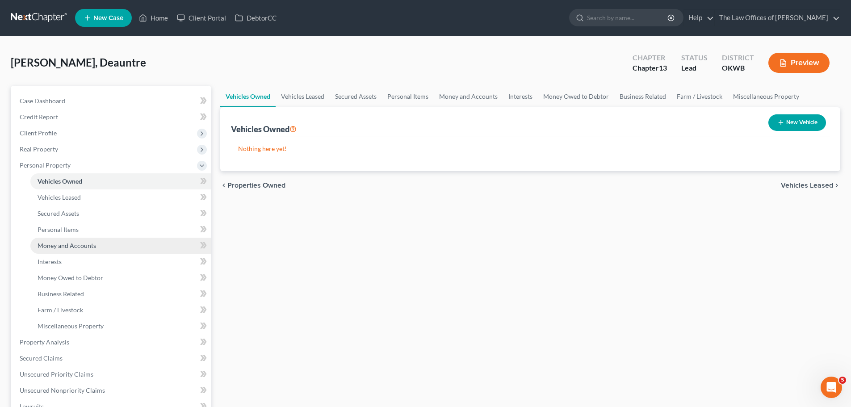
click at [90, 246] on span "Money and Accounts" at bounding box center [67, 246] width 59 height 8
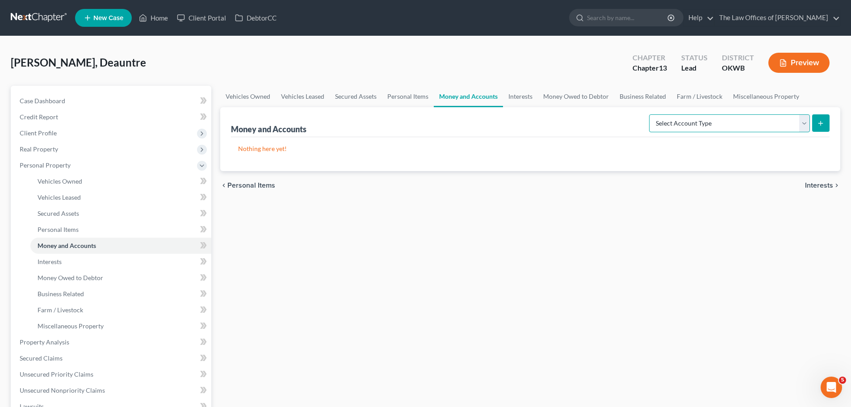
click at [808, 121] on select "Select Account Type Brokerage Cash on Hand Certificates of Deposit Checking Acc…" at bounding box center [729, 123] width 161 height 18
select select "checking"
click at [651, 114] on select "Select Account Type Brokerage Cash on Hand Certificates of Deposit Checking Acc…" at bounding box center [729, 123] width 161 height 18
click at [829, 121] on button "submit" at bounding box center [820, 122] width 17 height 17
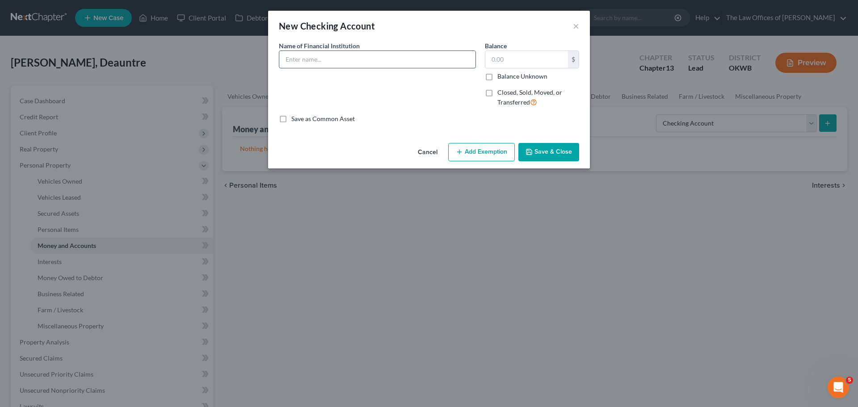
click at [375, 63] on input "text" at bounding box center [377, 59] width 196 height 17
type input "c"
type input "CHIME ACCOUNT"
click at [548, 146] on button "Save & Close" at bounding box center [548, 152] width 61 height 19
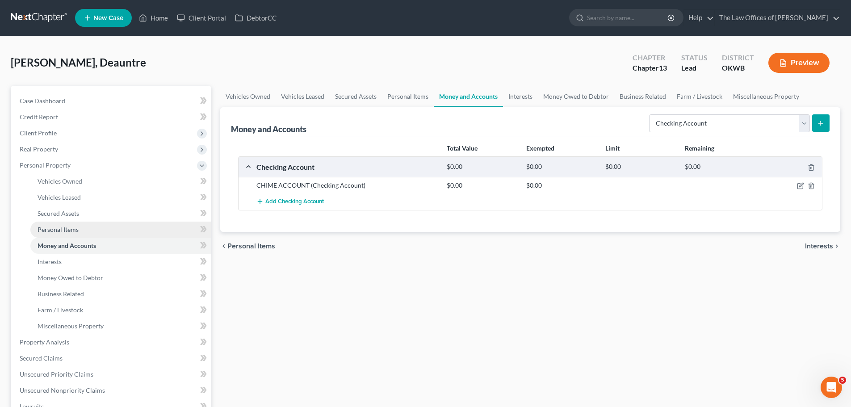
click at [92, 225] on link "Personal Items" at bounding box center [120, 230] width 181 height 16
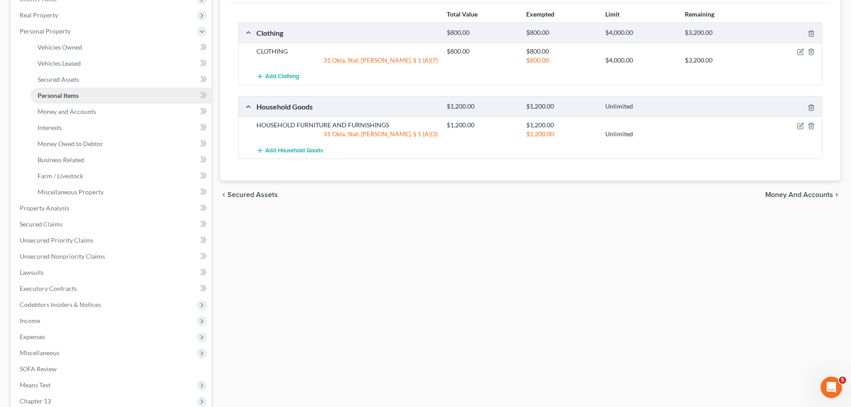
scroll to position [179, 0]
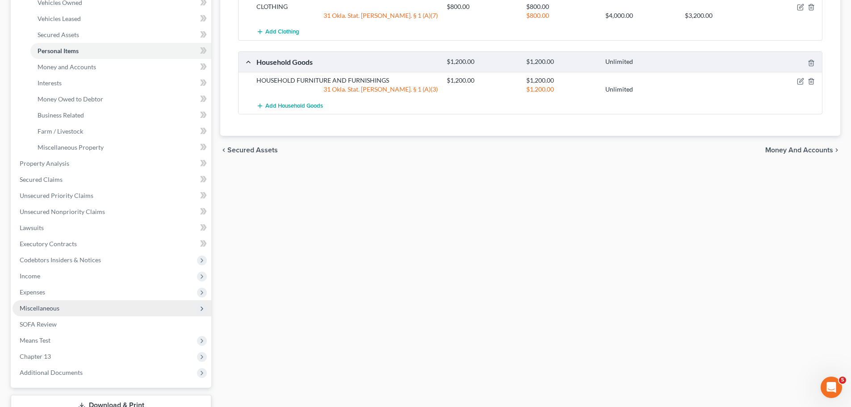
click at [71, 311] on span "Miscellaneous" at bounding box center [112, 308] width 199 height 16
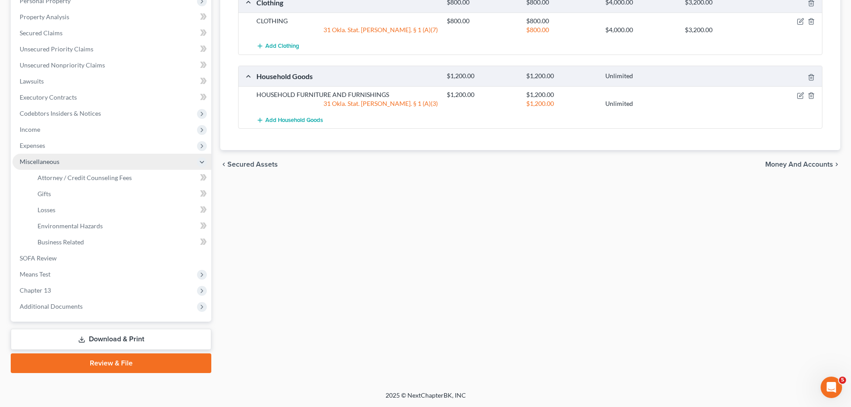
scroll to position [75, 0]
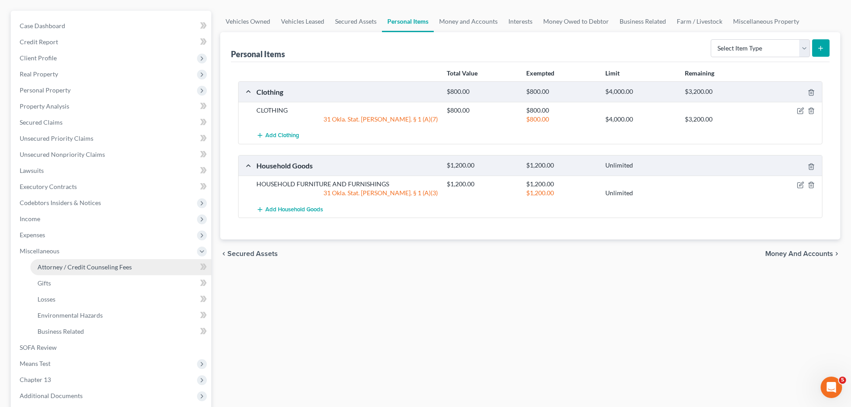
click at [111, 266] on span "Attorney / Credit Counseling Fees" at bounding box center [85, 267] width 94 height 8
select select "0"
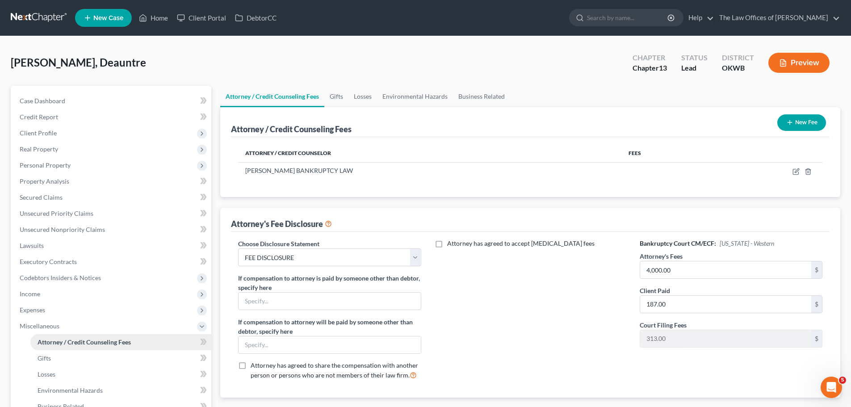
scroll to position [164, 0]
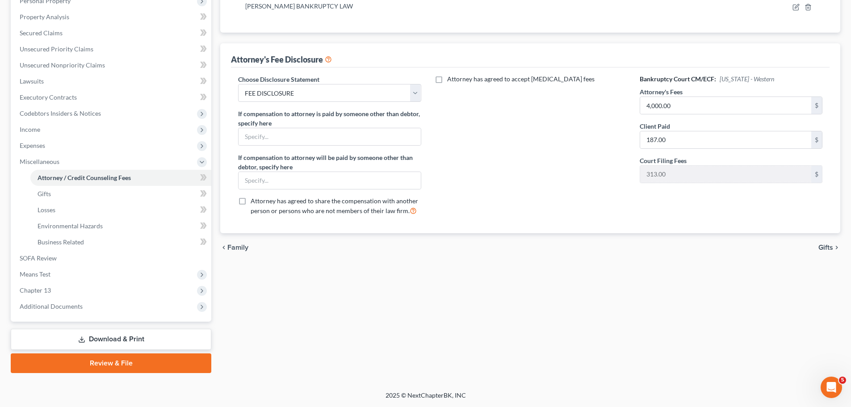
click at [126, 331] on link "Download & Print" at bounding box center [111, 339] width 201 height 21
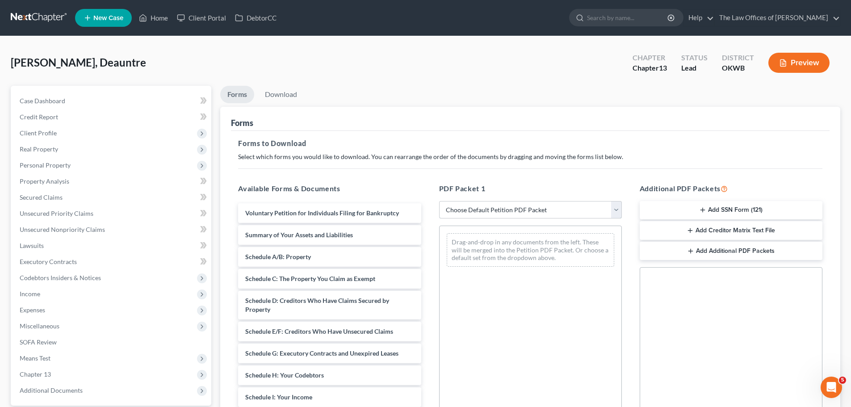
click at [509, 214] on select "Choose Default Petition PDF Packet Complete Bankruptcy Petition (all forms and …" at bounding box center [530, 210] width 183 height 18
select select "0"
click at [439, 201] on select "Choose Default Petition PDF Packet Complete Bankruptcy Petition (all forms and …" at bounding box center [530, 210] width 183 height 18
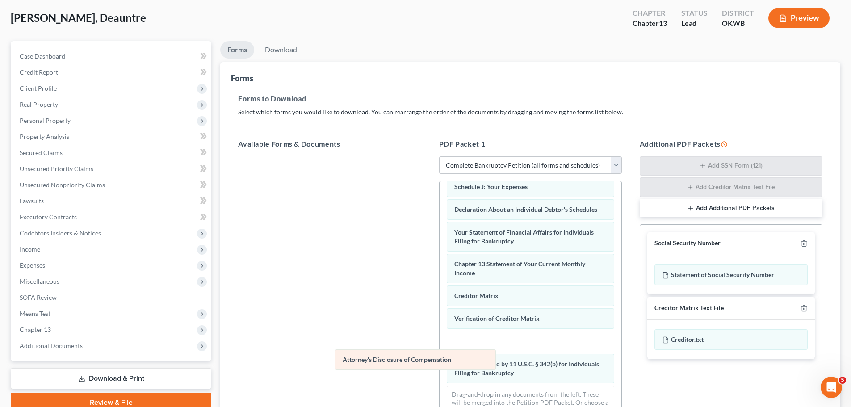
scroll to position [230, 0]
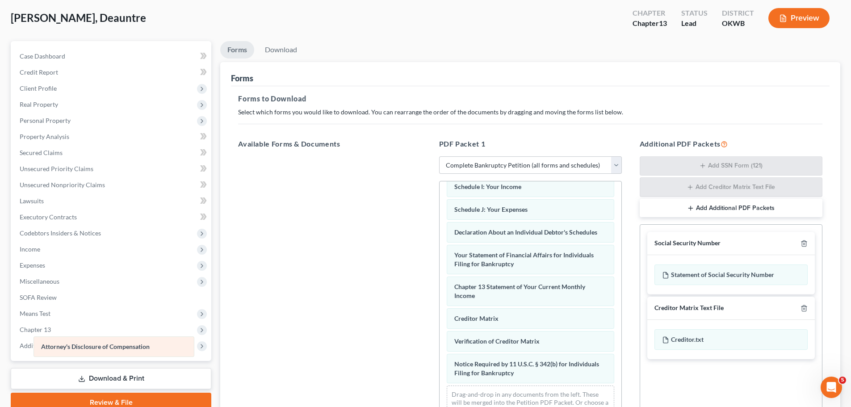
drag, startPoint x: 514, startPoint y: 373, endPoint x: 160, endPoint y: 332, distance: 356.1
click at [439, 337] on div "Attorney's Disclosure of Compensation Voluntary Petition for Individuals Filing…" at bounding box center [530, 193] width 182 height 466
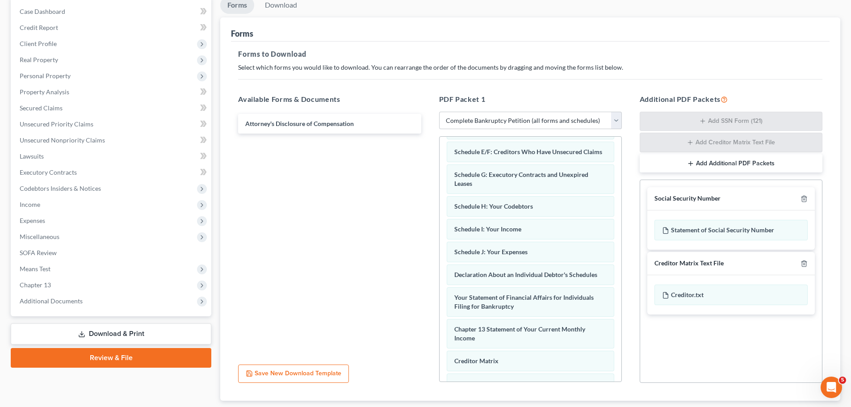
scroll to position [146, 0]
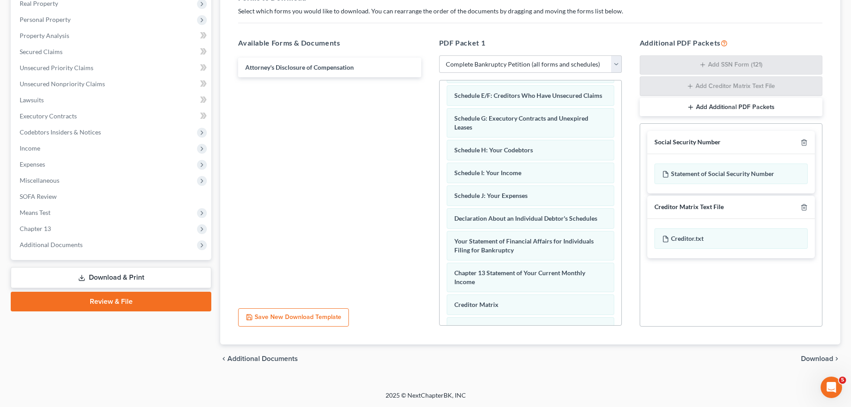
click at [809, 356] on span "Download" at bounding box center [817, 358] width 32 height 7
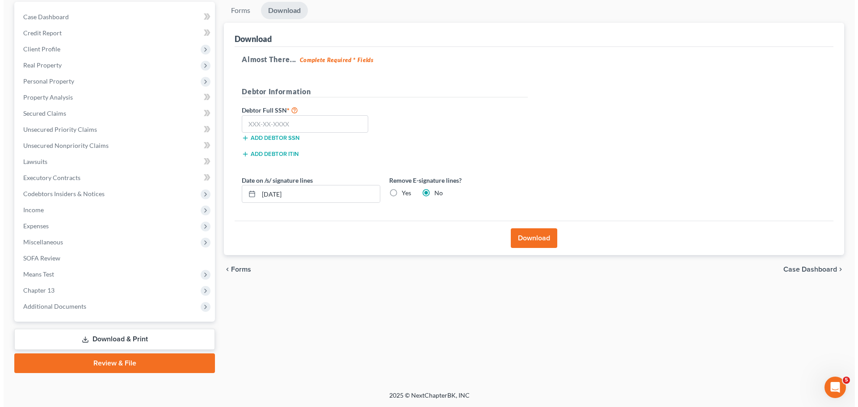
scroll to position [84, 0]
click at [399, 190] on label "Yes" at bounding box center [402, 192] width 9 height 9
click at [402, 190] on input "Yes" at bounding box center [405, 191] width 6 height 6
radio input "true"
radio input "false"
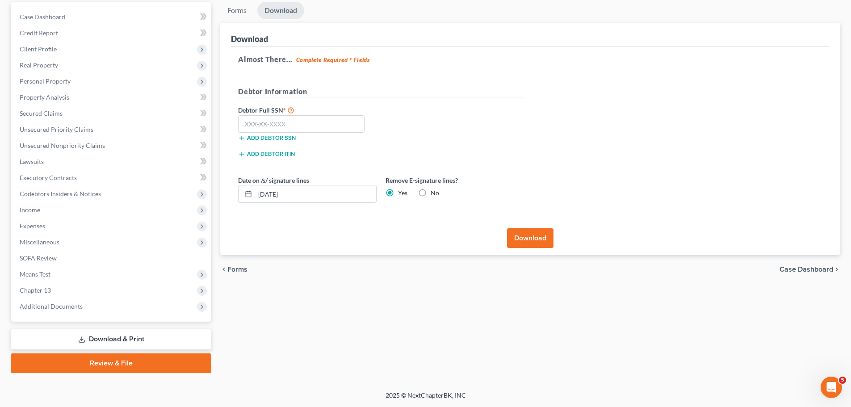
click at [522, 243] on button "Download" at bounding box center [530, 238] width 46 height 20
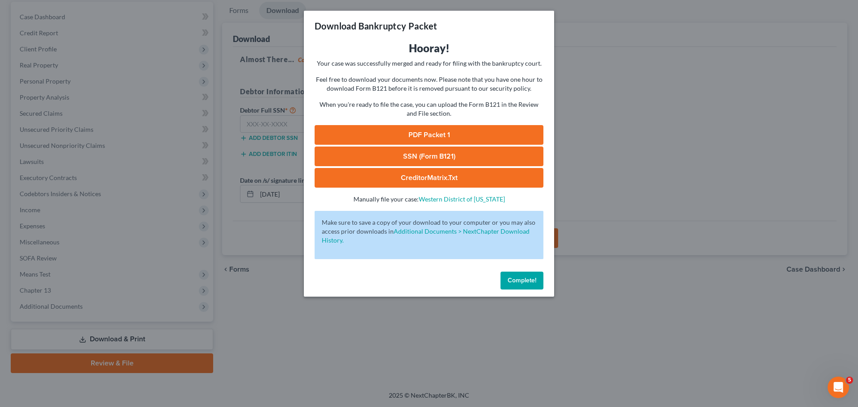
click at [429, 138] on link "PDF Packet 1" at bounding box center [428, 135] width 229 height 20
